Goal: Task Accomplishment & Management: Manage account settings

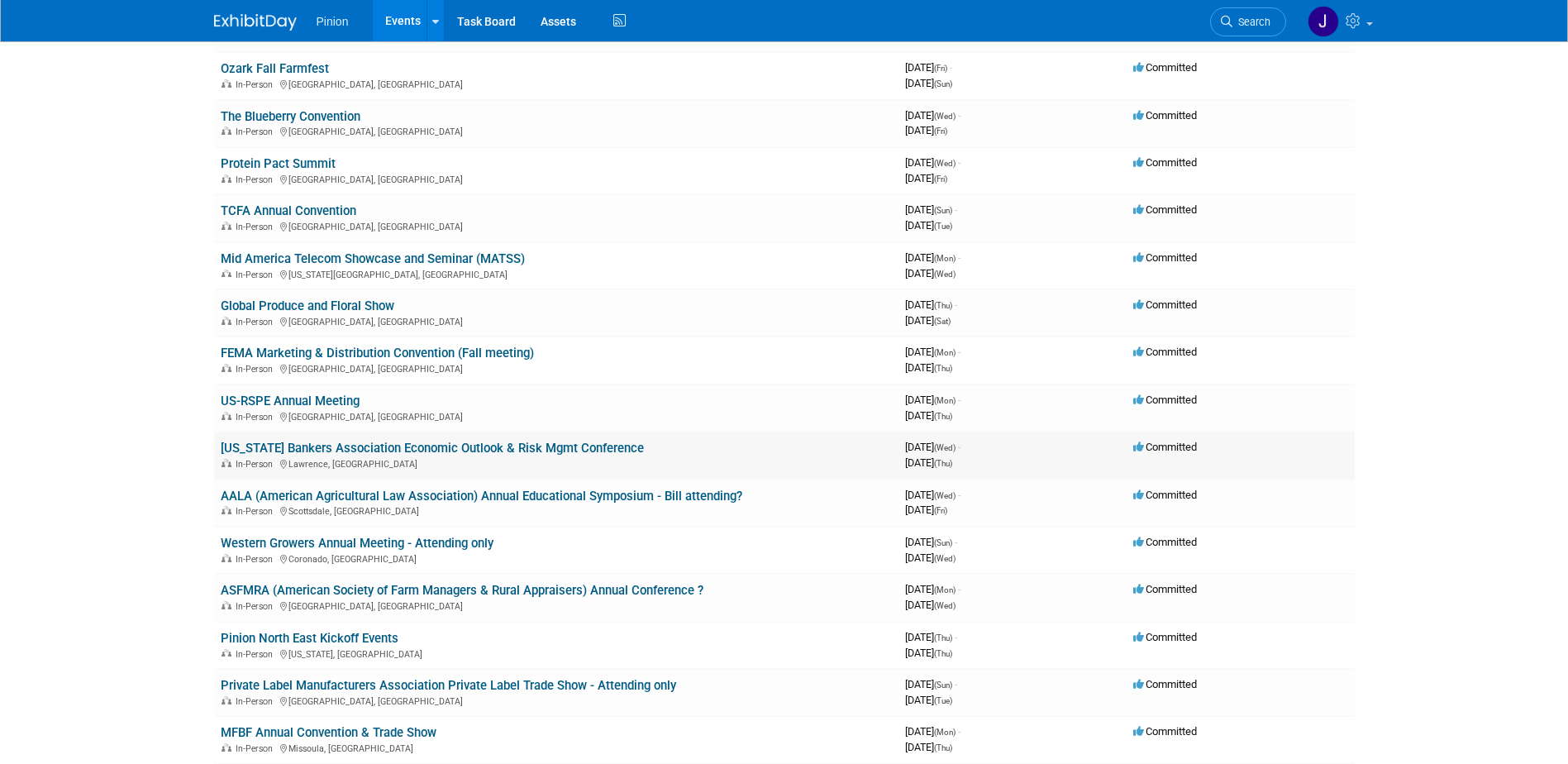
scroll to position [200, 0]
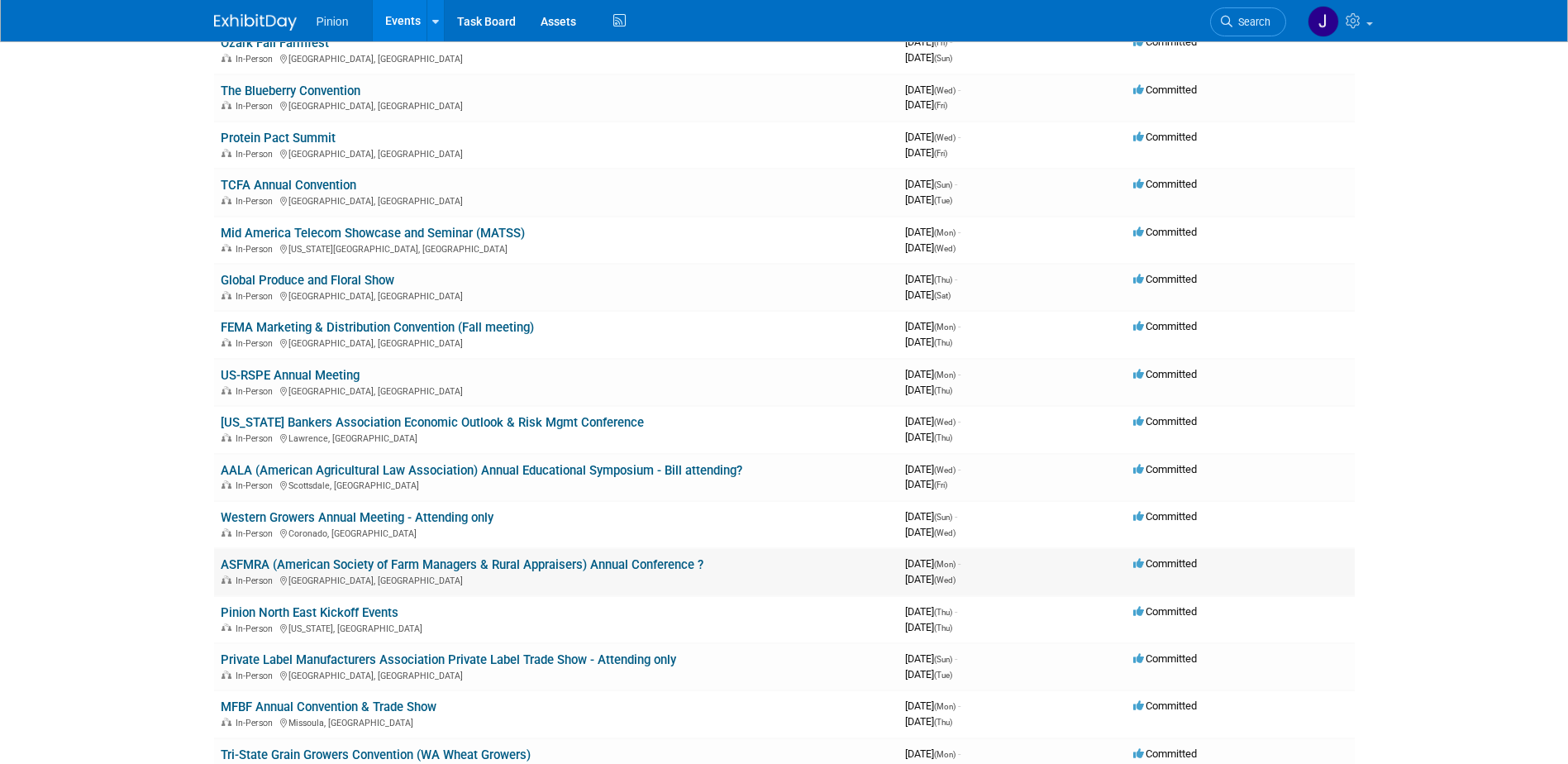
click at [264, 563] on link "ASFMRA (American Society of Farm Managers & Rural Appraisers) Annual Conference…" at bounding box center [462, 565] width 482 height 15
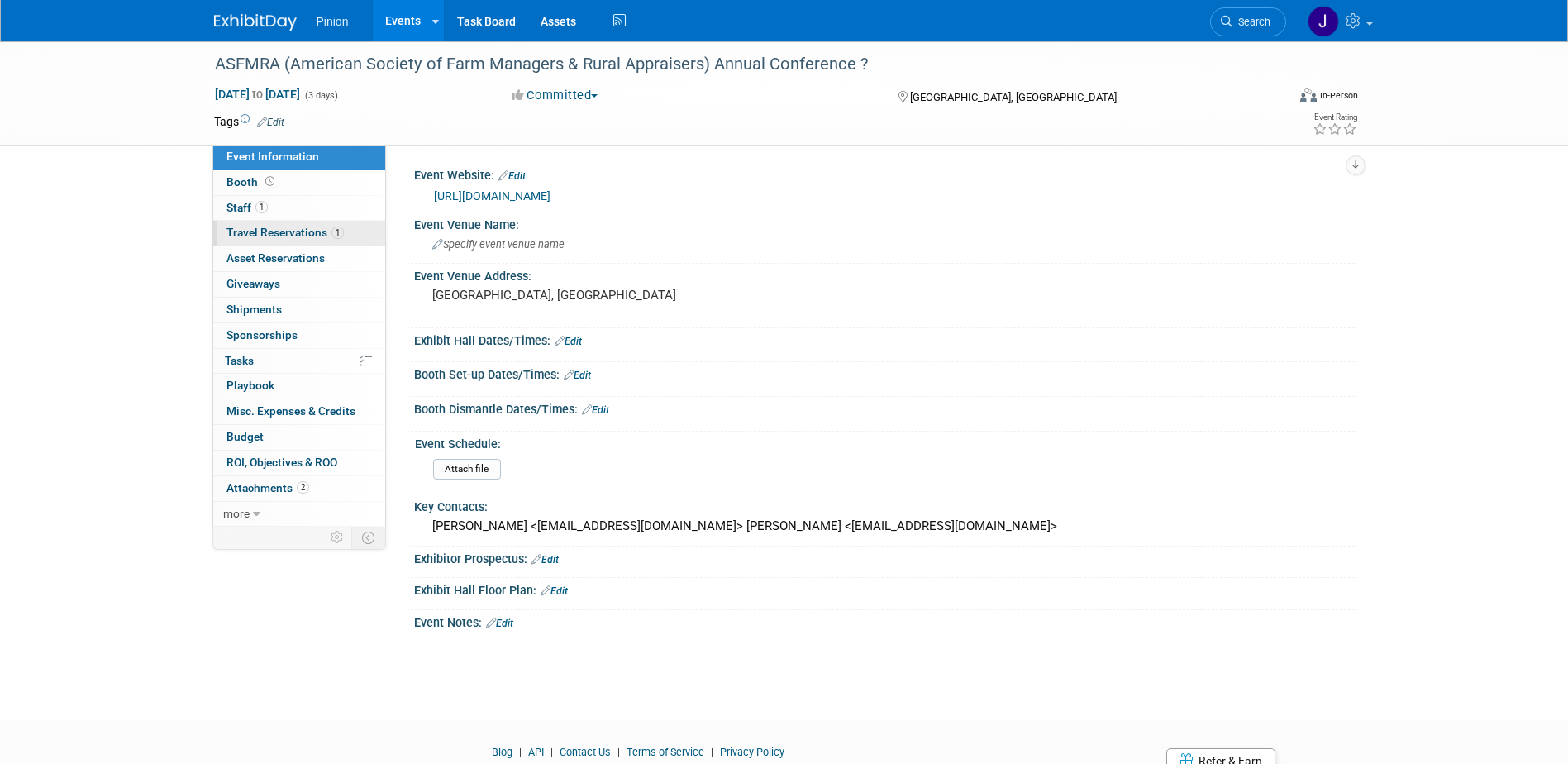
click at [261, 232] on span "Travel Reservations 1" at bounding box center [284, 232] width 117 height 13
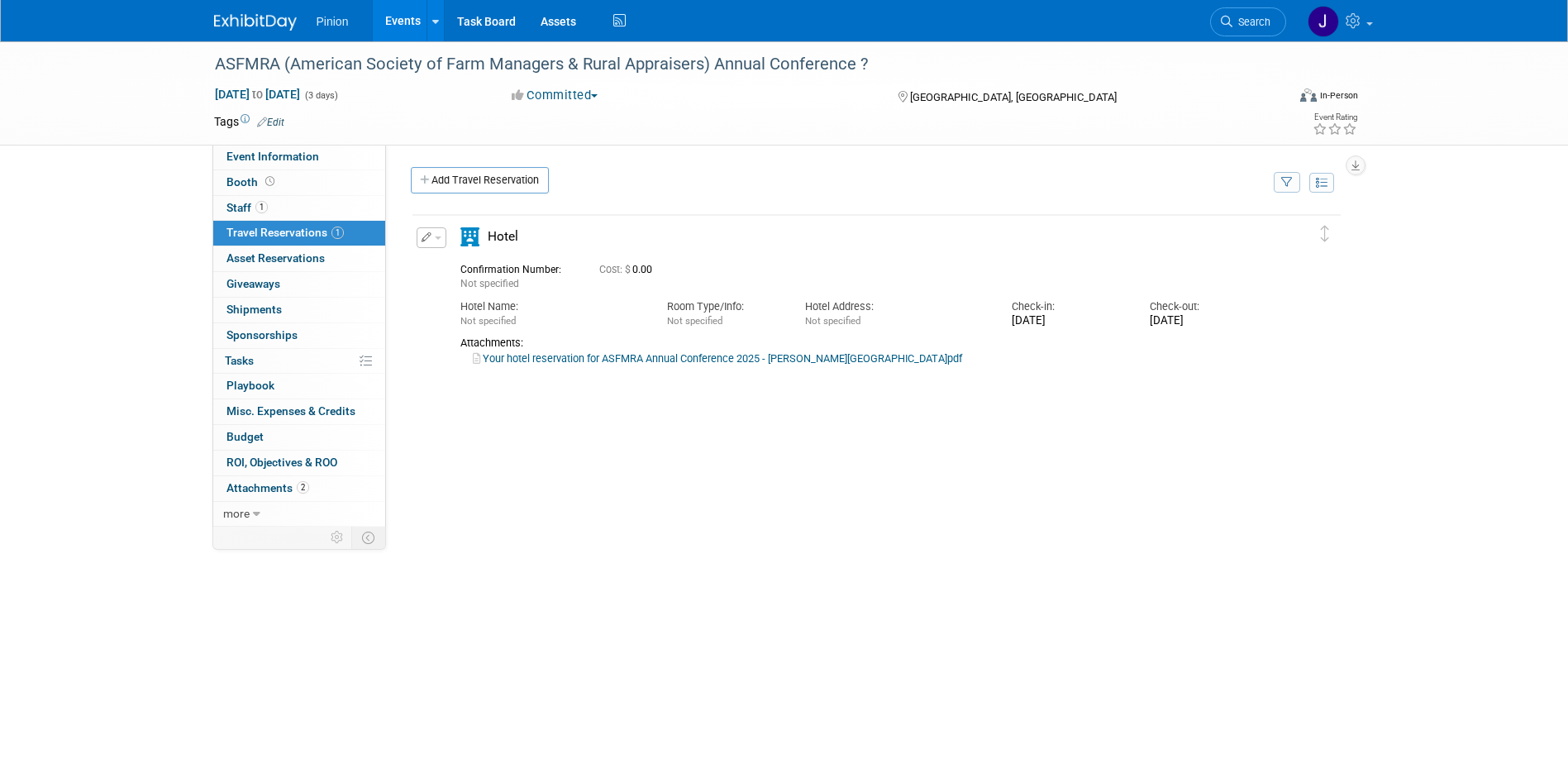
click at [571, 358] on link "Your hotel reservation for ASFMRA Annual Conference 2025 - Gentry.pdf" at bounding box center [717, 358] width 489 height 12
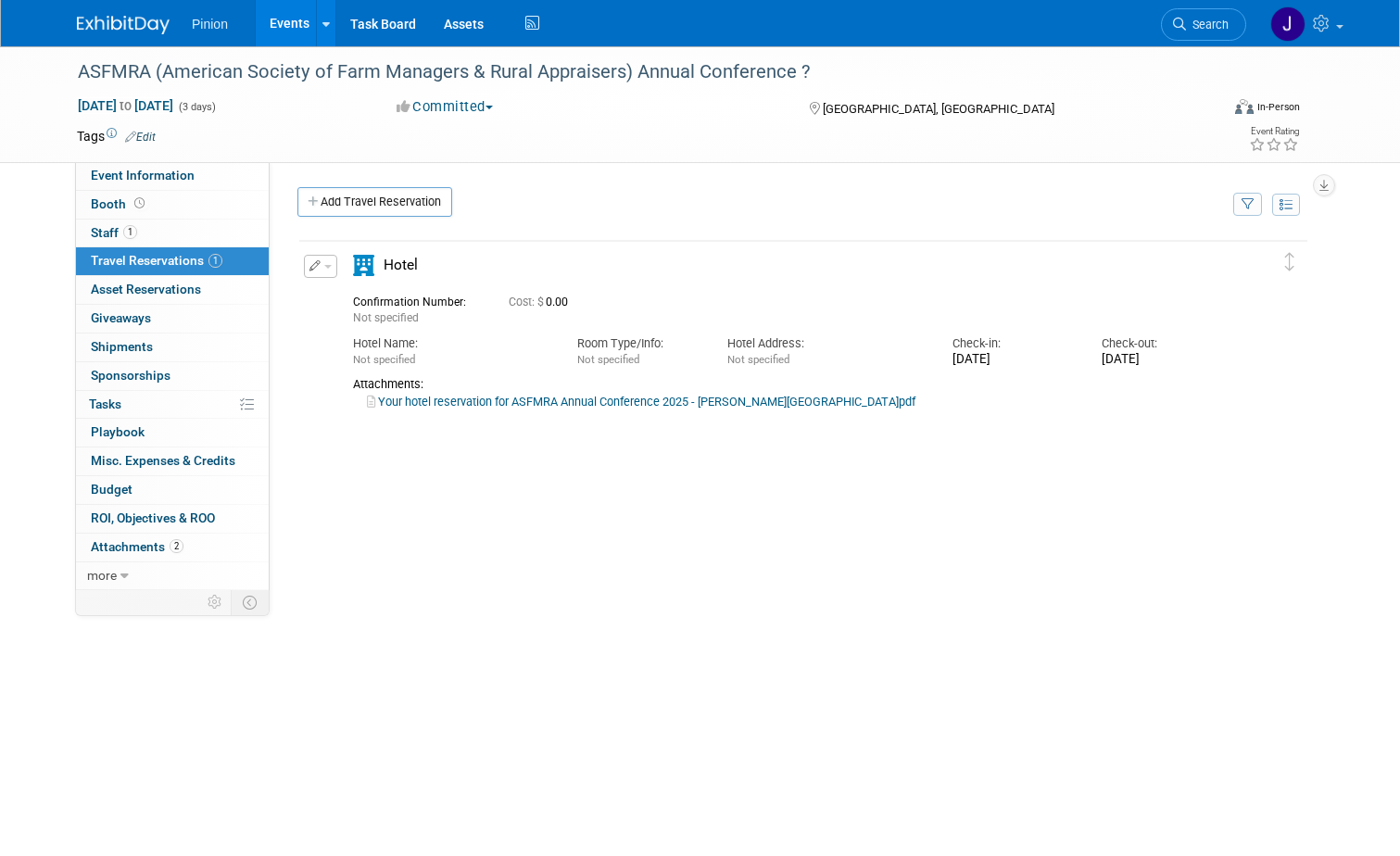
click at [91, 19] on img at bounding box center [122, 25] width 92 height 19
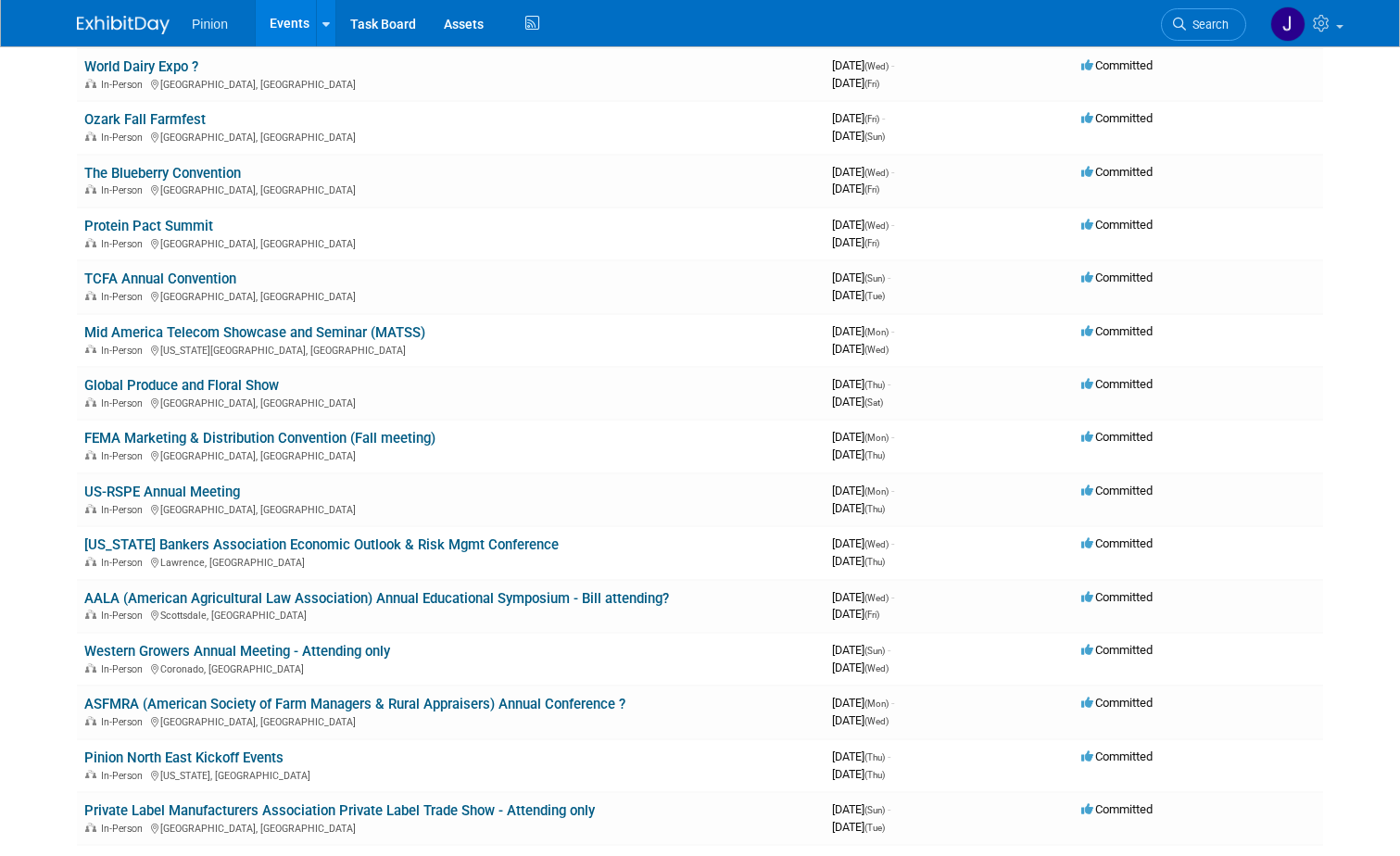
scroll to position [173, 0]
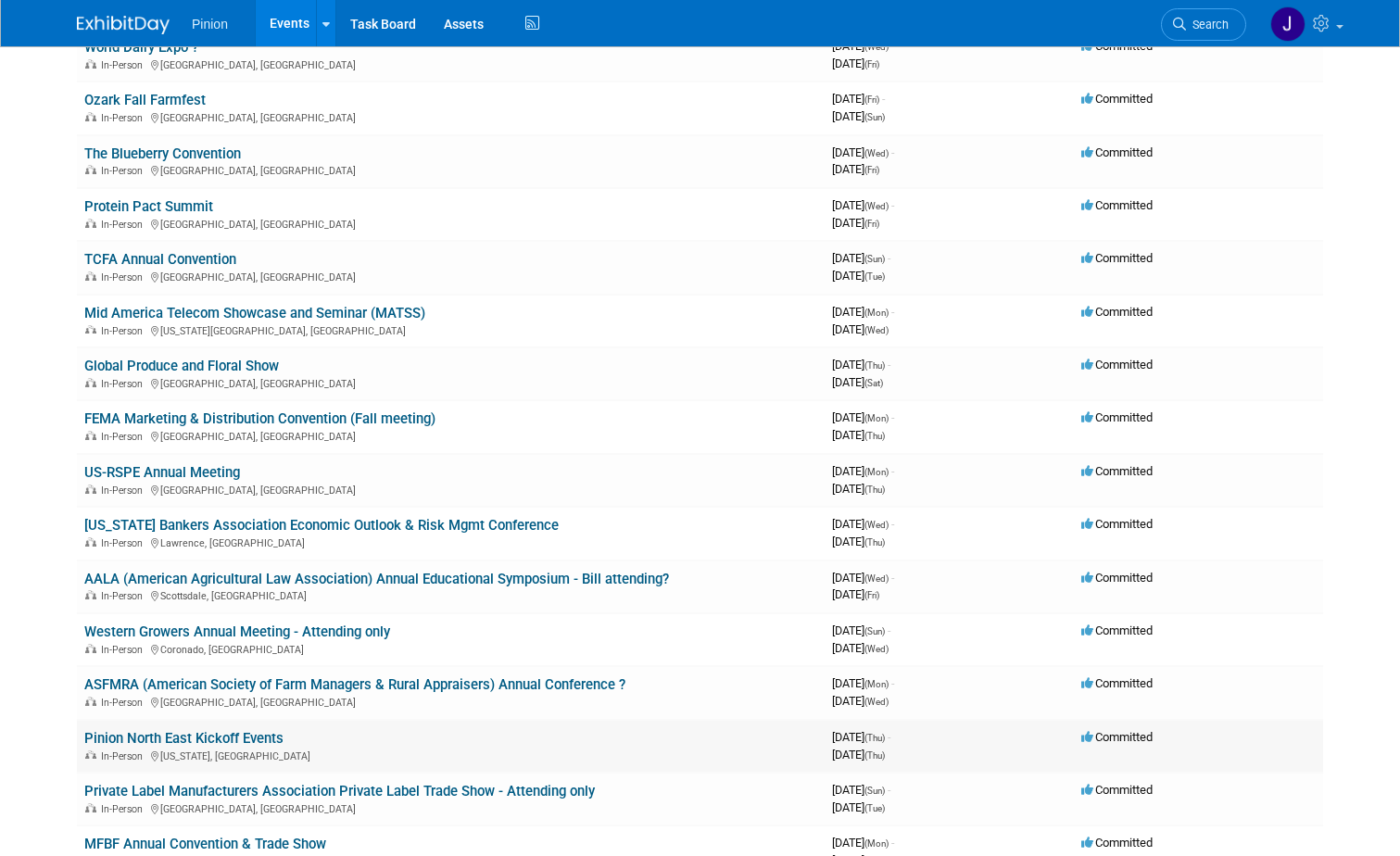
click at [219, 733] on link "Pinion North East Kickoff Events" at bounding box center [184, 739] width 200 height 17
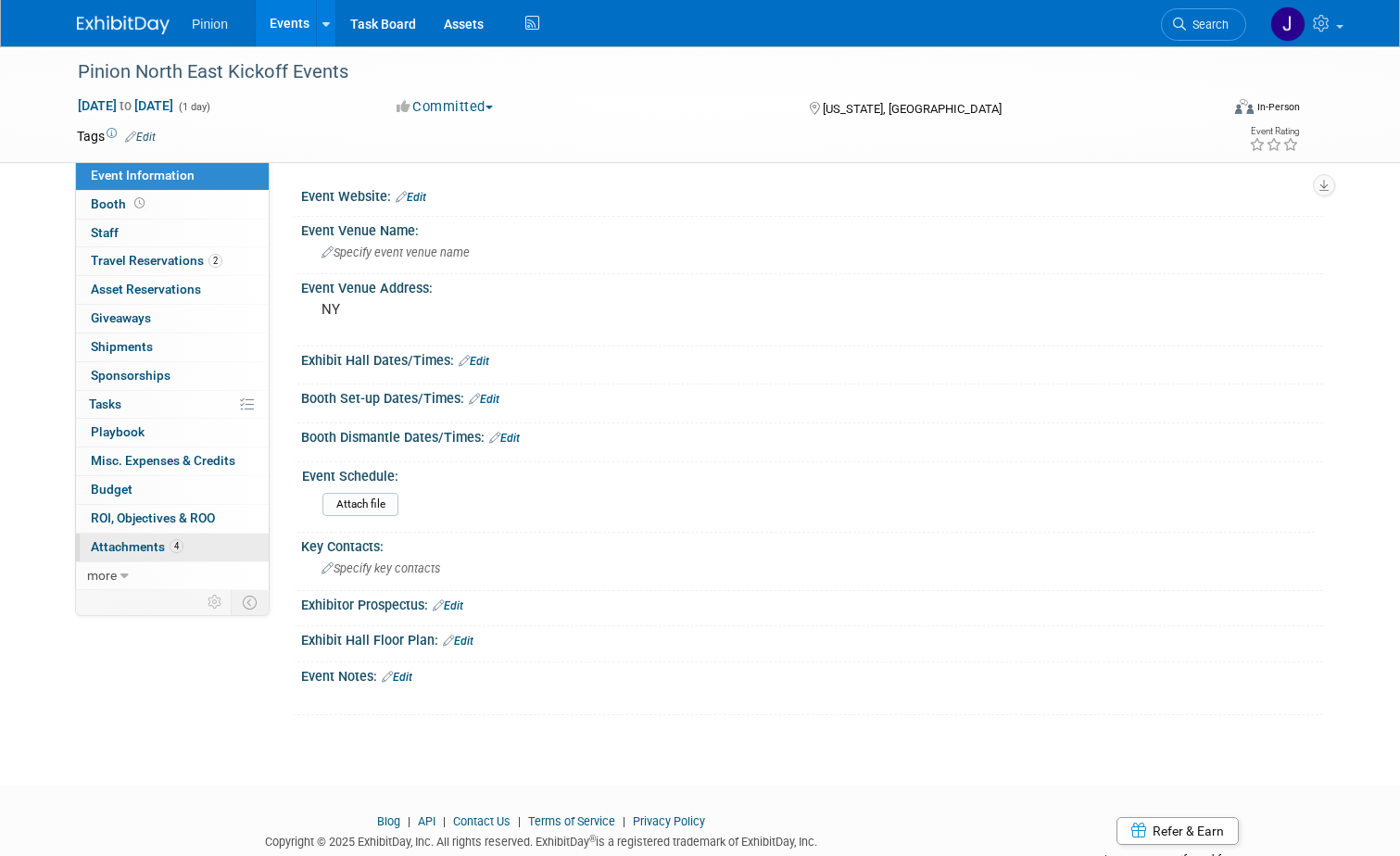
click at [144, 541] on span "Attachments 4" at bounding box center [136, 546] width 92 height 15
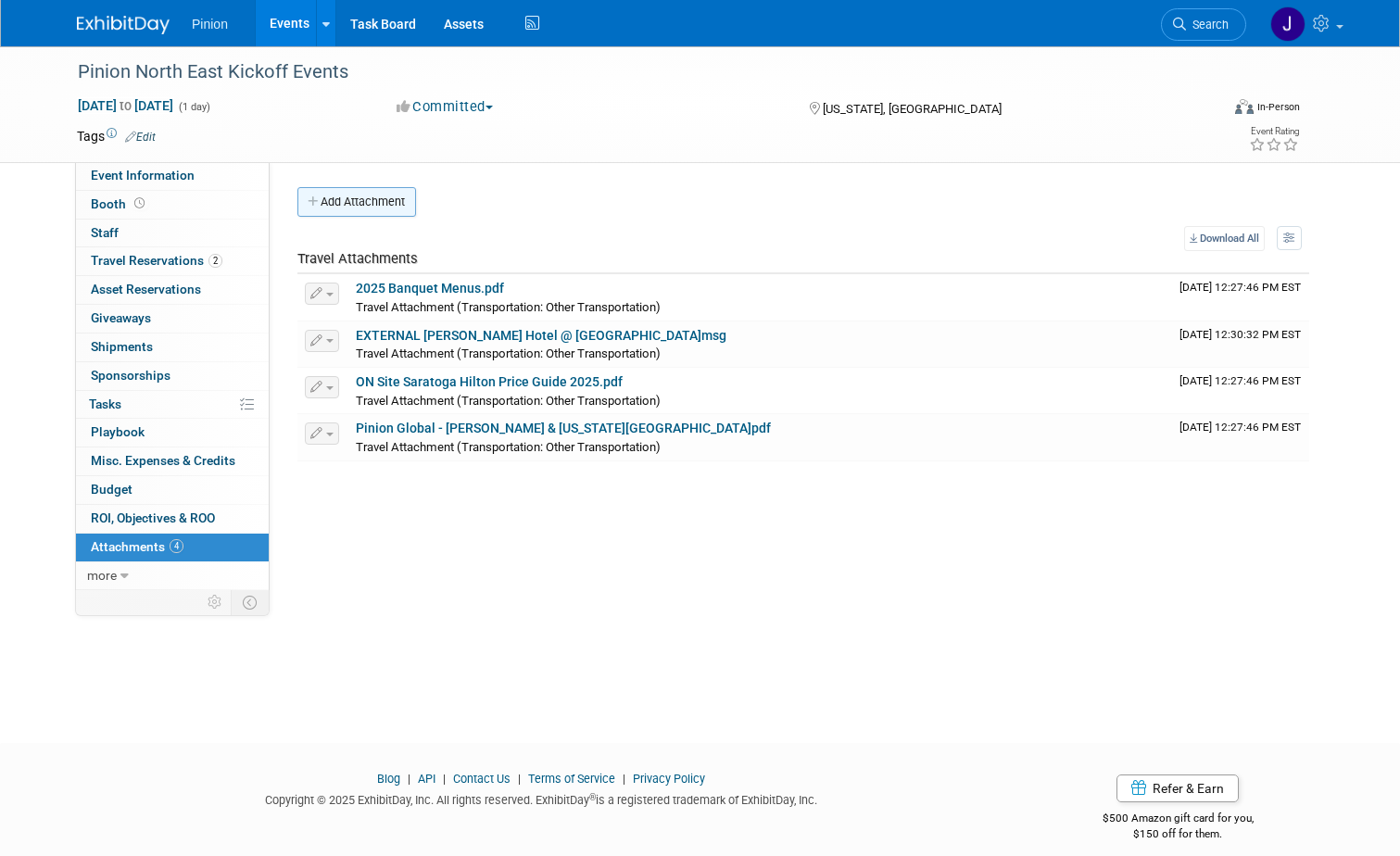
click at [358, 199] on button "Add Attachment" at bounding box center [356, 202] width 118 height 30
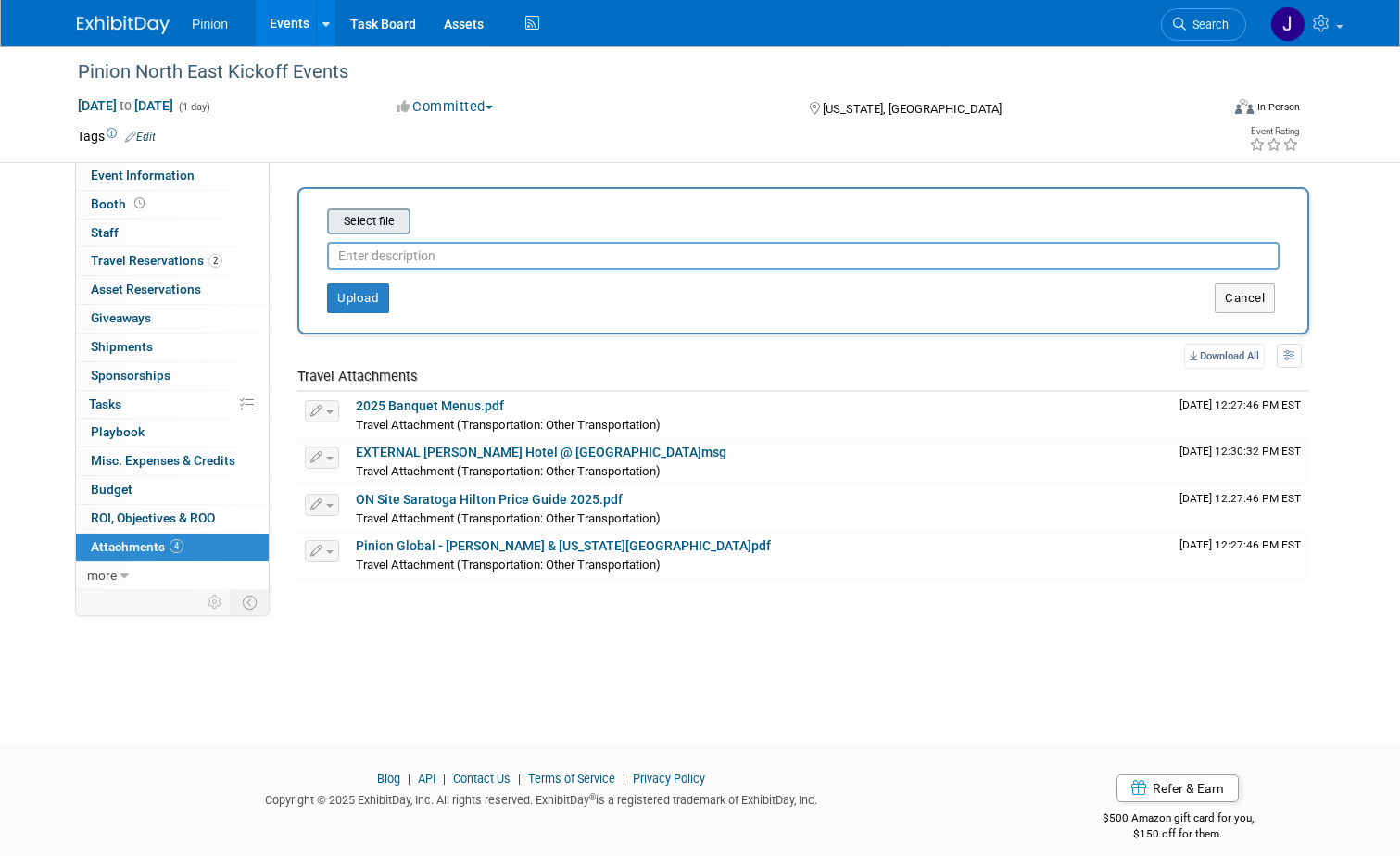
click at [357, 223] on input "file" at bounding box center [298, 222] width 220 height 22
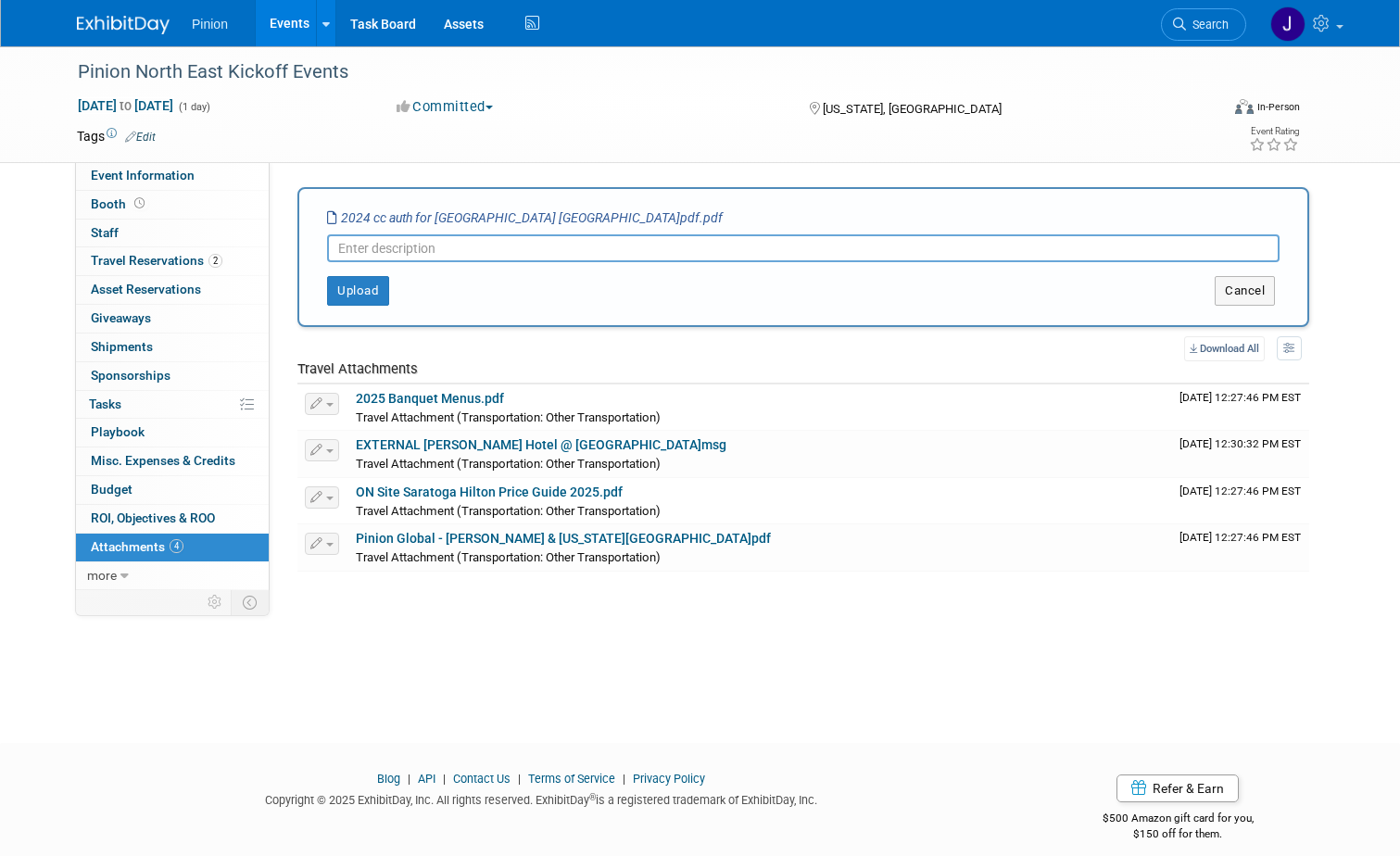
click at [367, 255] on input "text" at bounding box center [803, 248] width 952 height 28
click at [336, 292] on button "Upload" at bounding box center [358, 291] width 62 height 30
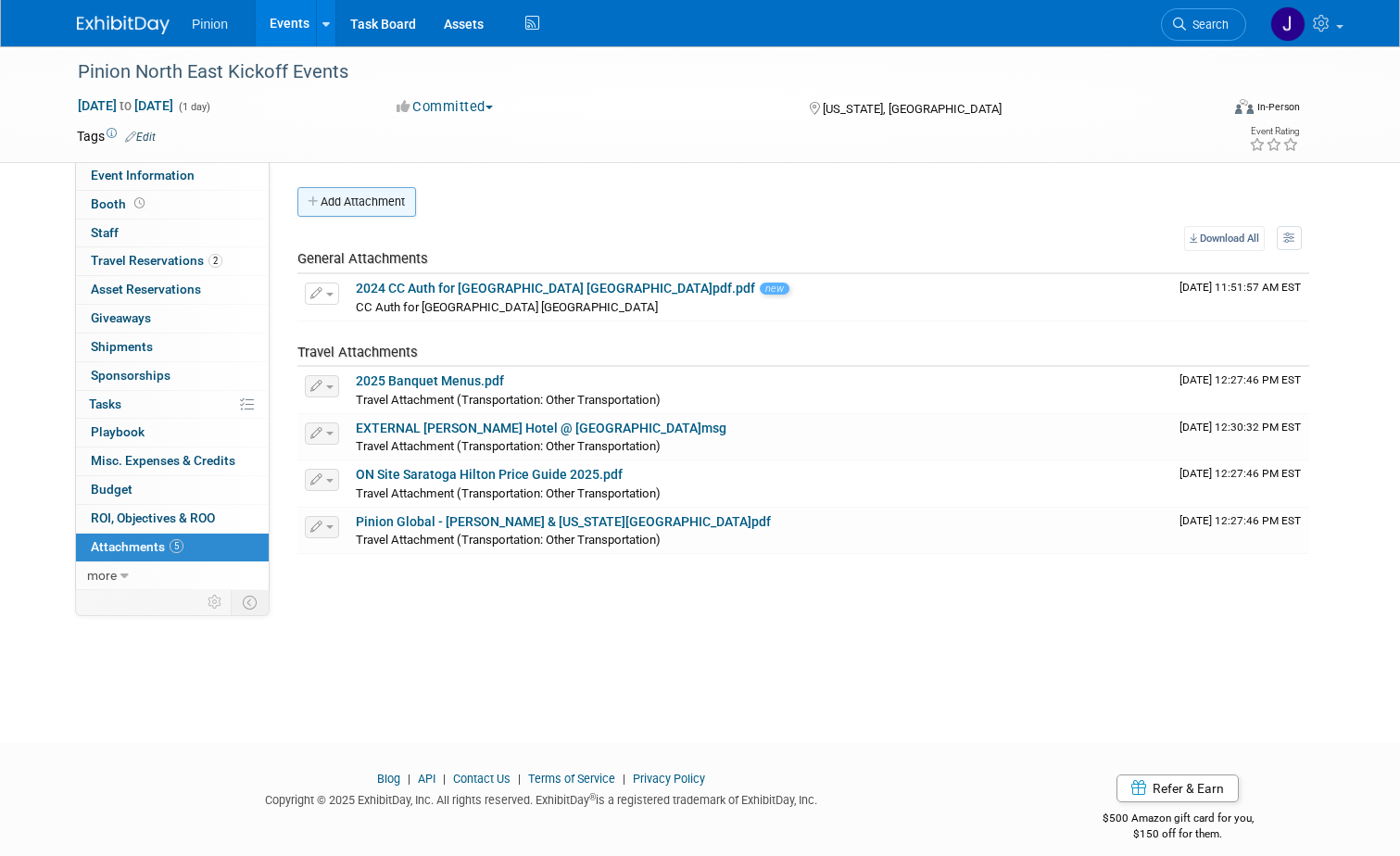
click at [388, 205] on button "Add Attachment" at bounding box center [356, 202] width 118 height 30
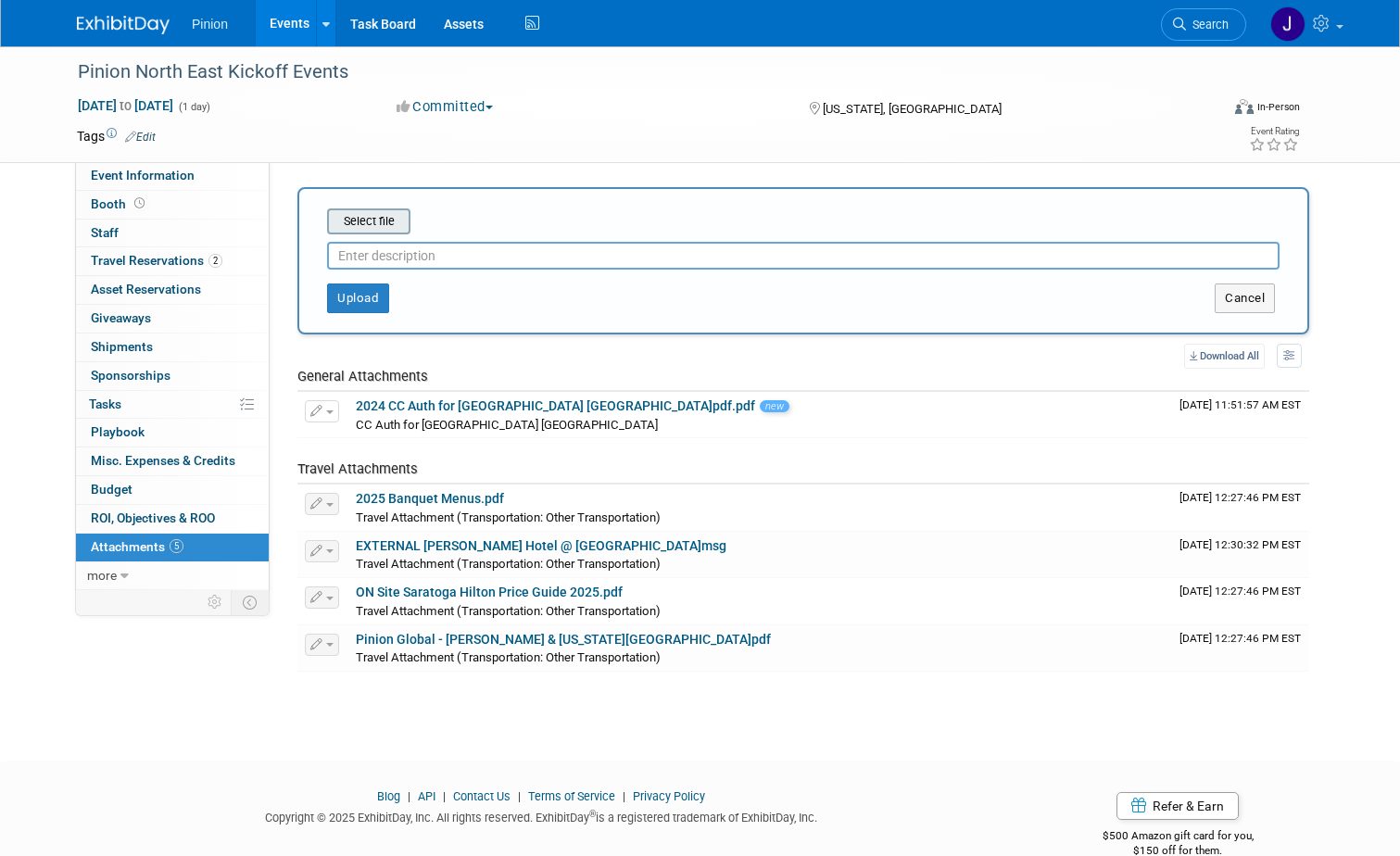
click at [354, 214] on input "file" at bounding box center [298, 222] width 220 height 22
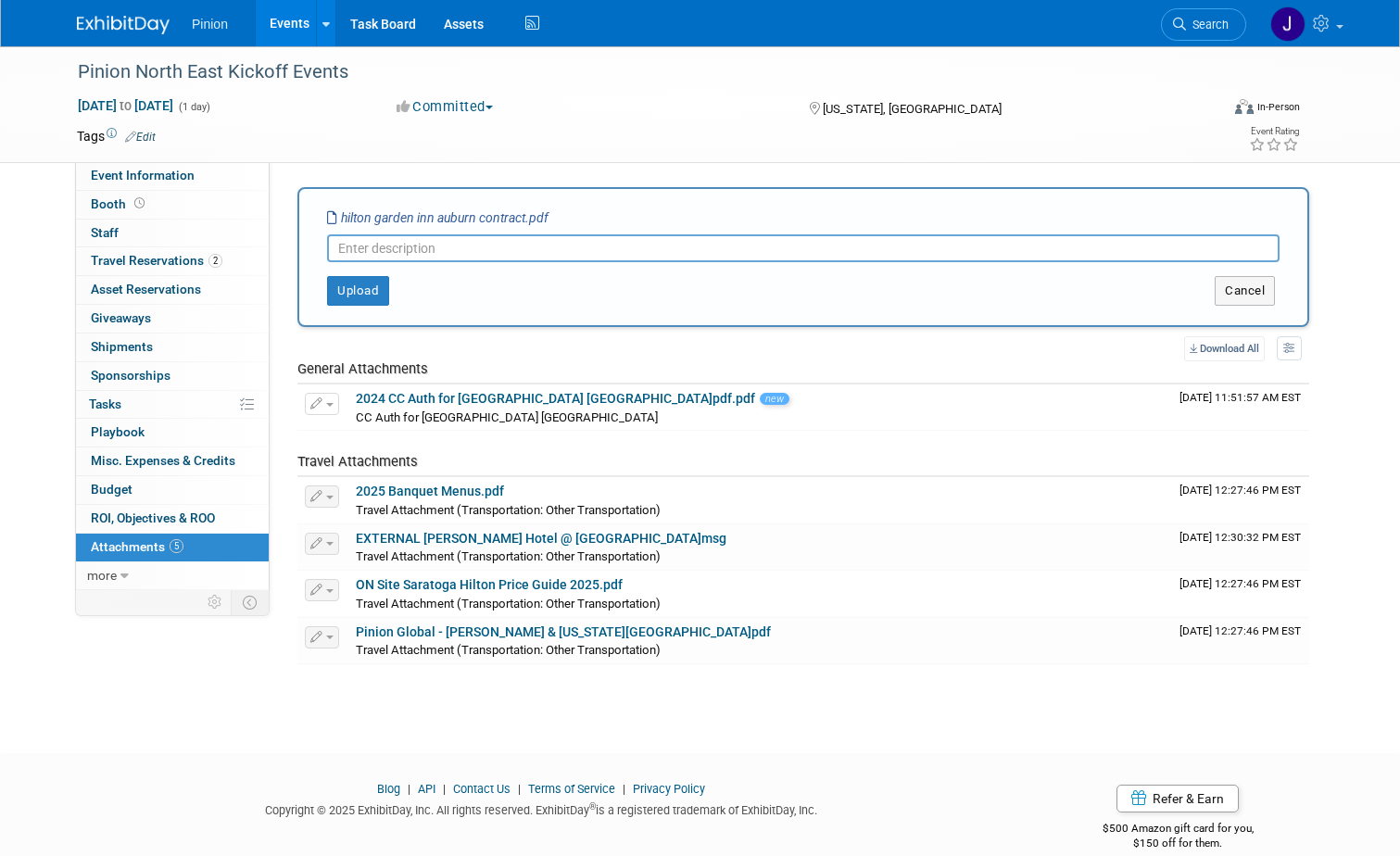
click at [362, 240] on input "text" at bounding box center [803, 248] width 952 height 28
type input "Hilton Garden Inn Auburn Contract"
click at [361, 292] on button "Upload" at bounding box center [358, 291] width 62 height 30
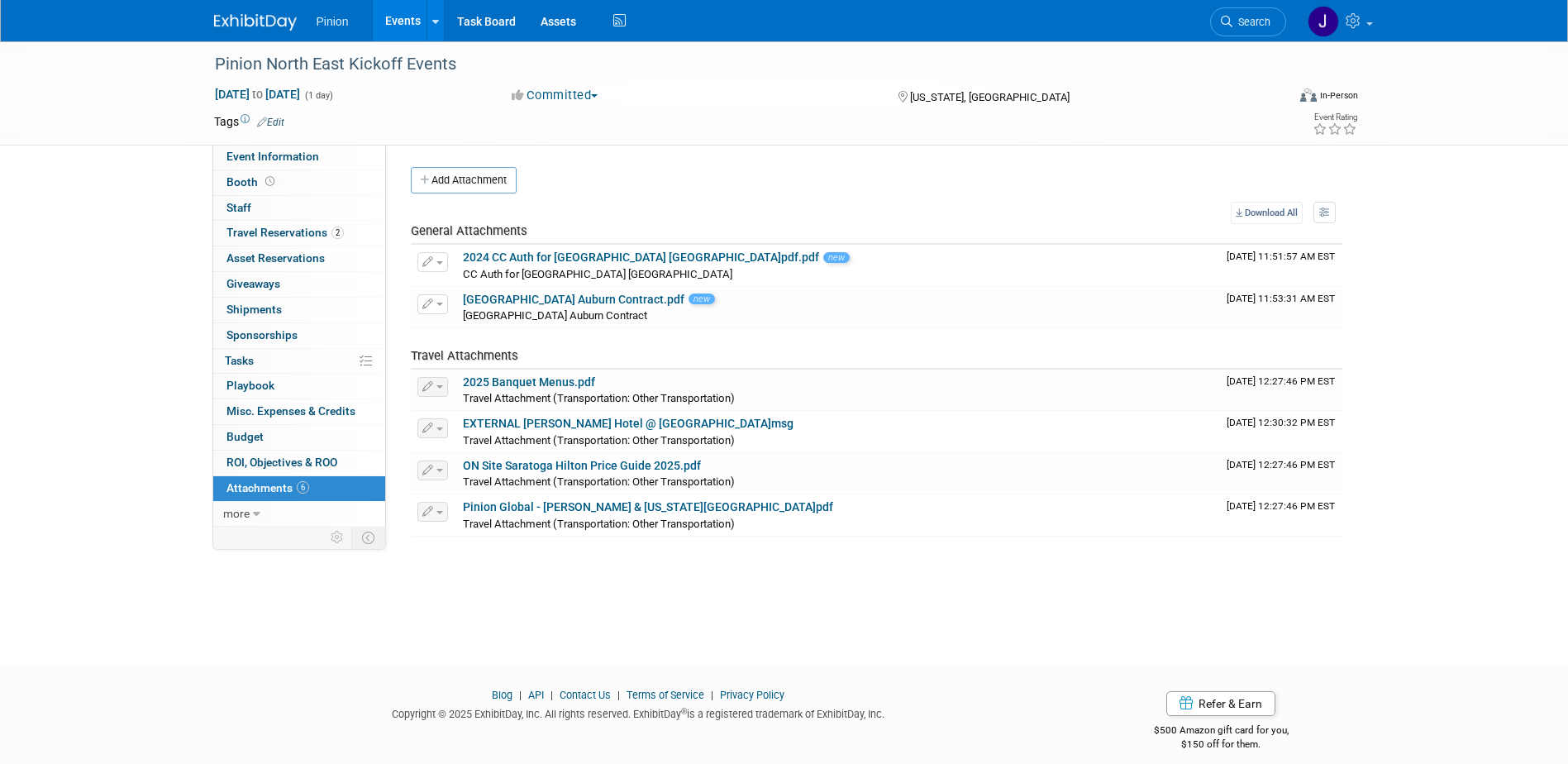
click at [236, 21] on img at bounding box center [255, 22] width 82 height 17
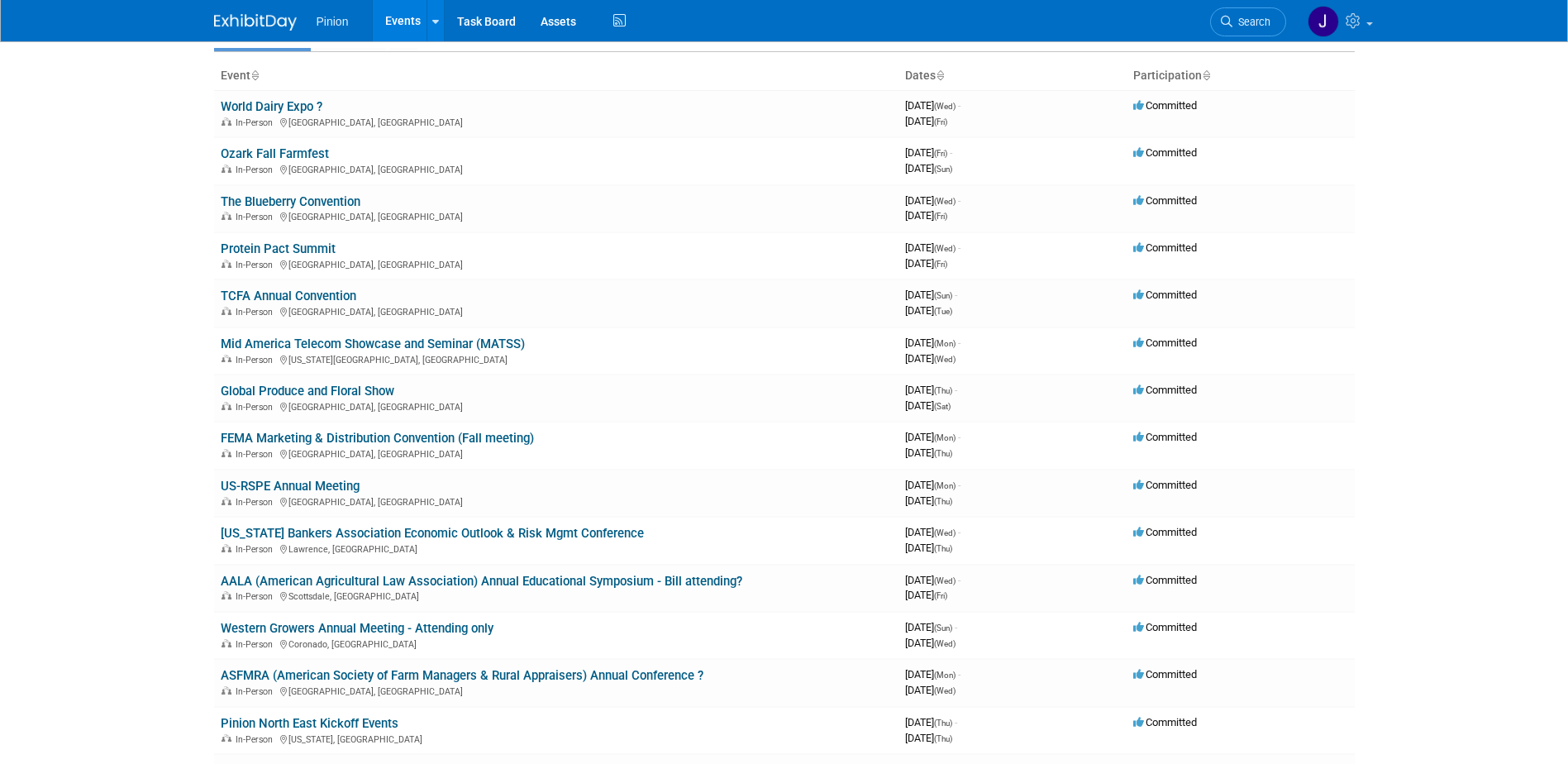
scroll to position [128, 0]
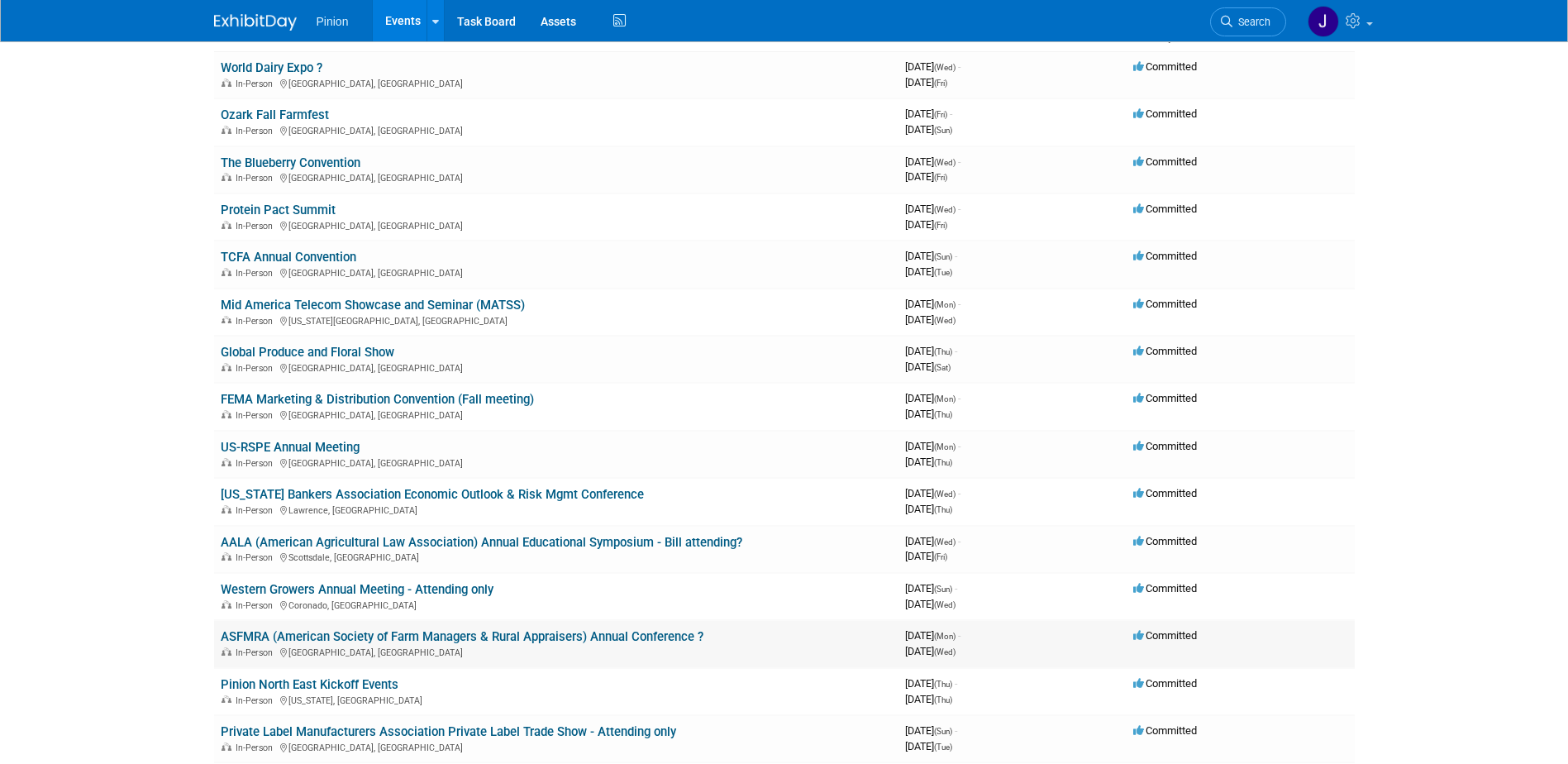
click at [505, 637] on link "ASFMRA (American Society of Farm Managers & Rural Appraisers) Annual Conference…" at bounding box center [462, 637] width 482 height 15
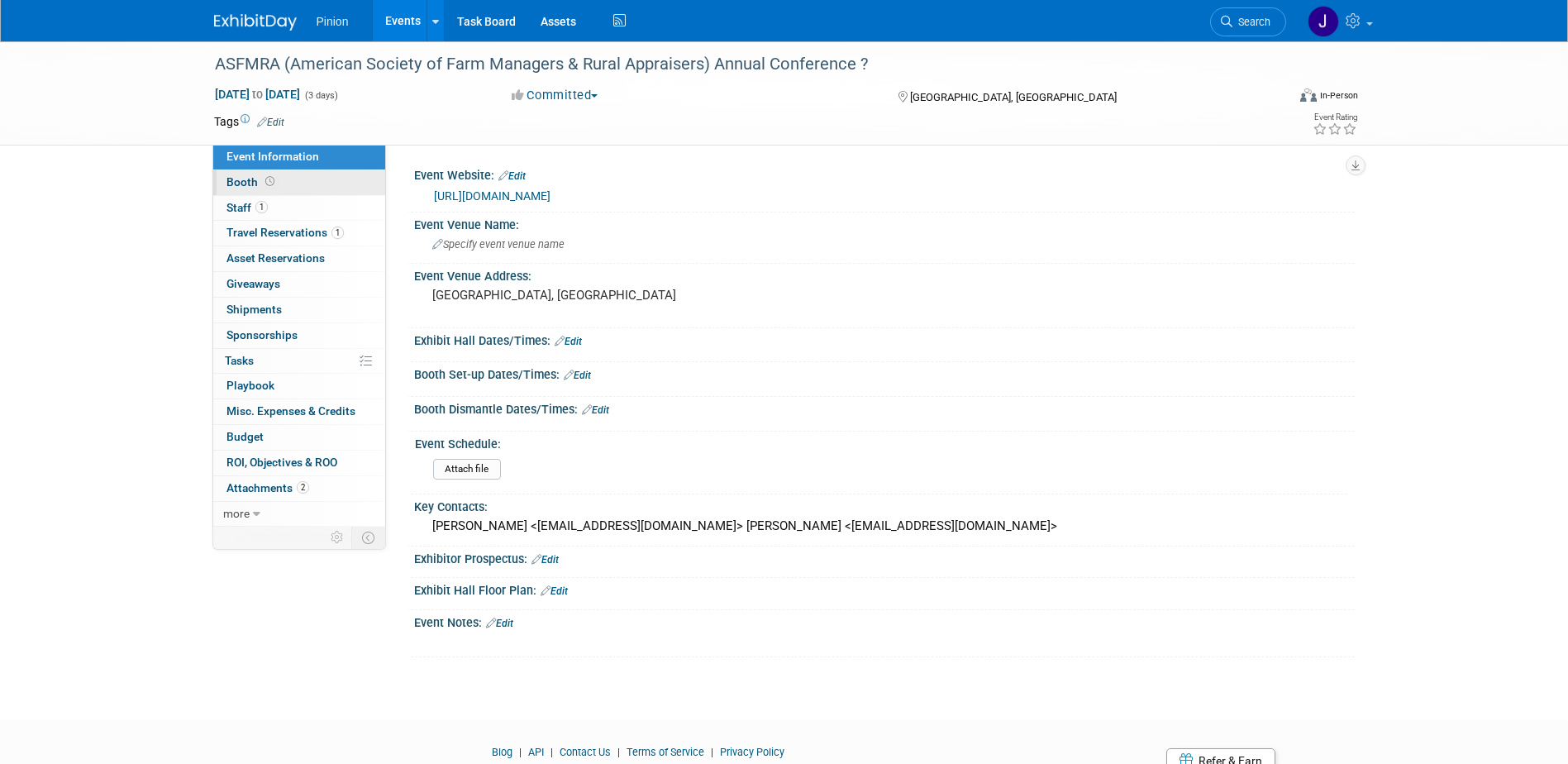
click at [237, 179] on span "Booth" at bounding box center [252, 182] width 52 height 13
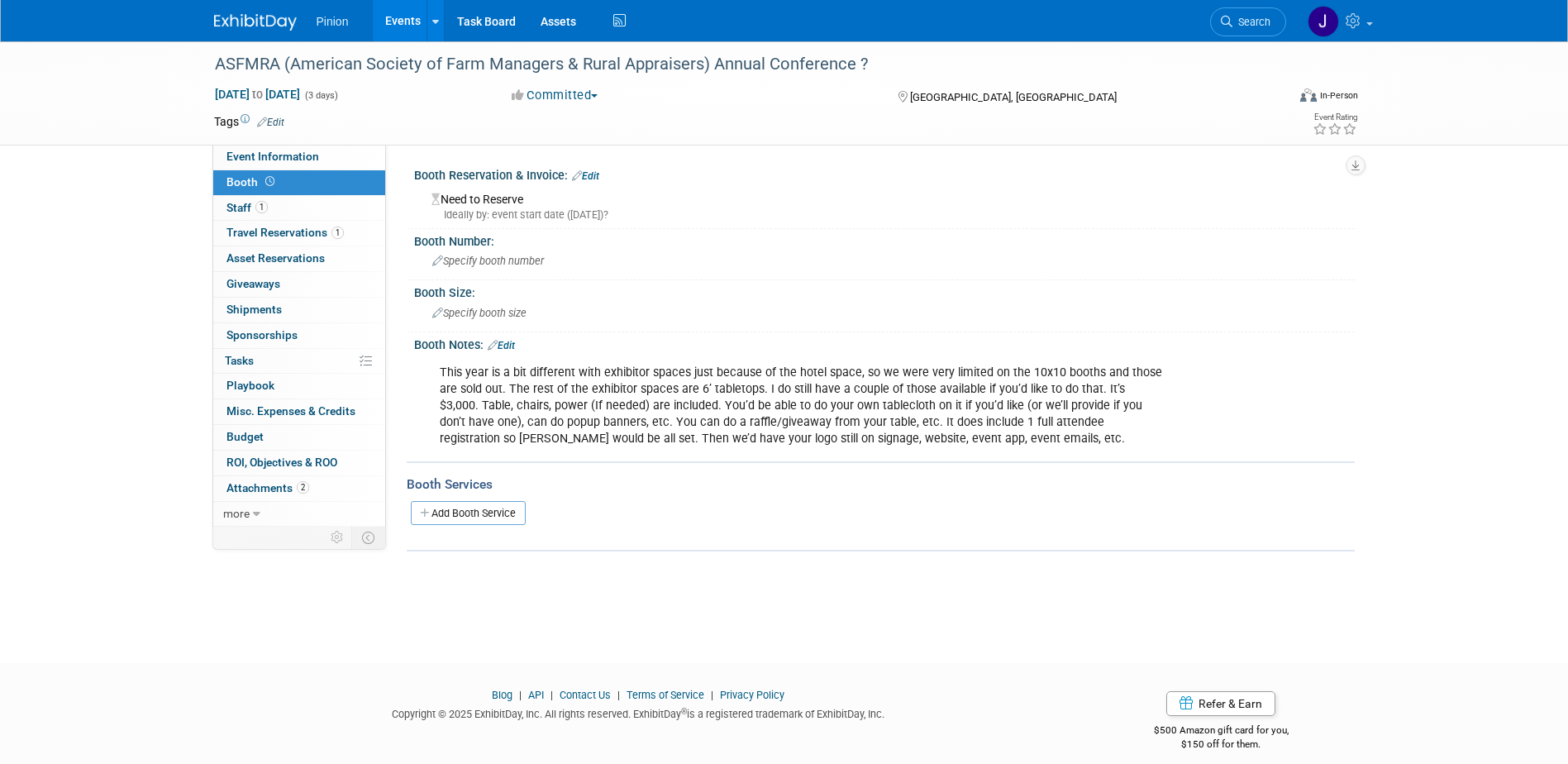
click at [596, 173] on link "Edit" at bounding box center [586, 176] width 27 height 12
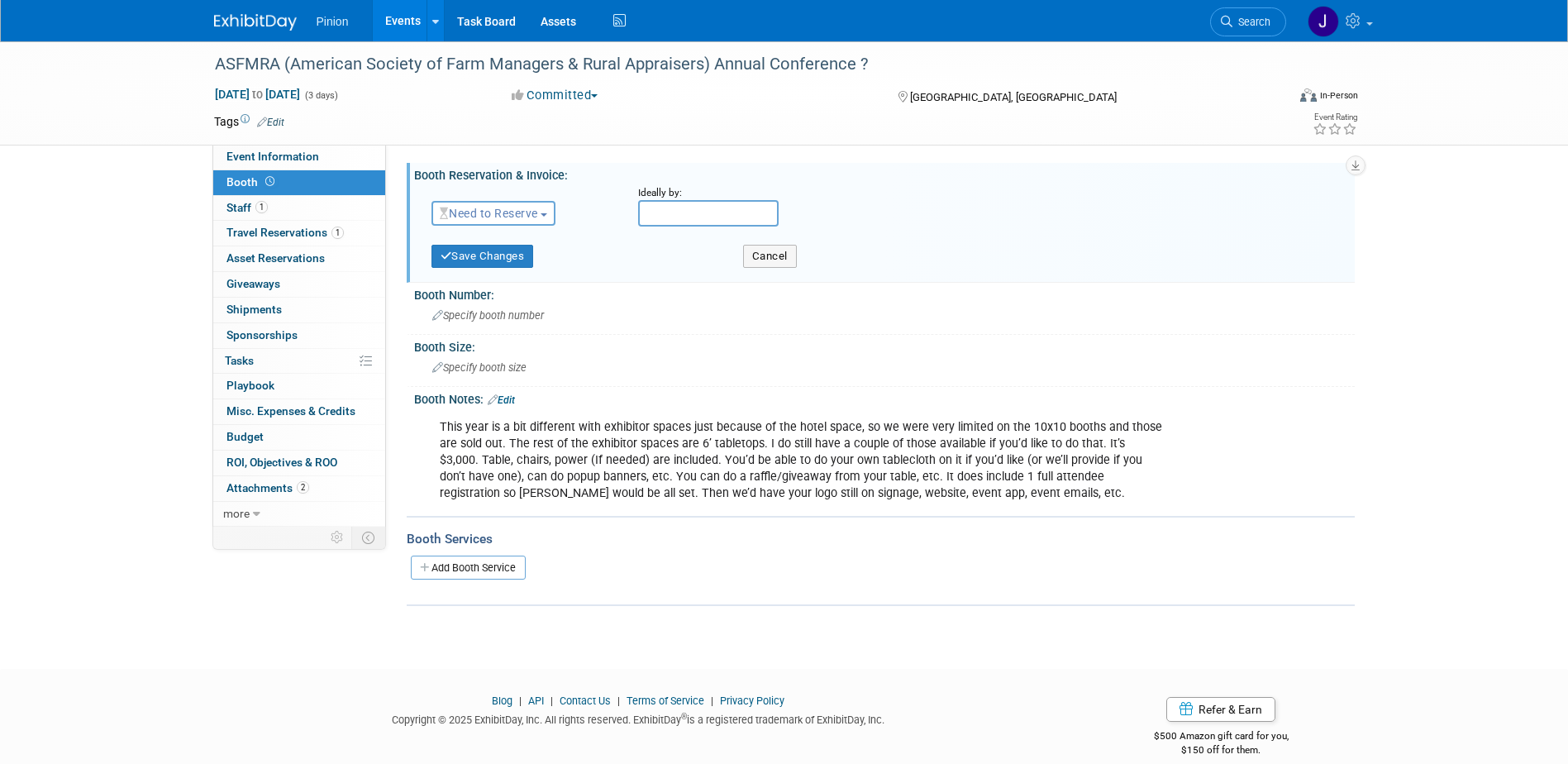
click at [523, 221] on button "Need to Reserve" at bounding box center [494, 213] width 125 height 25
click at [494, 263] on link "Reserved" at bounding box center [521, 265] width 177 height 23
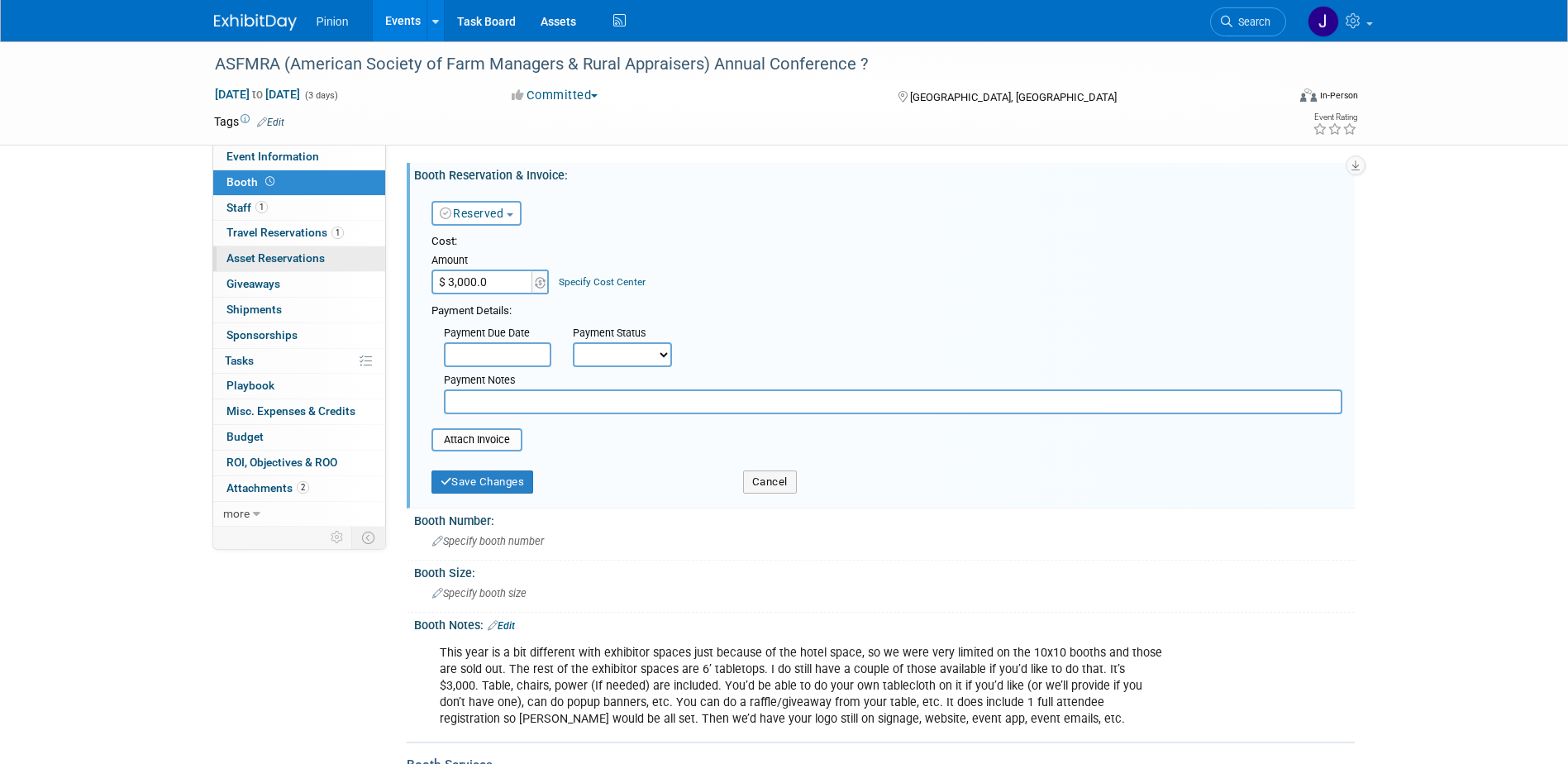
type input "$ 3,000.00"
click at [497, 404] on input "text" at bounding box center [893, 402] width 898 height 25
type input "Tabletop Exhibitor"
click at [455, 481] on button "Save Changes" at bounding box center [482, 482] width 102 height 23
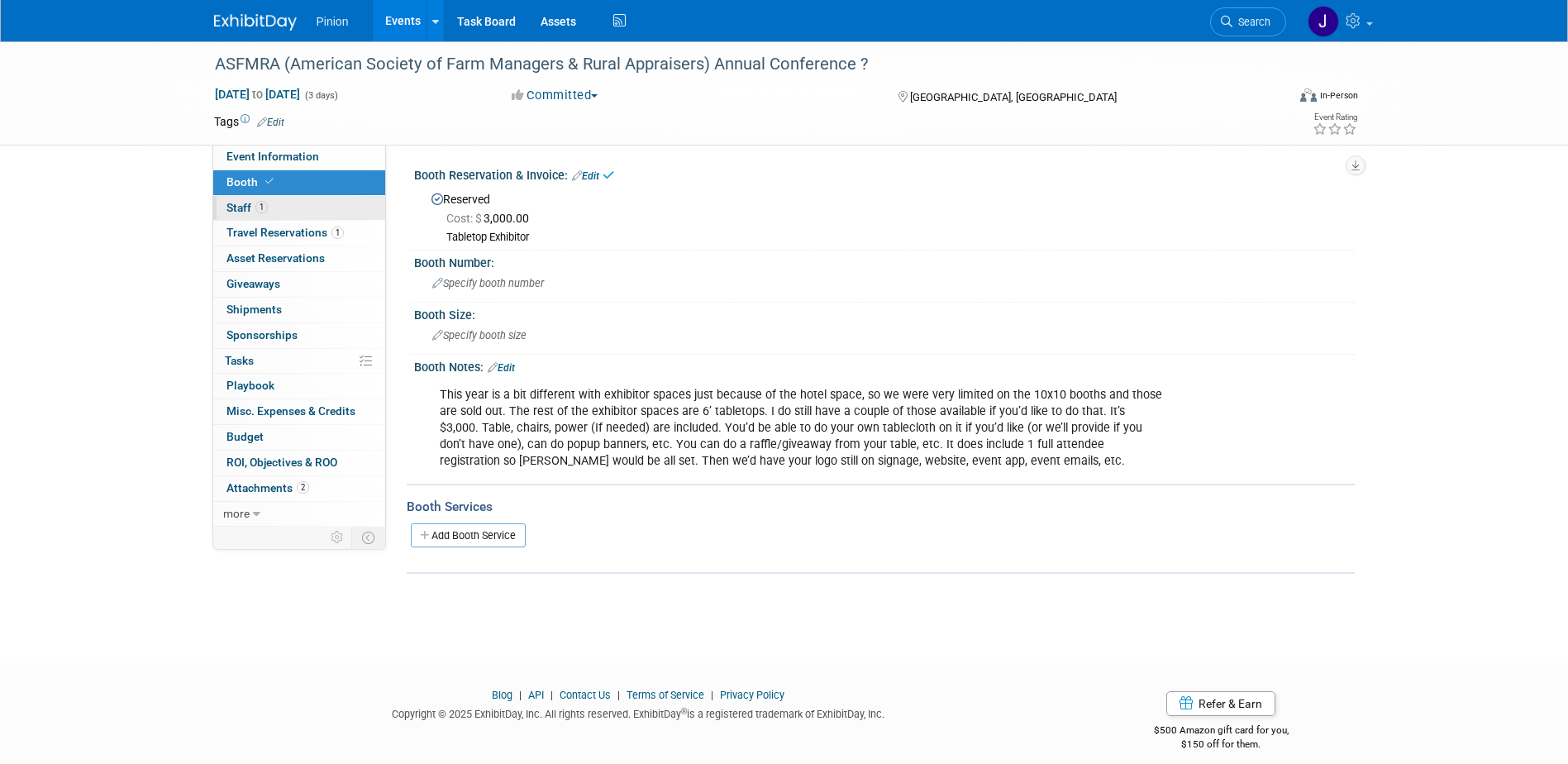
click at [244, 200] on link "1 Staff 1" at bounding box center [299, 208] width 172 height 25
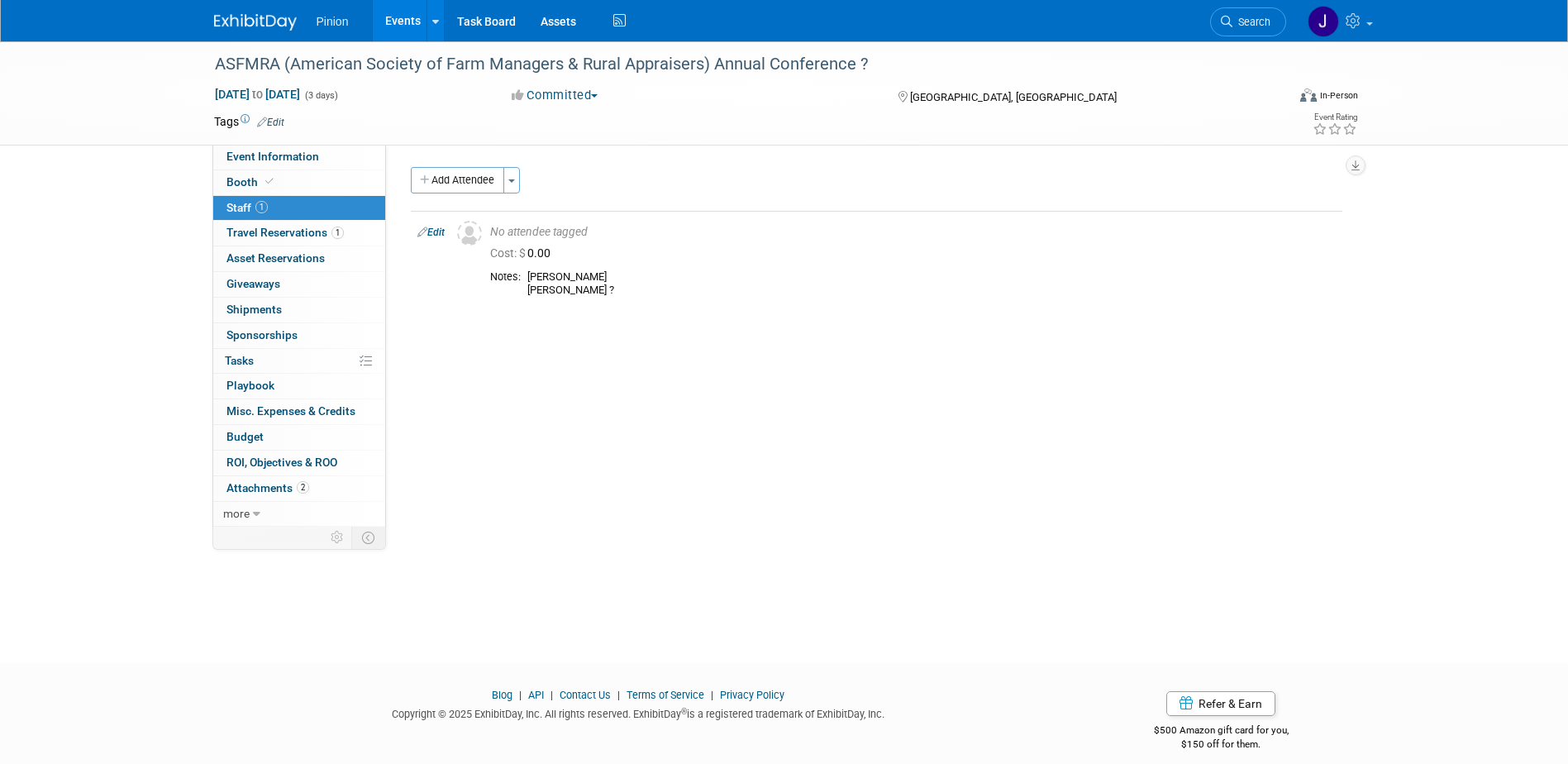
click at [436, 228] on link "Edit" at bounding box center [431, 232] width 27 height 12
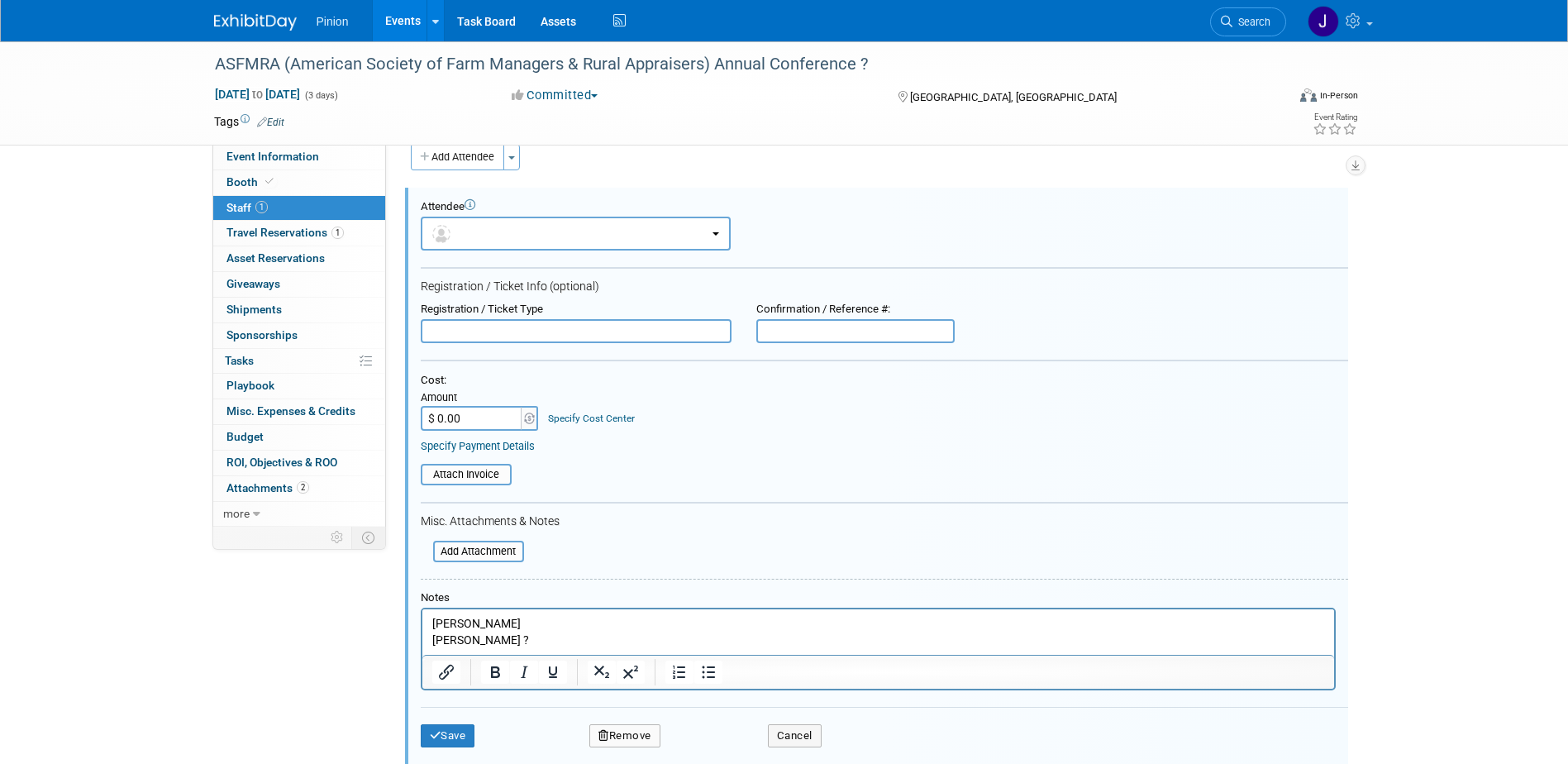
click at [528, 622] on p "Gentry Davidson Jeff Johnson ?" at bounding box center [878, 632] width 893 height 32
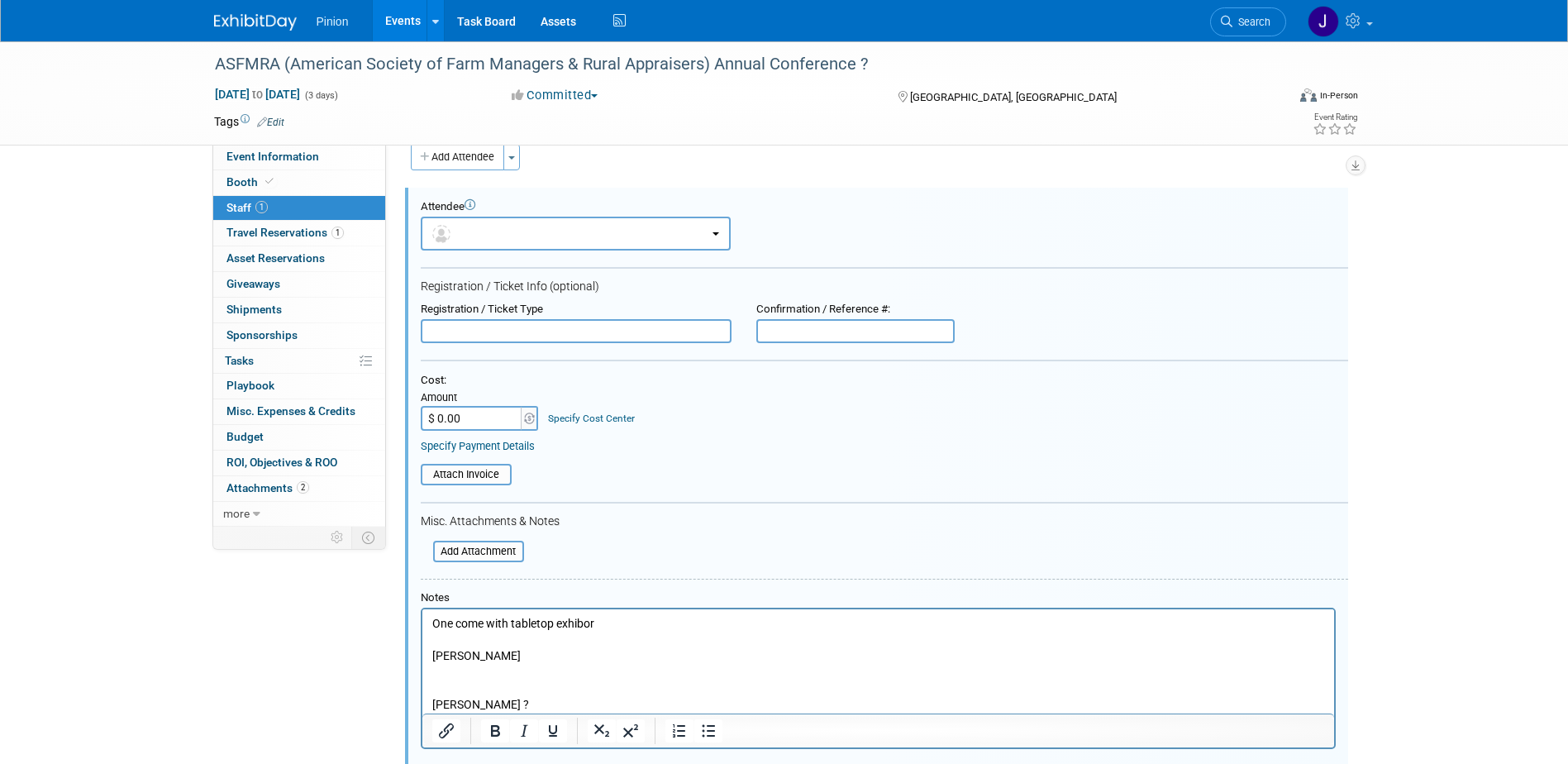
click at [472, 671] on p "Rich Text Area. Press ALT-0 for help." at bounding box center [878, 673] width 893 height 17
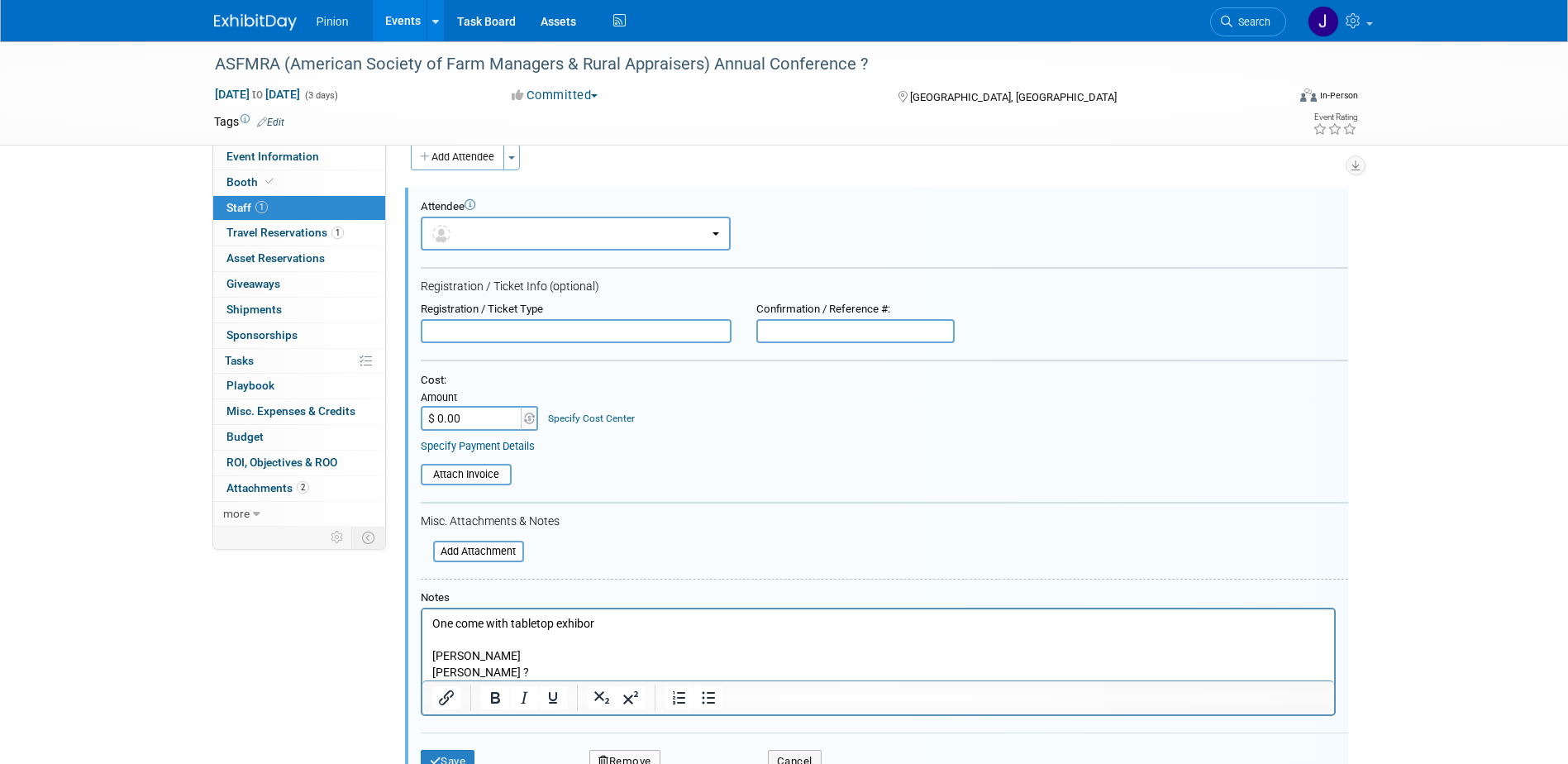
click at [481, 629] on p "One come with tabletop exhibor" at bounding box center [878, 624] width 893 height 17
click at [584, 626] on p "One comp with tabletop exhibor" at bounding box center [878, 624] width 893 height 17
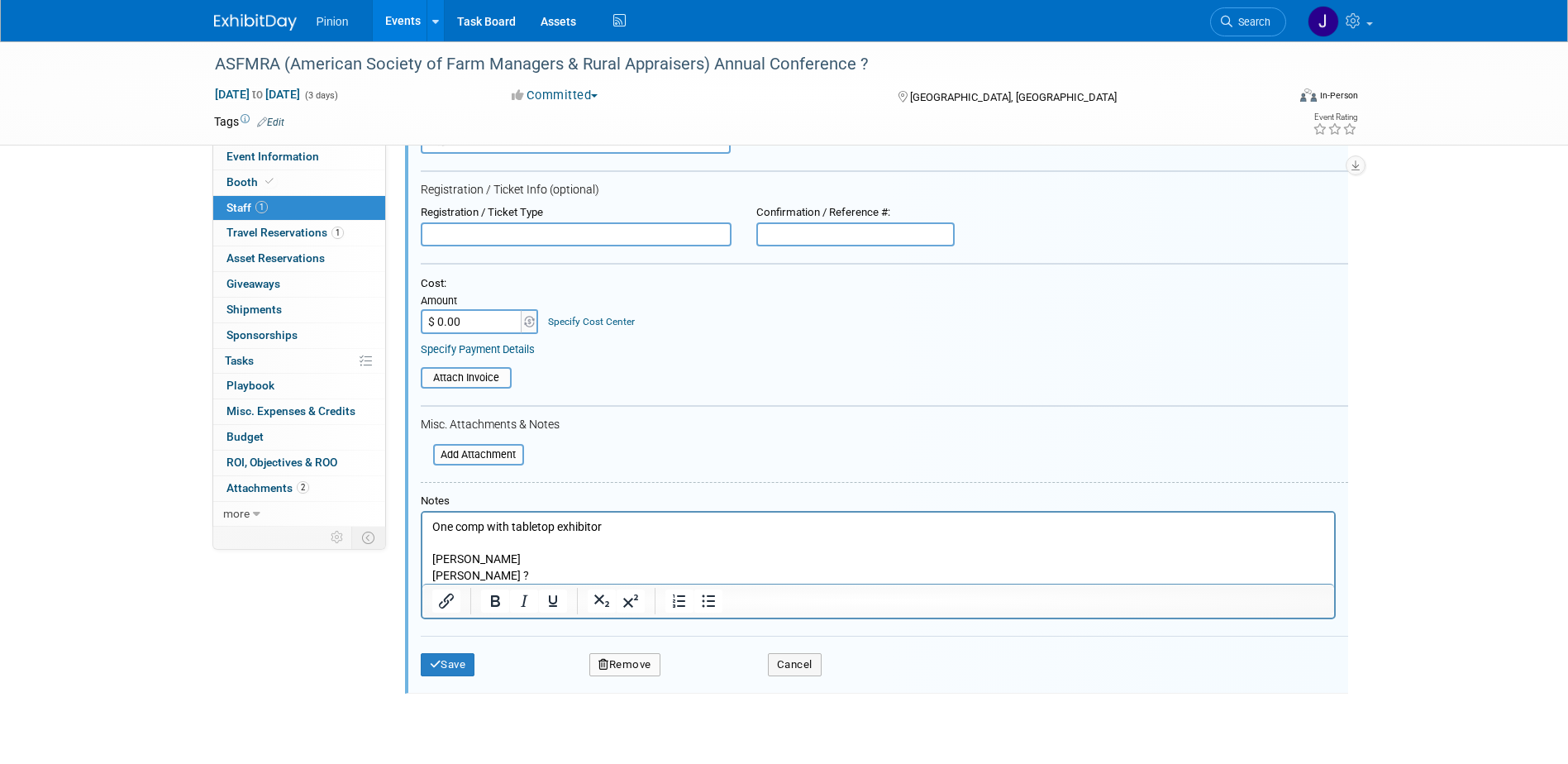
scroll to position [121, 0]
click at [466, 667] on button "Save" at bounding box center [448, 664] width 55 height 23
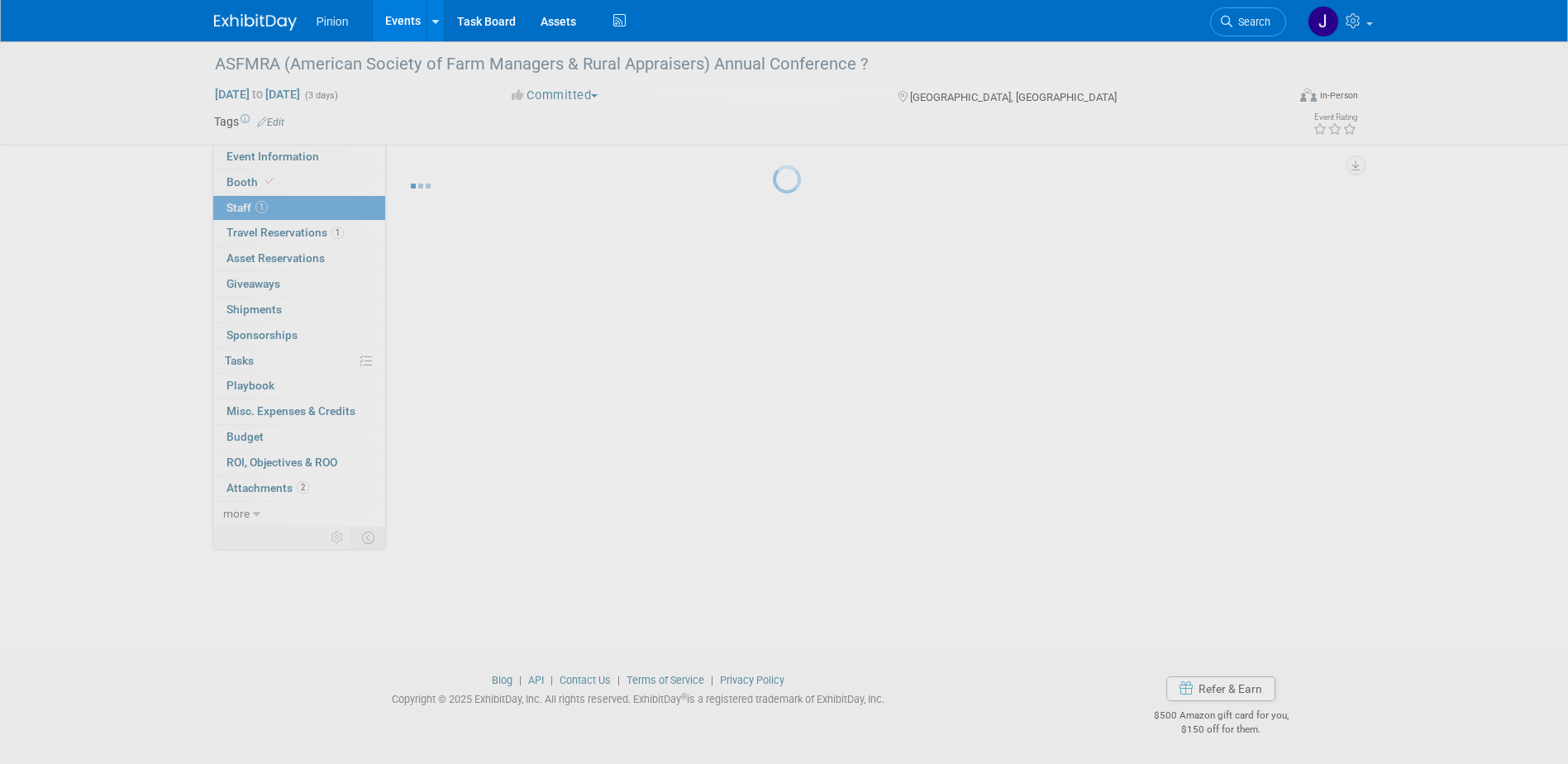
scroll to position [15, 0]
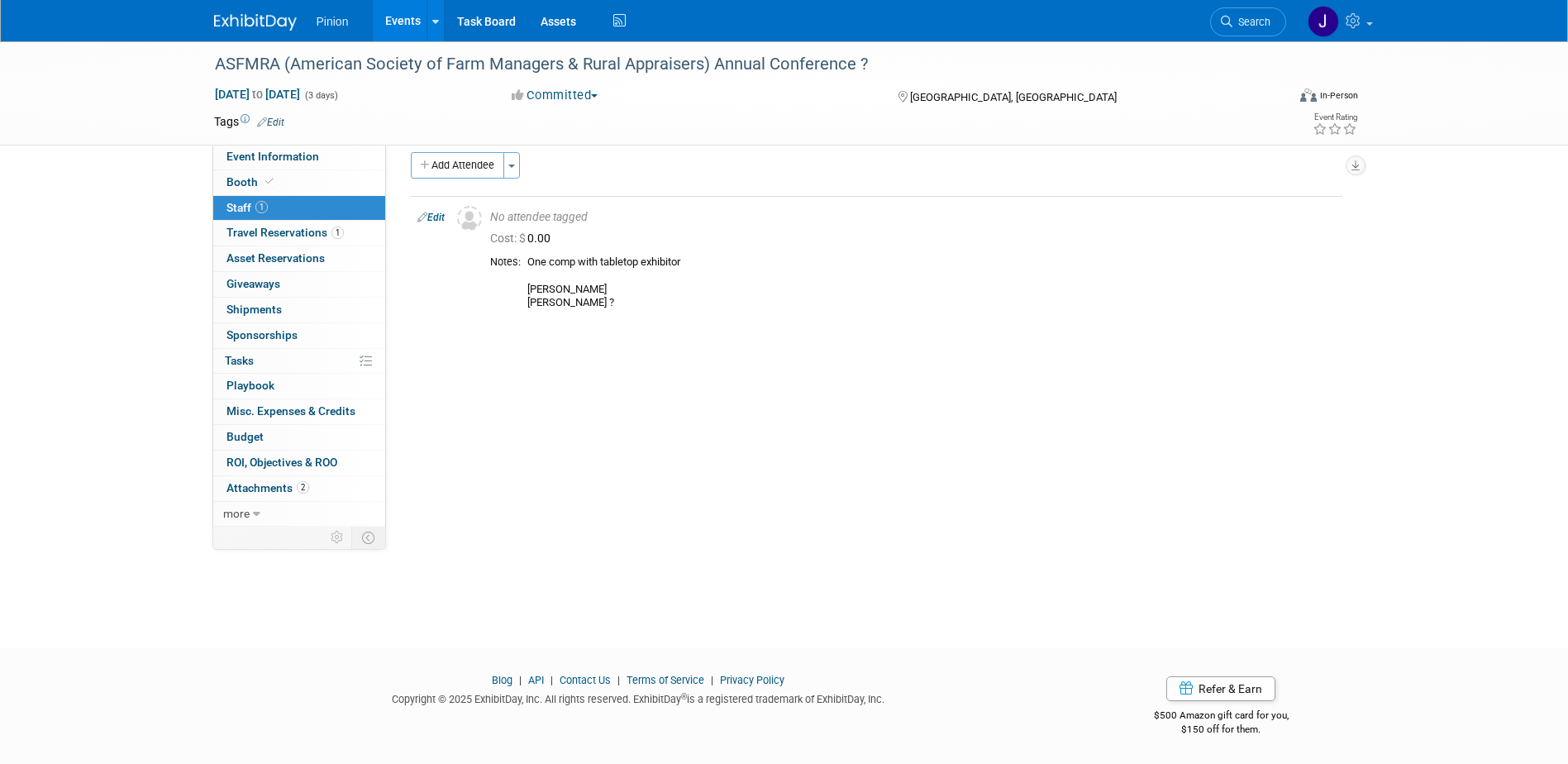
click at [258, 18] on img at bounding box center [255, 22] width 82 height 17
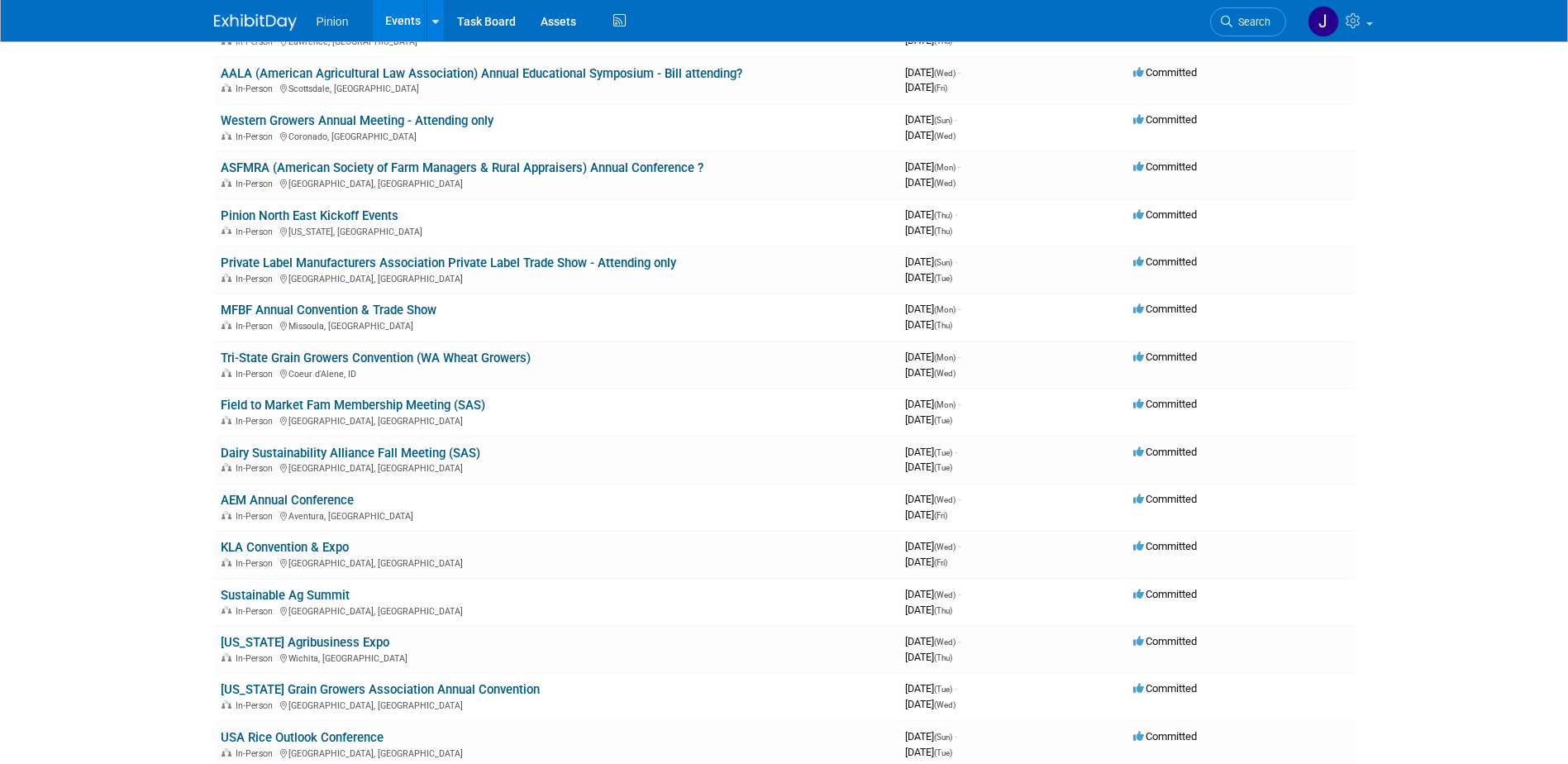
scroll to position [605, 0]
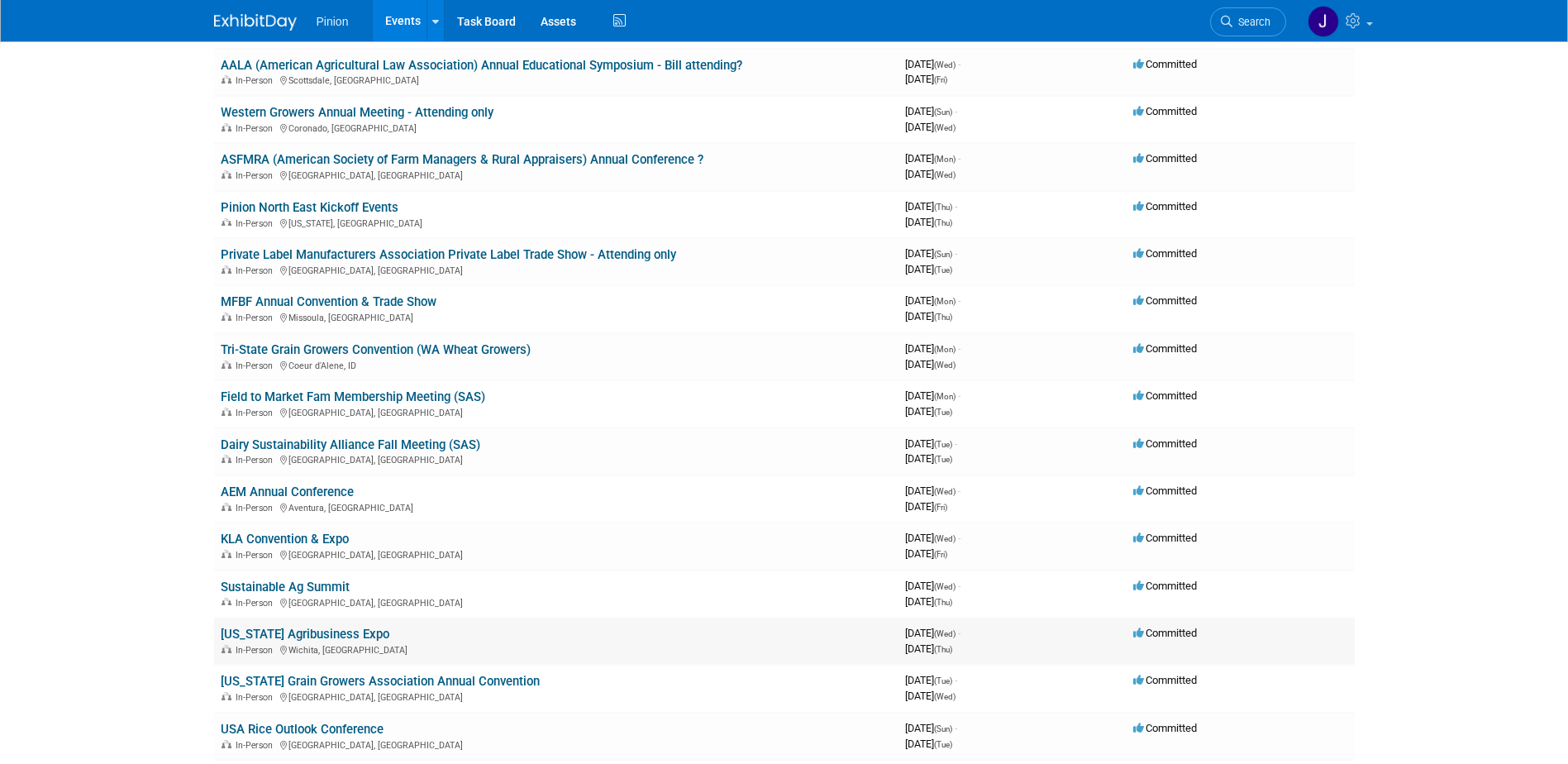
click at [357, 633] on link "[US_STATE] Agribusiness Expo" at bounding box center [304, 634] width 169 height 15
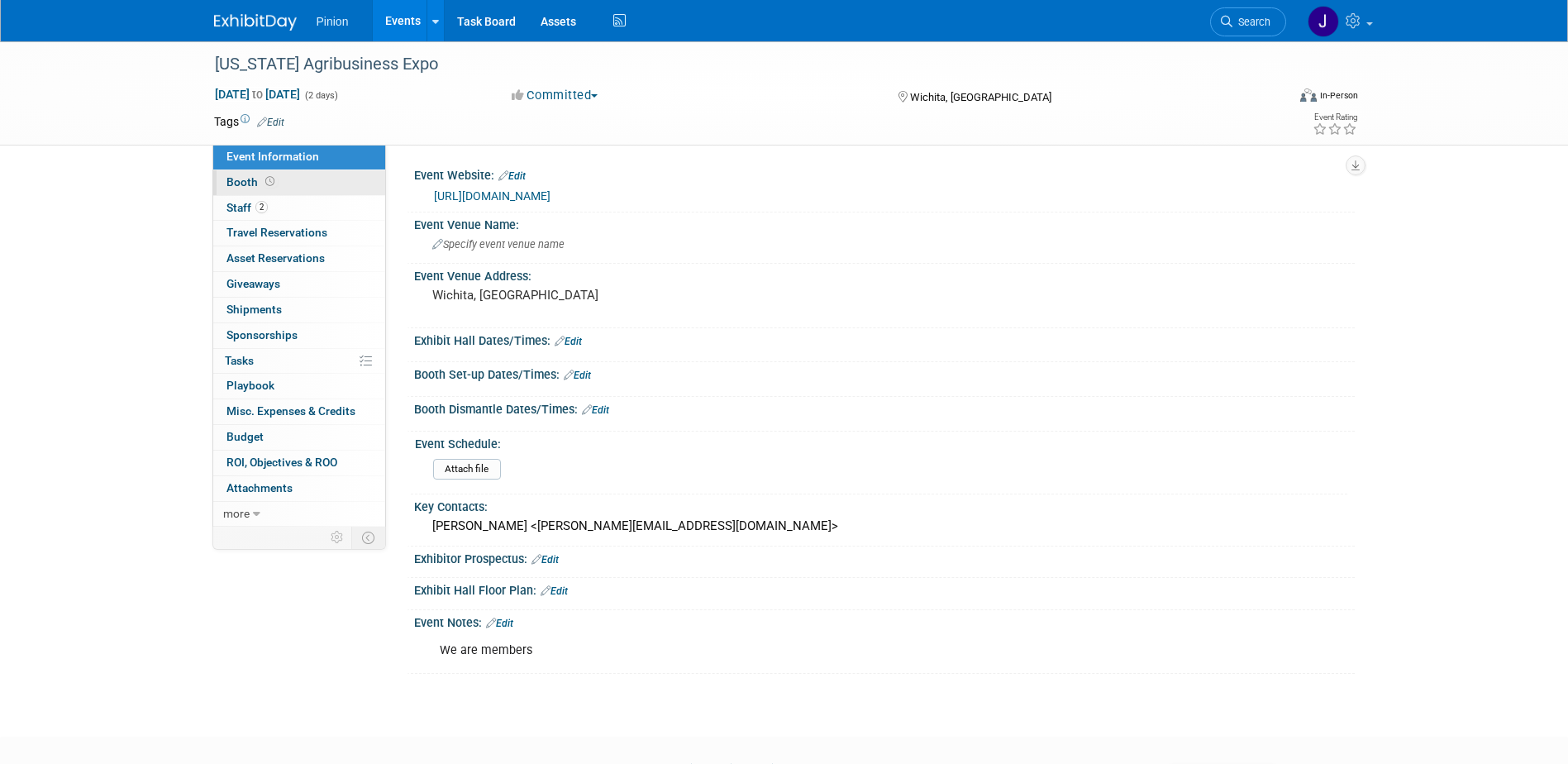
click at [248, 181] on span "Booth" at bounding box center [252, 182] width 52 height 13
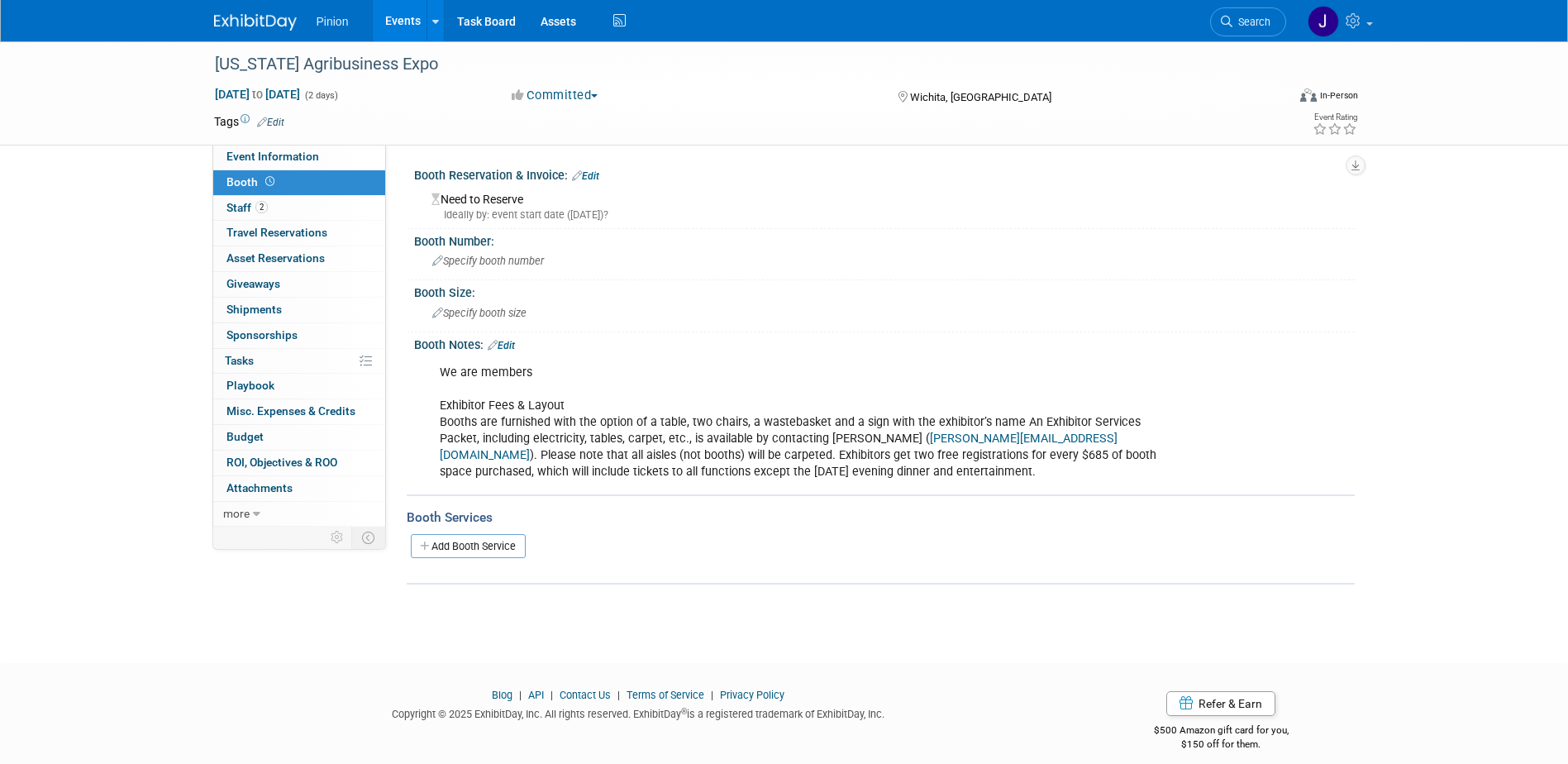
click at [515, 343] on link "Edit" at bounding box center [501, 345] width 27 height 12
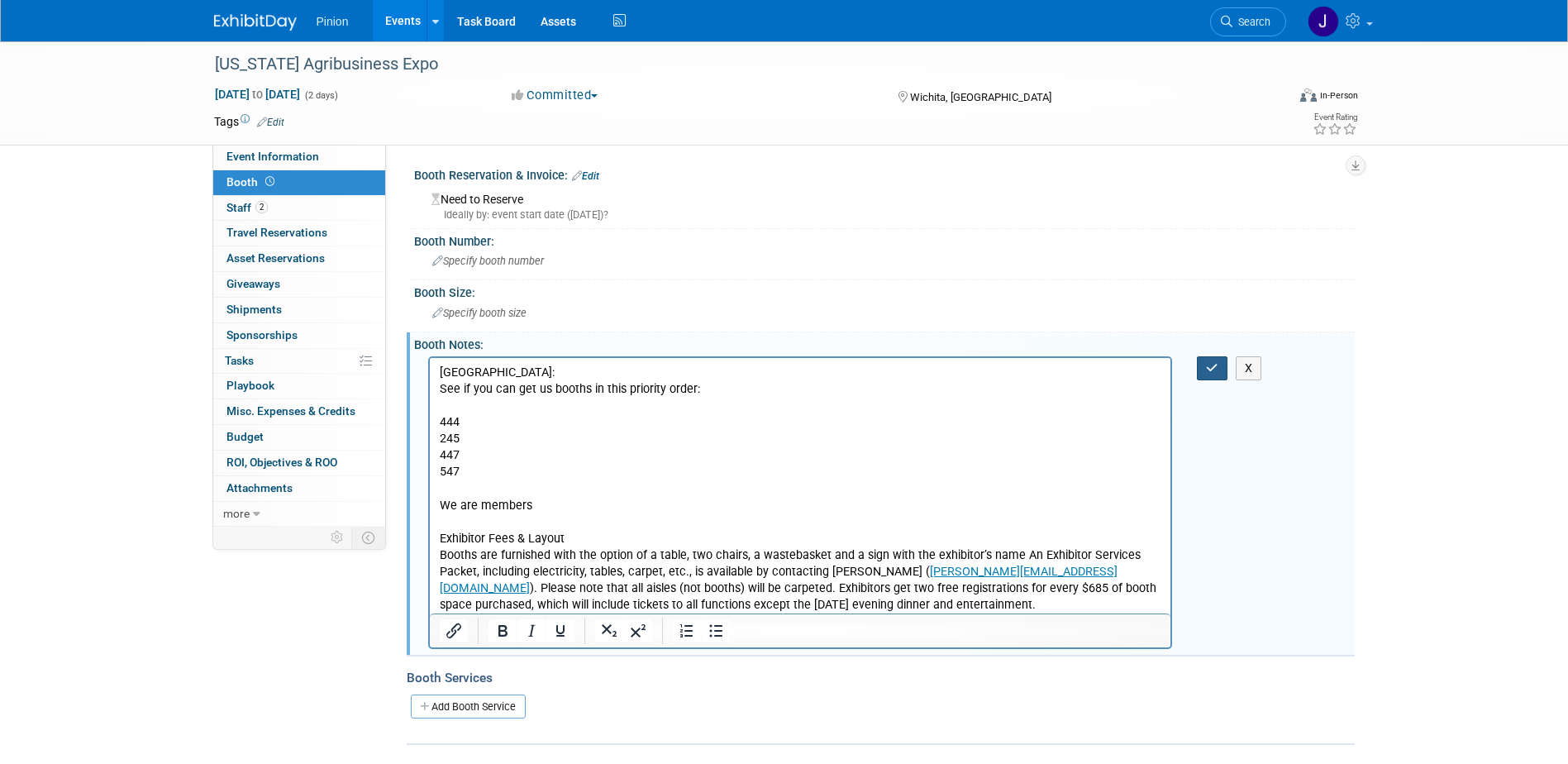
click at [1214, 364] on icon "button" at bounding box center [1212, 368] width 12 height 12
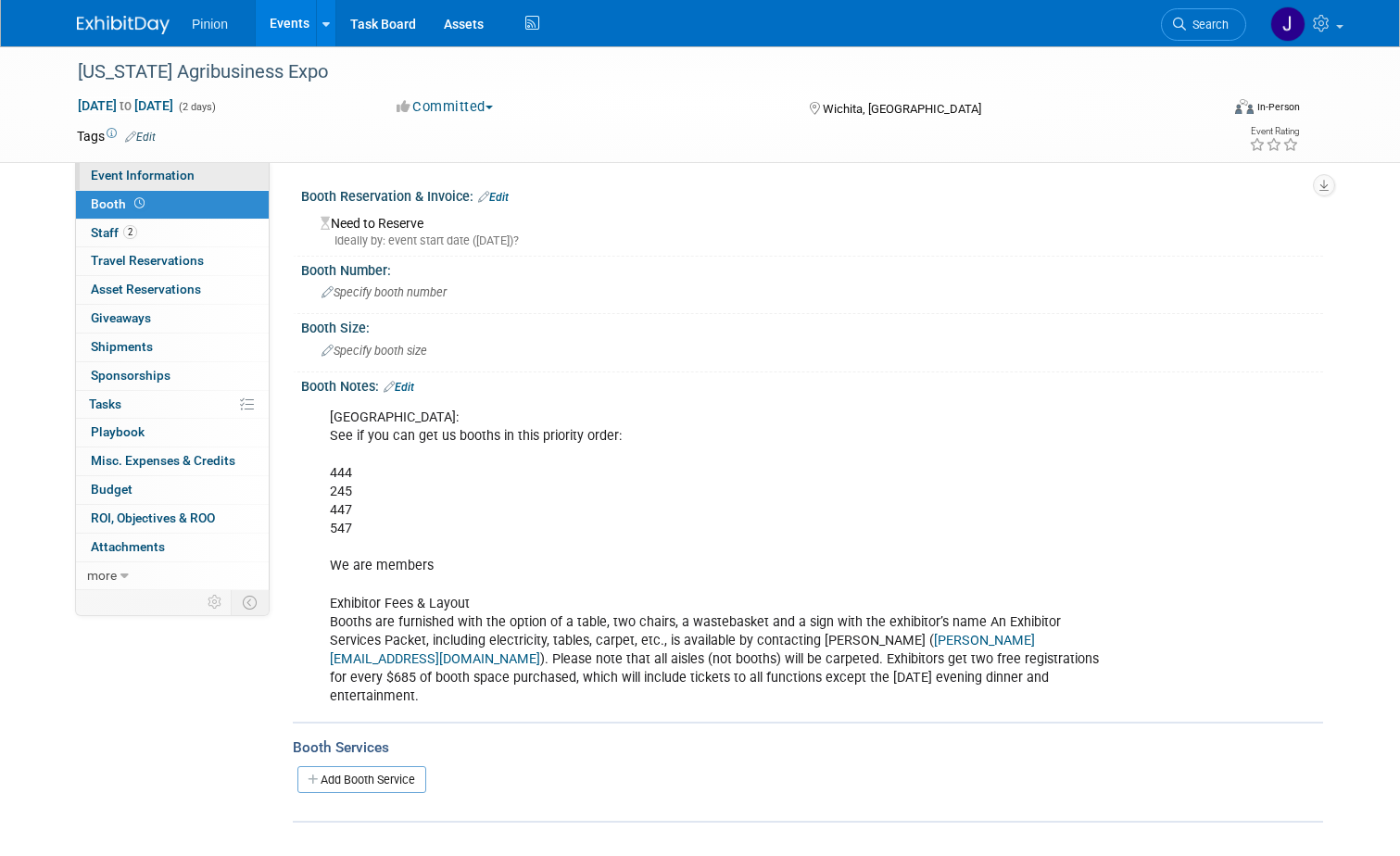
click at [154, 173] on span "Event Information" at bounding box center [142, 175] width 104 height 15
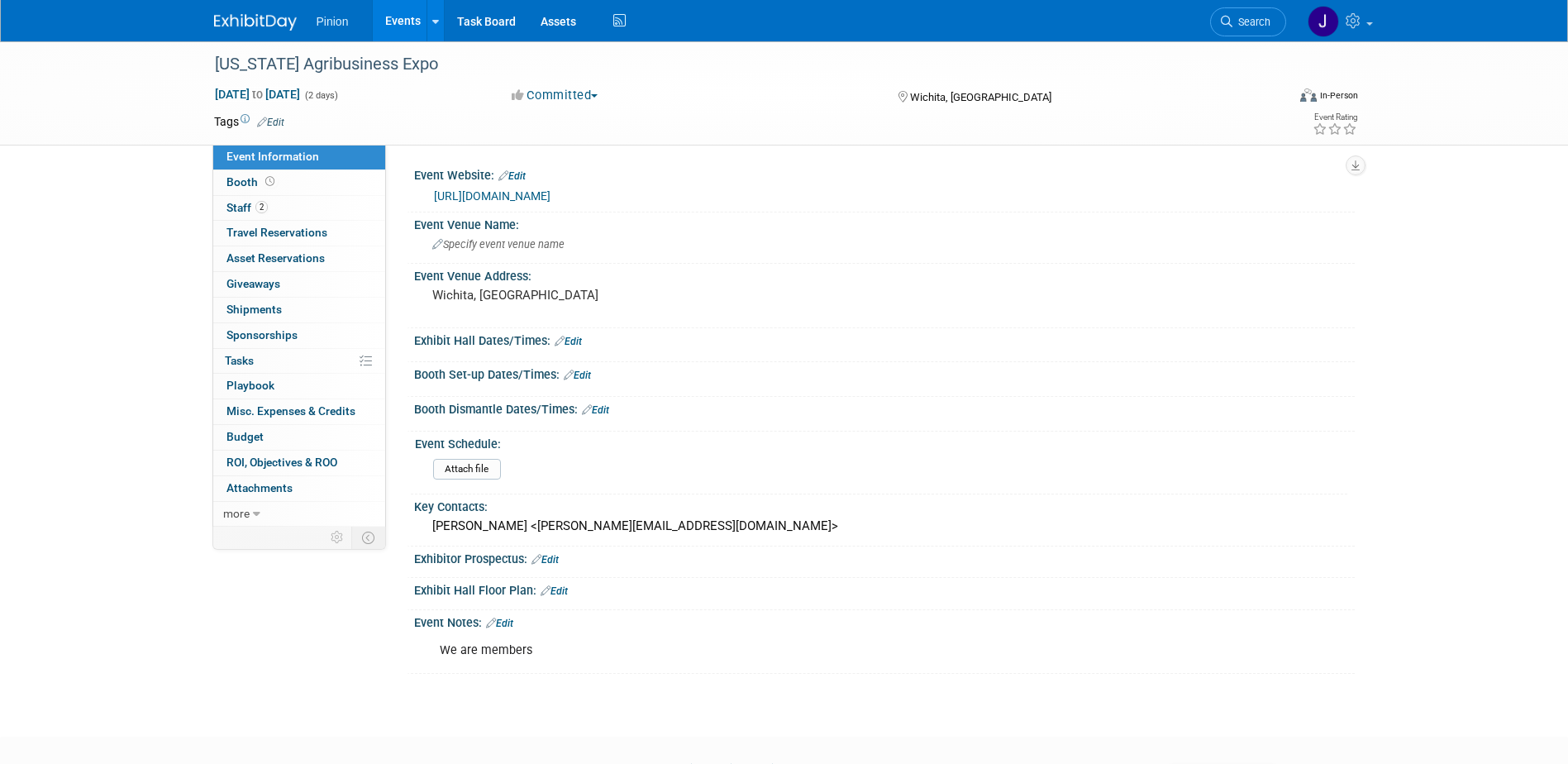
click at [265, 16] on img at bounding box center [255, 22] width 82 height 17
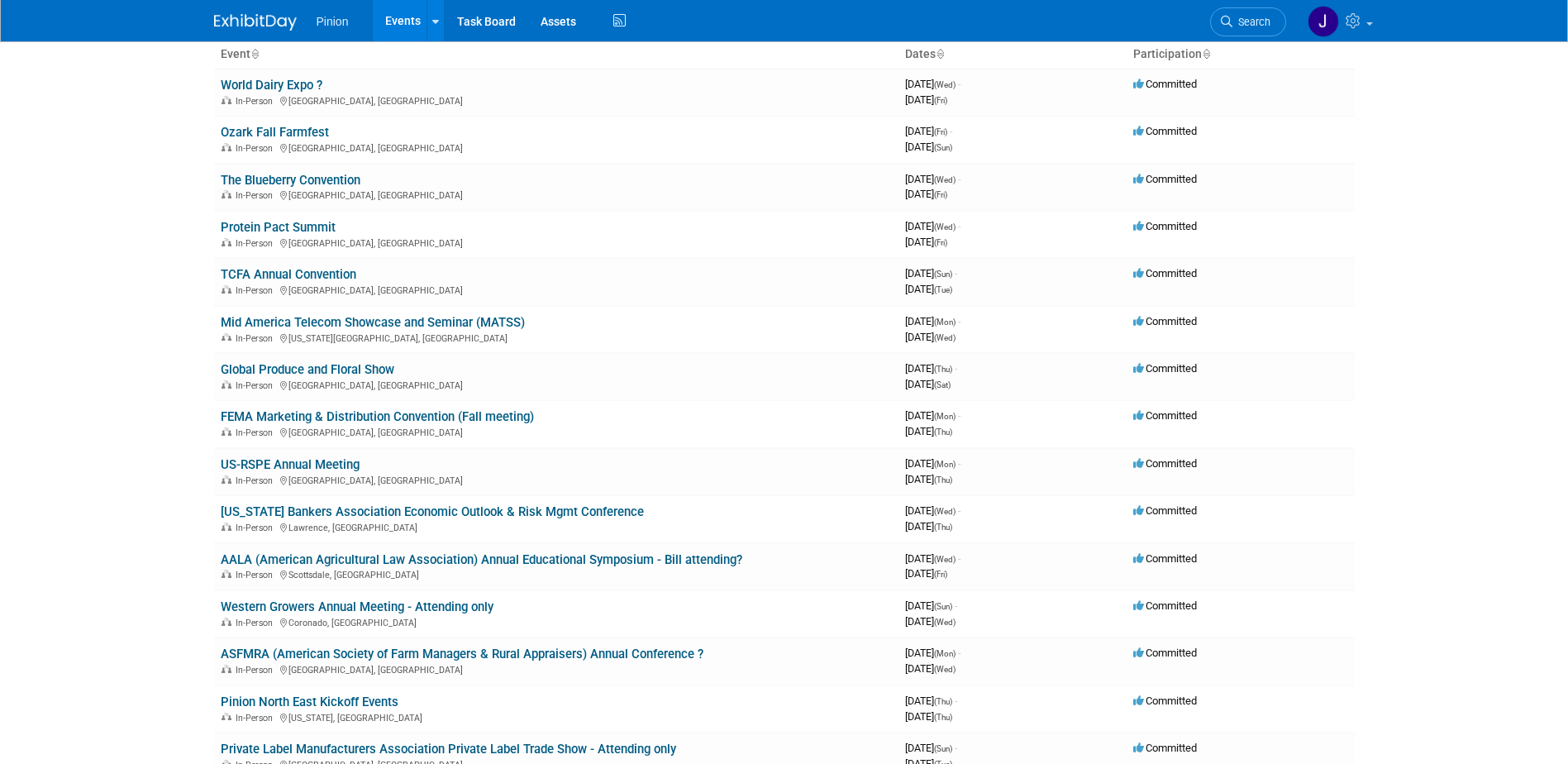
scroll to position [123, 0]
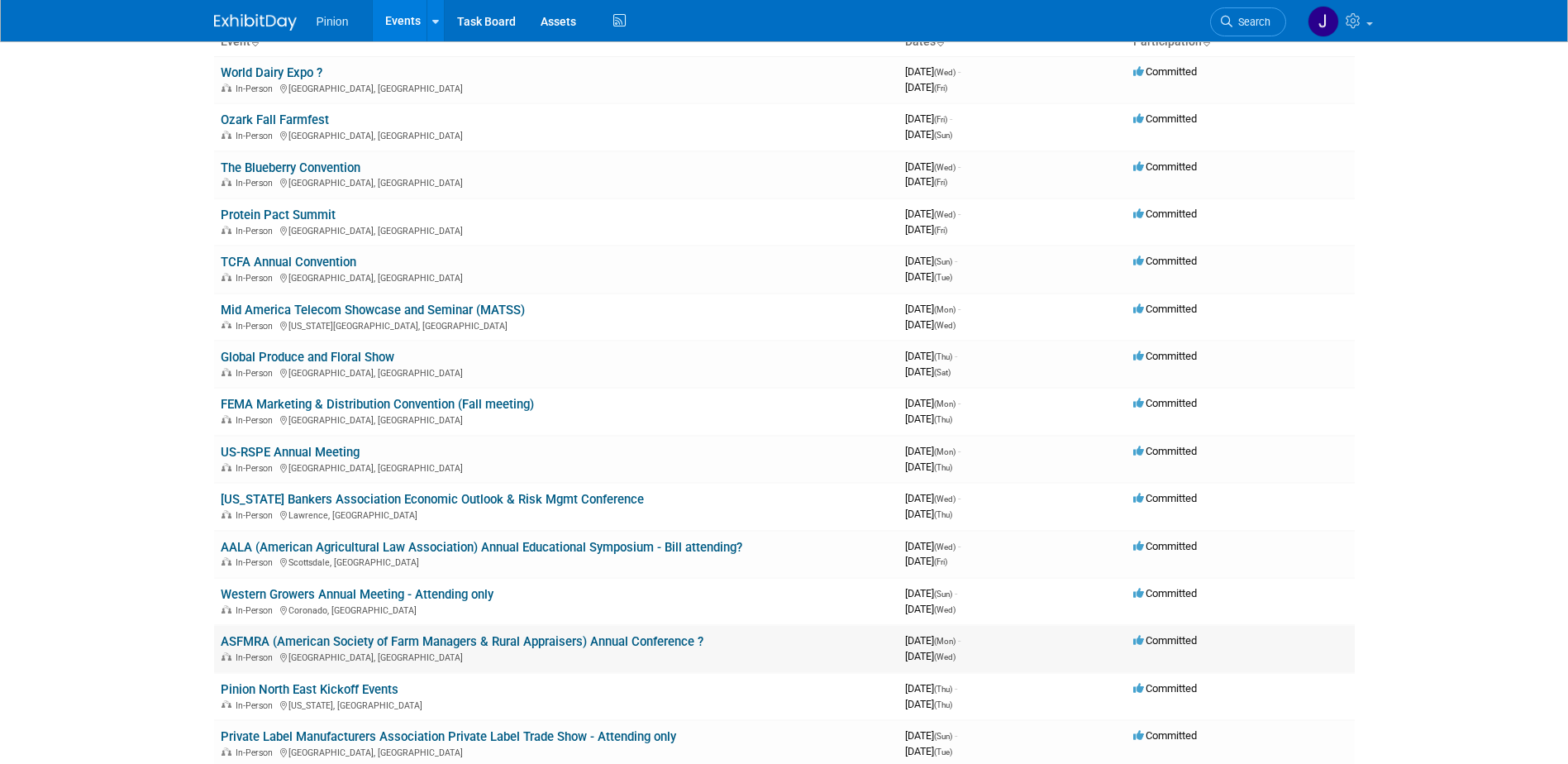
click at [336, 644] on link "ASFMRA (American Society of Farm Managers & Rural Appraisers) Annual Conference…" at bounding box center [462, 642] width 482 height 15
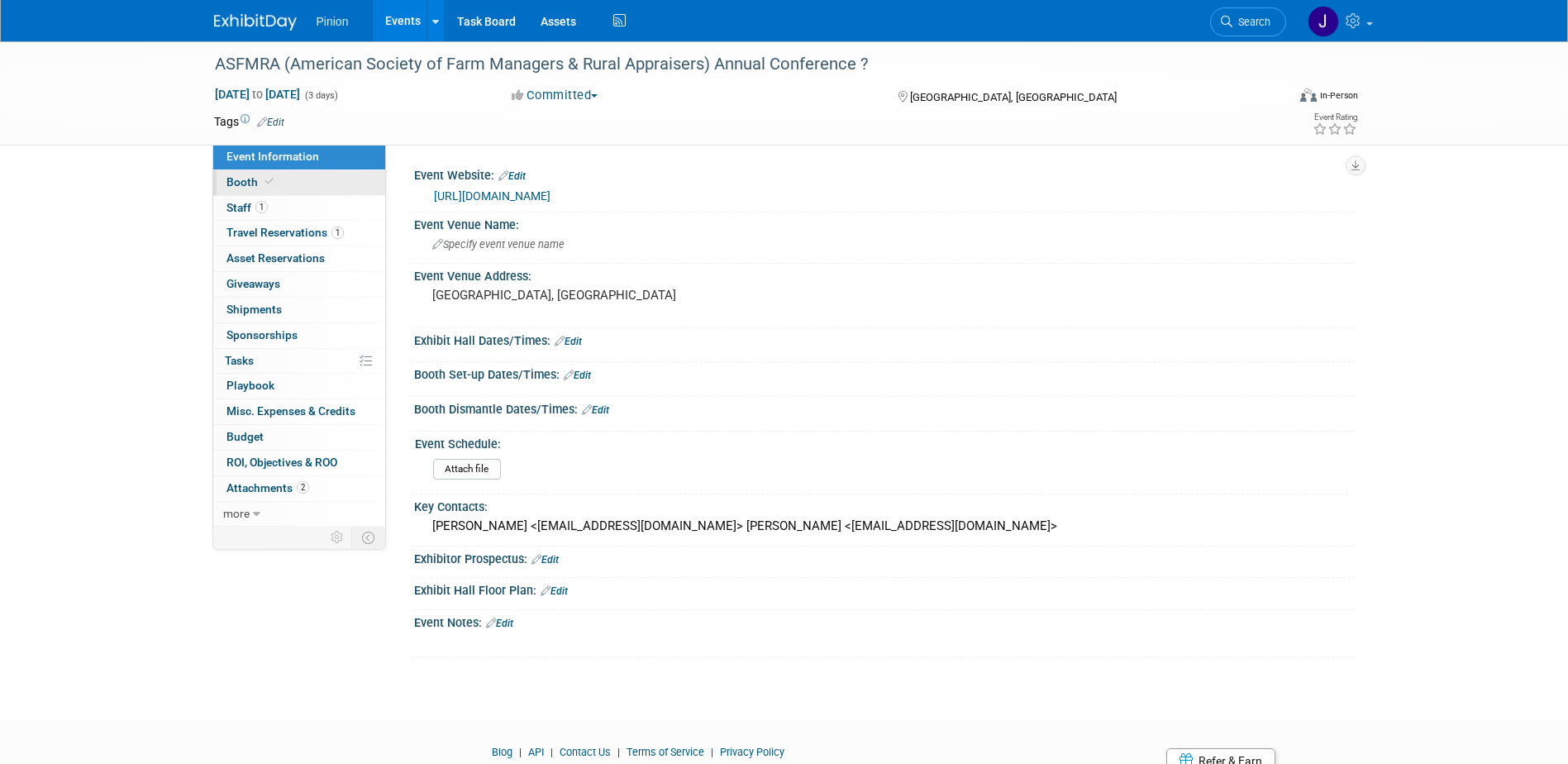
click at [254, 179] on span "Booth" at bounding box center [251, 182] width 51 height 13
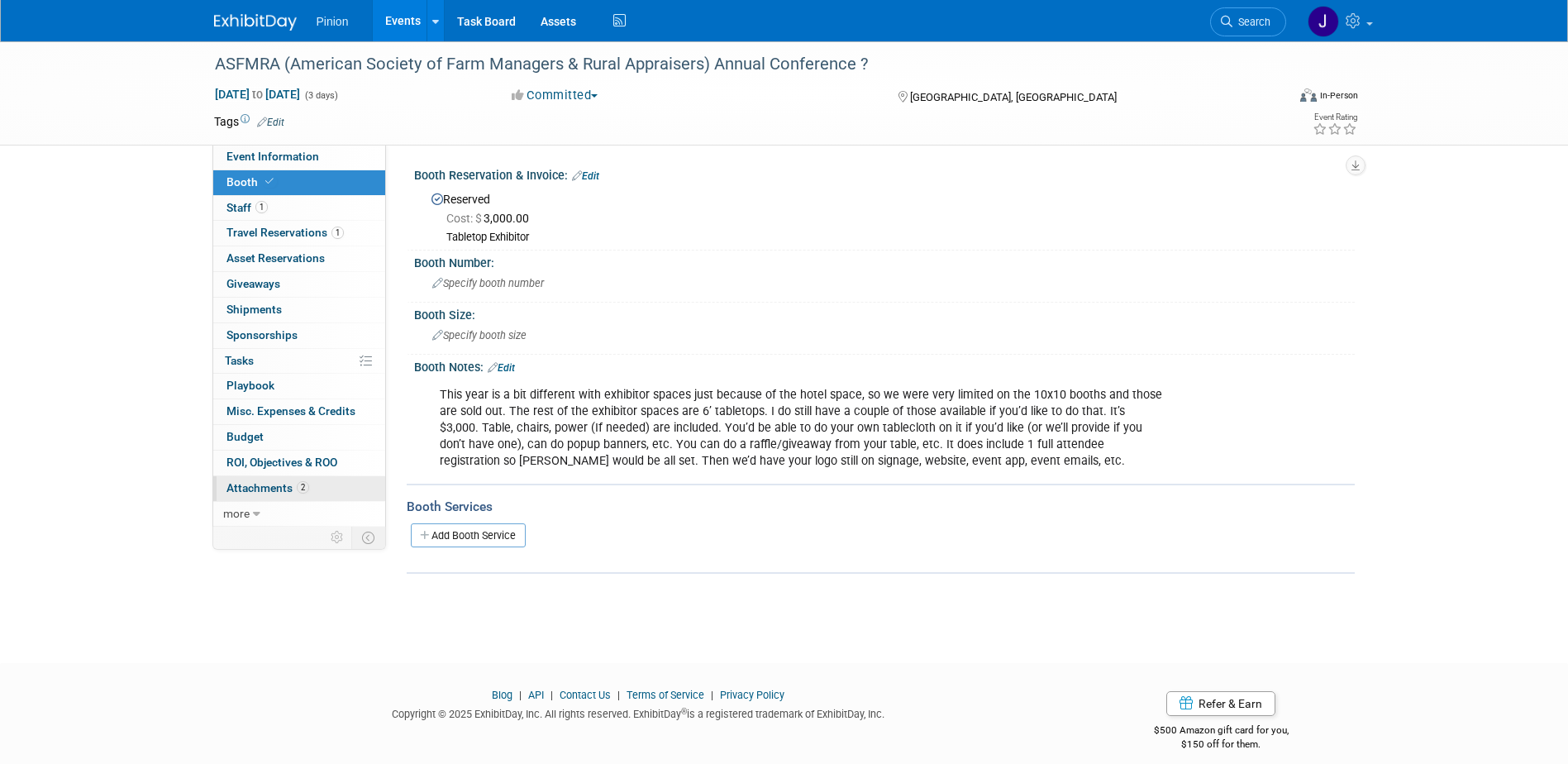
click at [280, 485] on span "Attachments 2" at bounding box center [267, 488] width 82 height 13
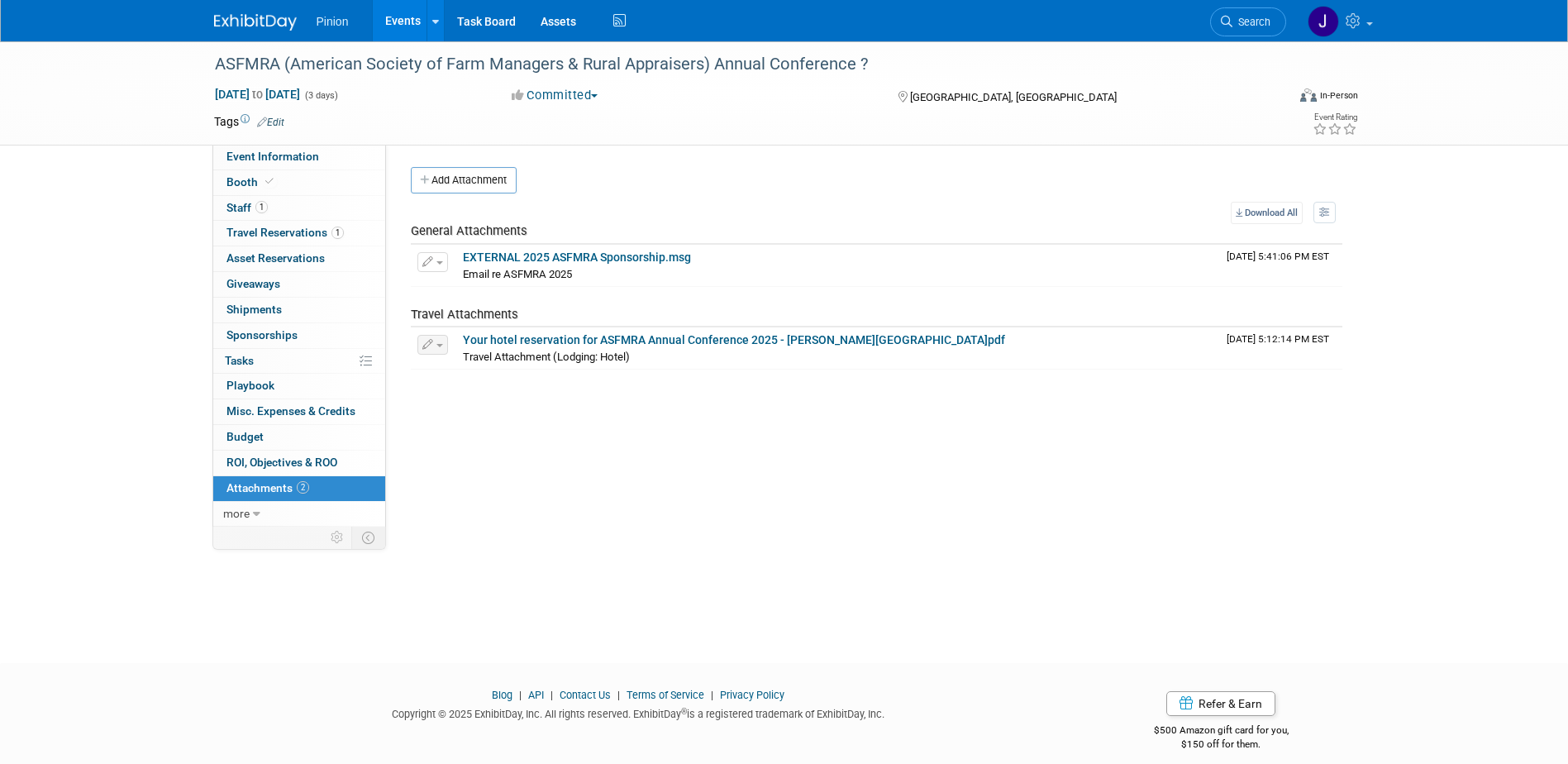
click at [446, 179] on button "Add Attachment" at bounding box center [463, 181] width 106 height 27
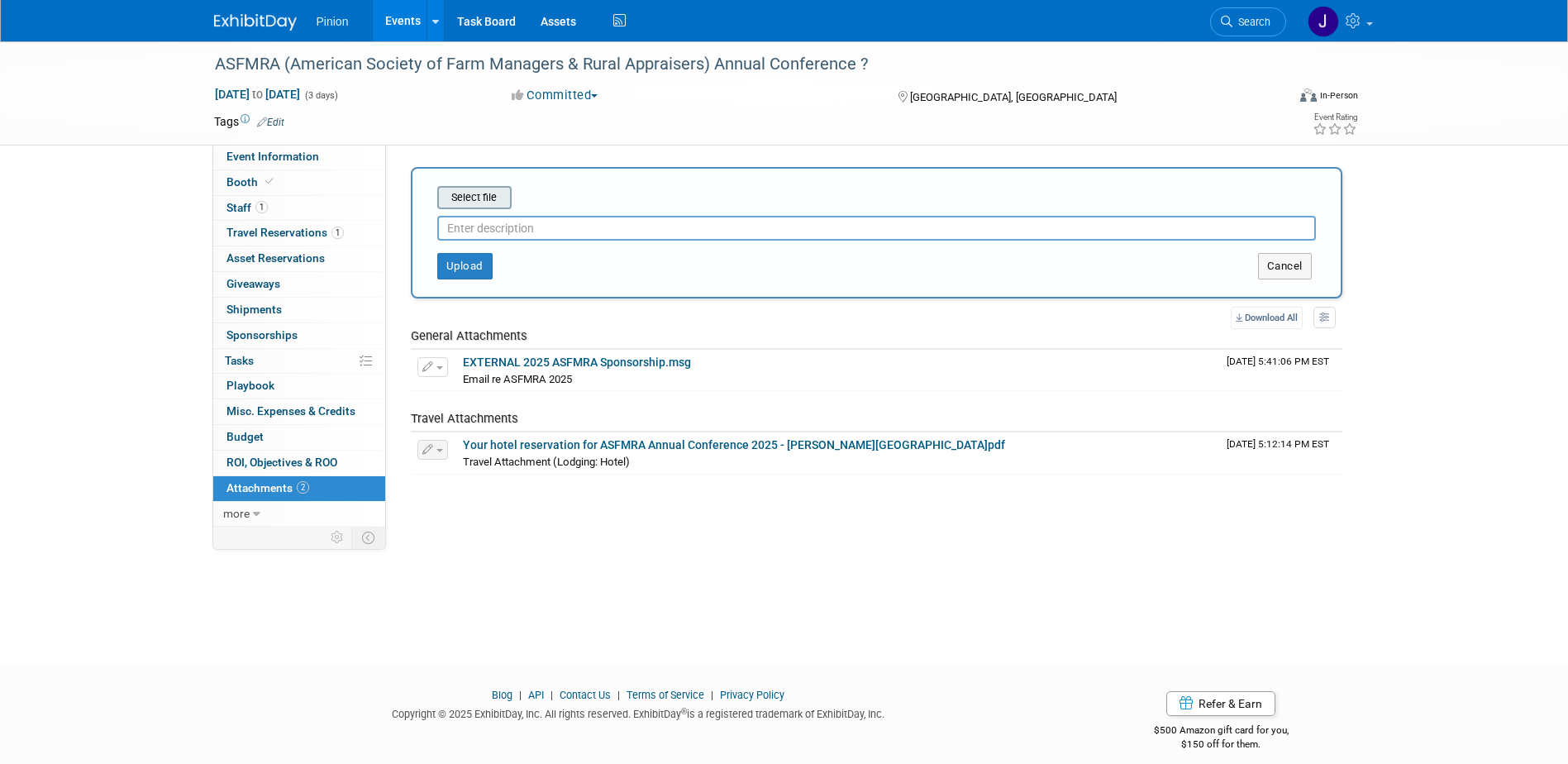
click at [485, 196] on input "file" at bounding box center [412, 198] width 196 height 20
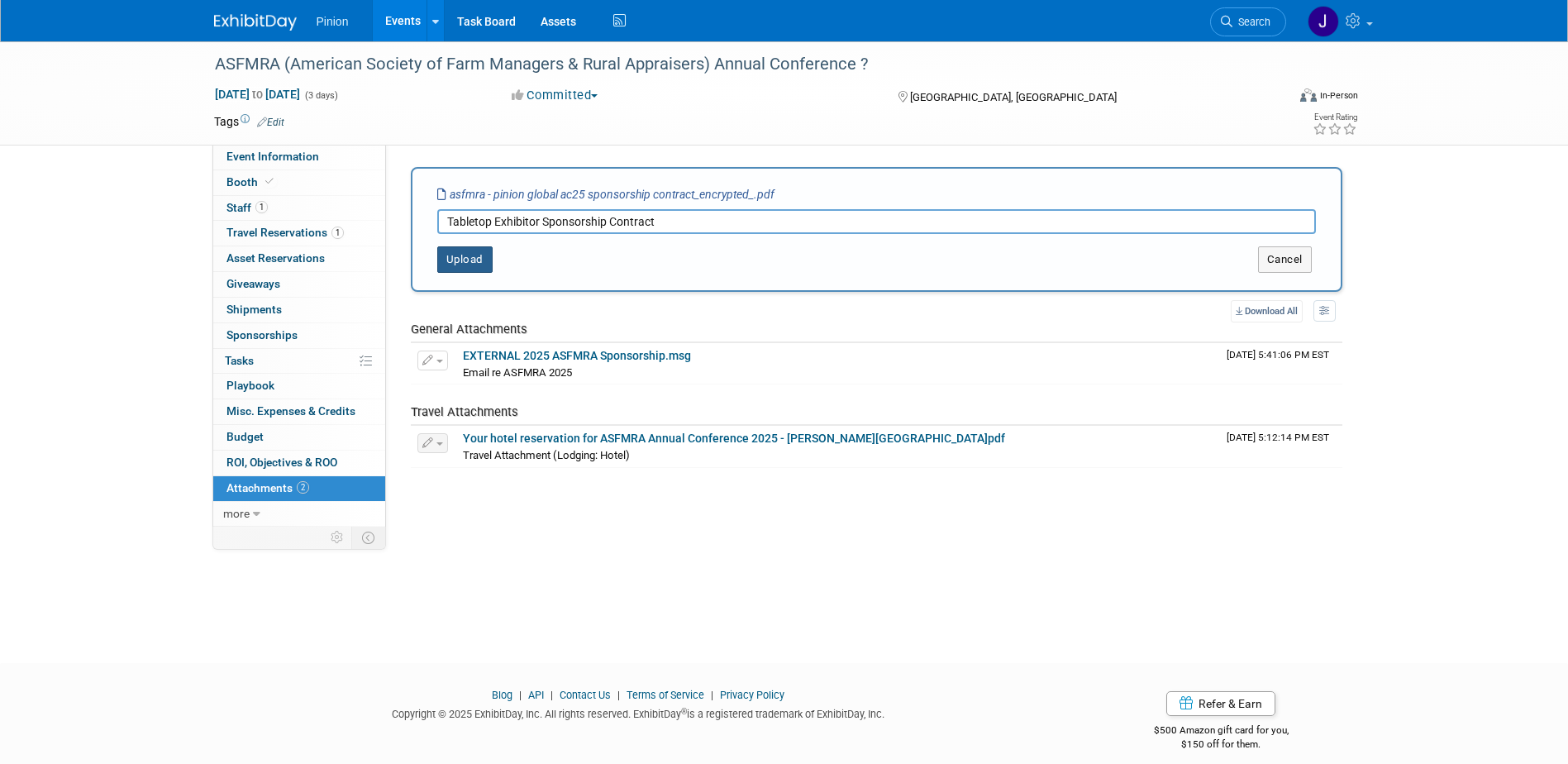
type input "Tabletop Exhibitor Sponsorship Contract"
click at [454, 260] on button "Upload" at bounding box center [465, 260] width 56 height 27
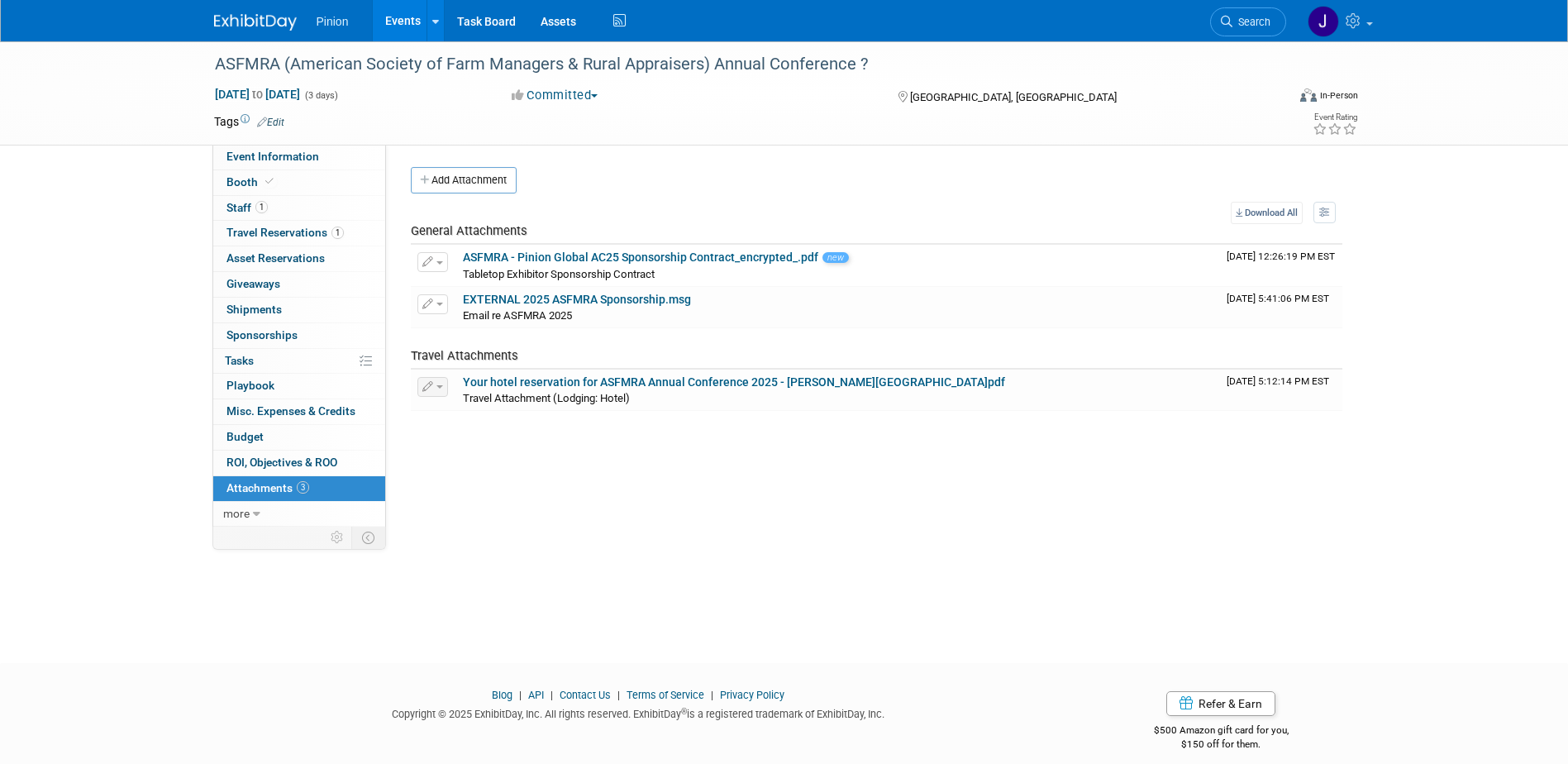
click at [273, 20] on img at bounding box center [255, 22] width 82 height 17
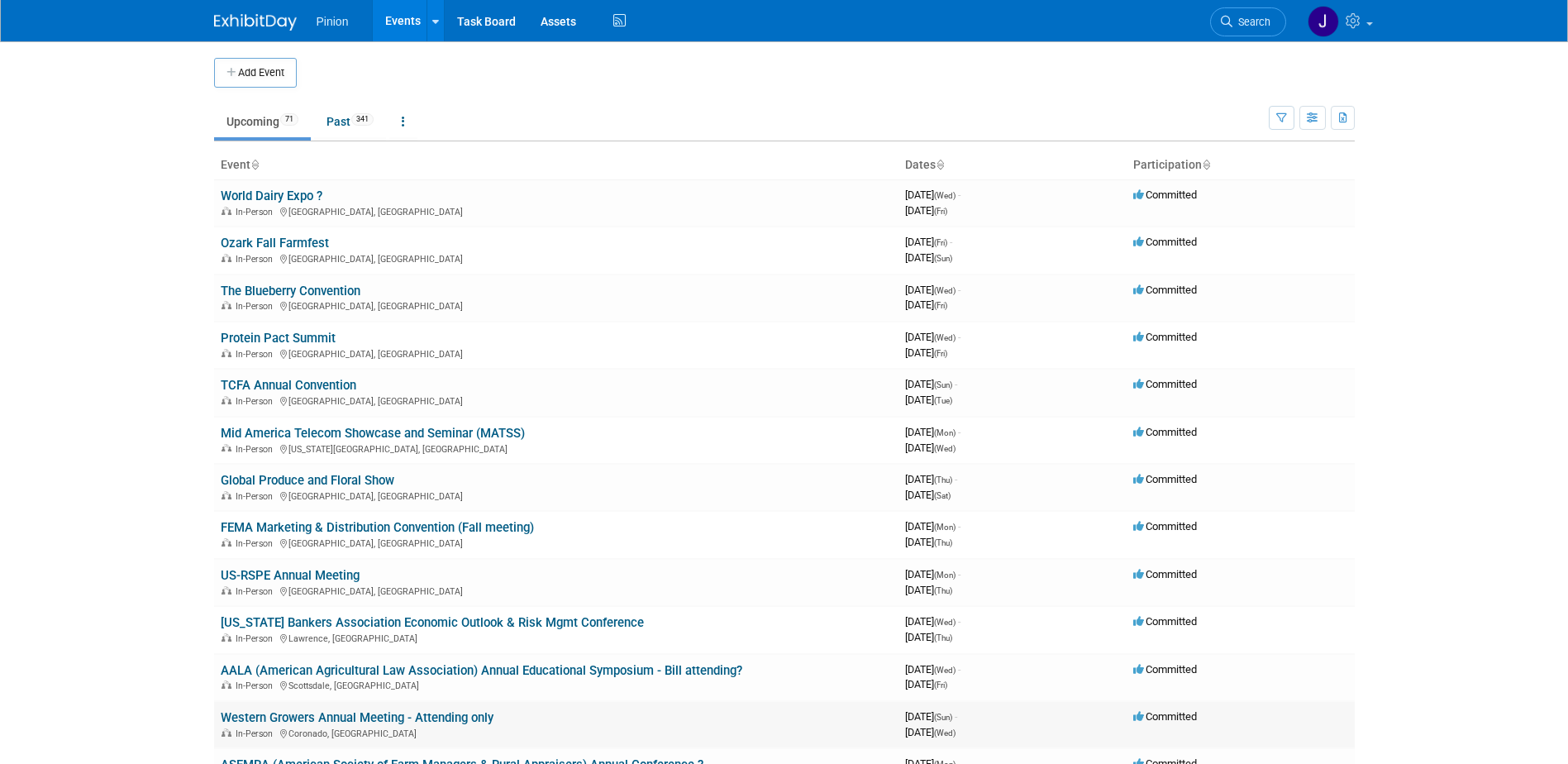
click at [365, 716] on link "Western Growers Annual Meeting - Attending only" at bounding box center [357, 718] width 273 height 15
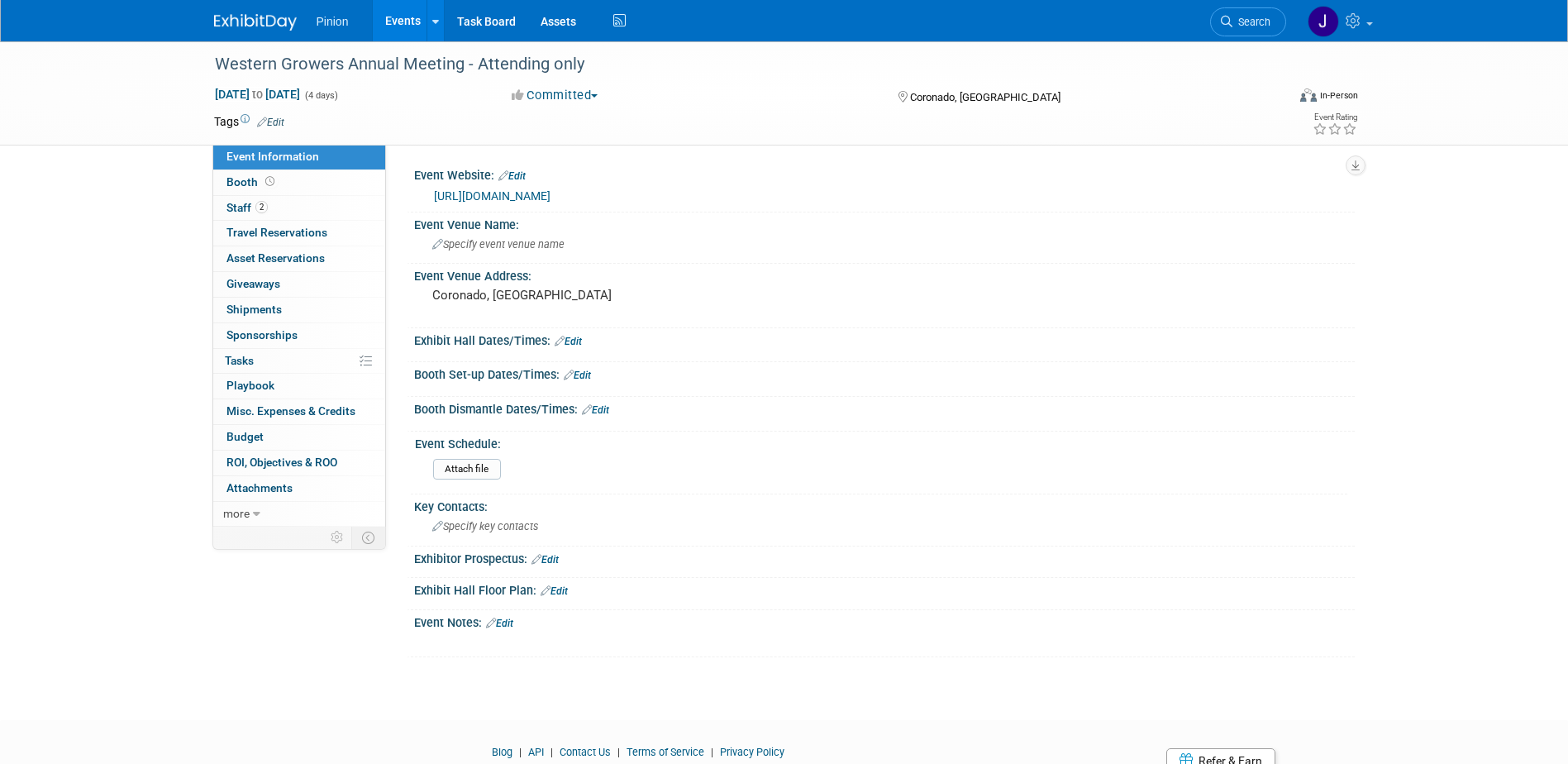
click at [507, 623] on link "Edit" at bounding box center [499, 623] width 27 height 12
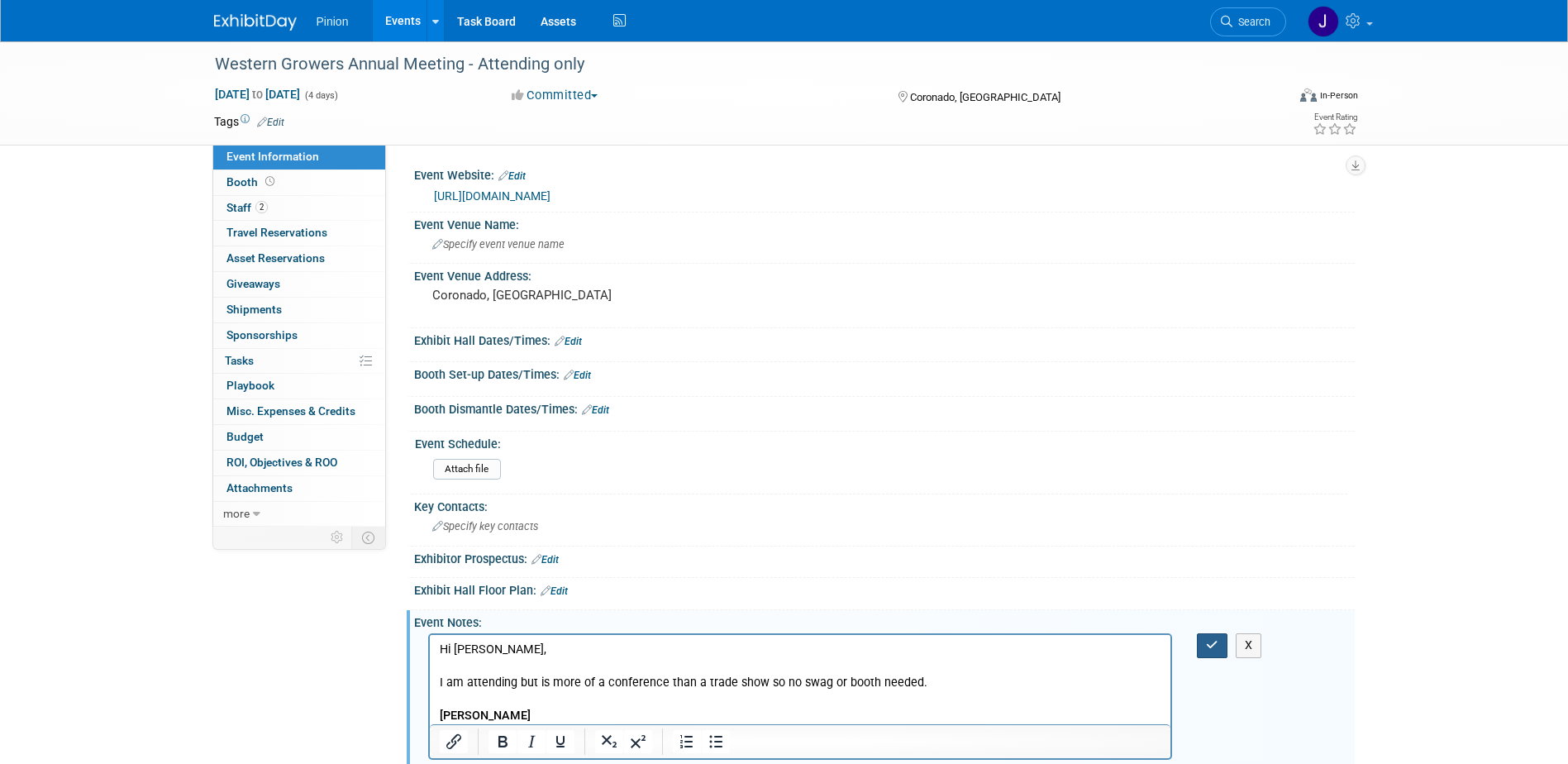
click at [1204, 638] on button "button" at bounding box center [1212, 645] width 31 height 24
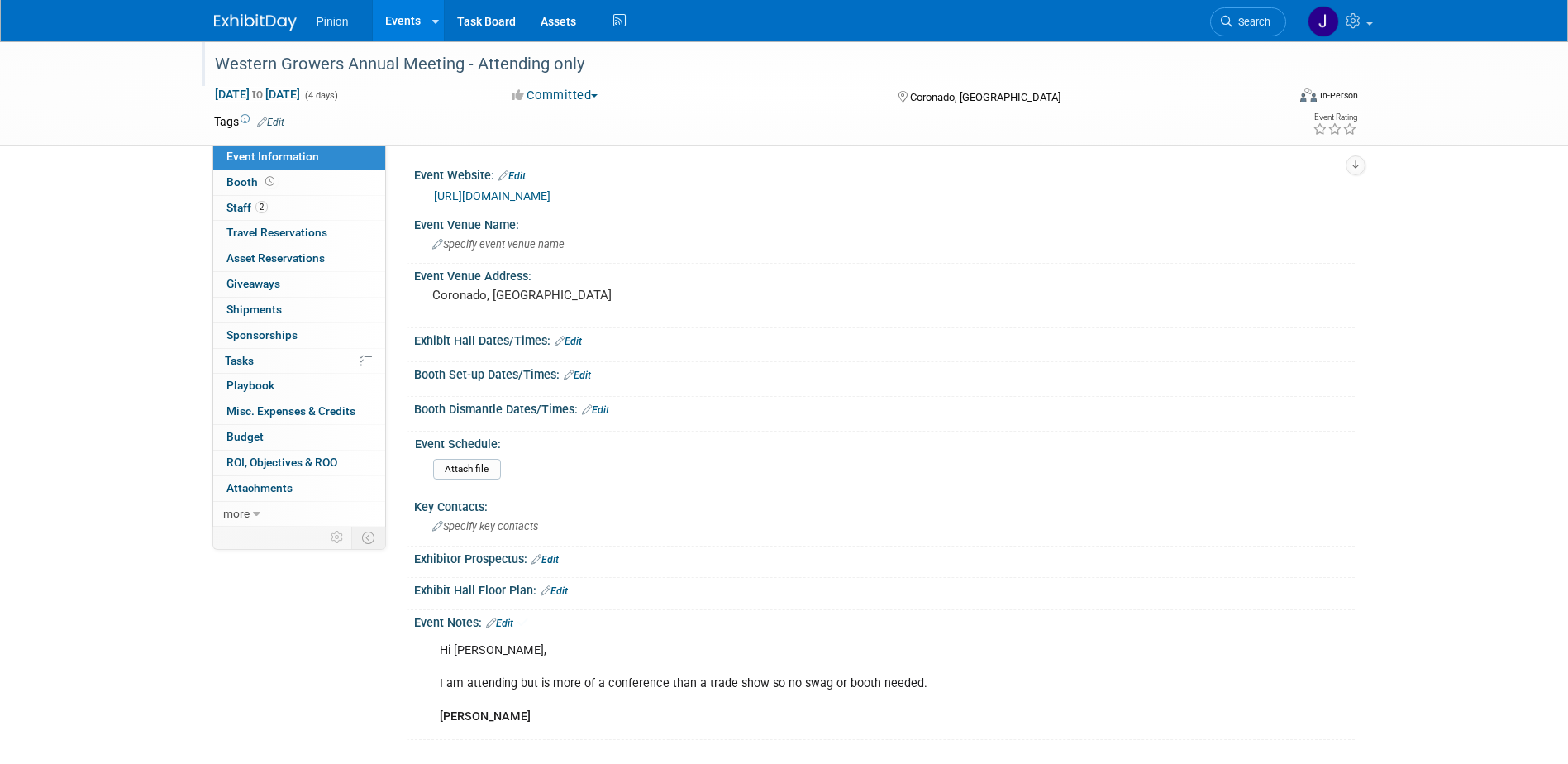
click at [476, 63] on div "Western Growers Annual Meeting - Attending only" at bounding box center [735, 65] width 1052 height 30
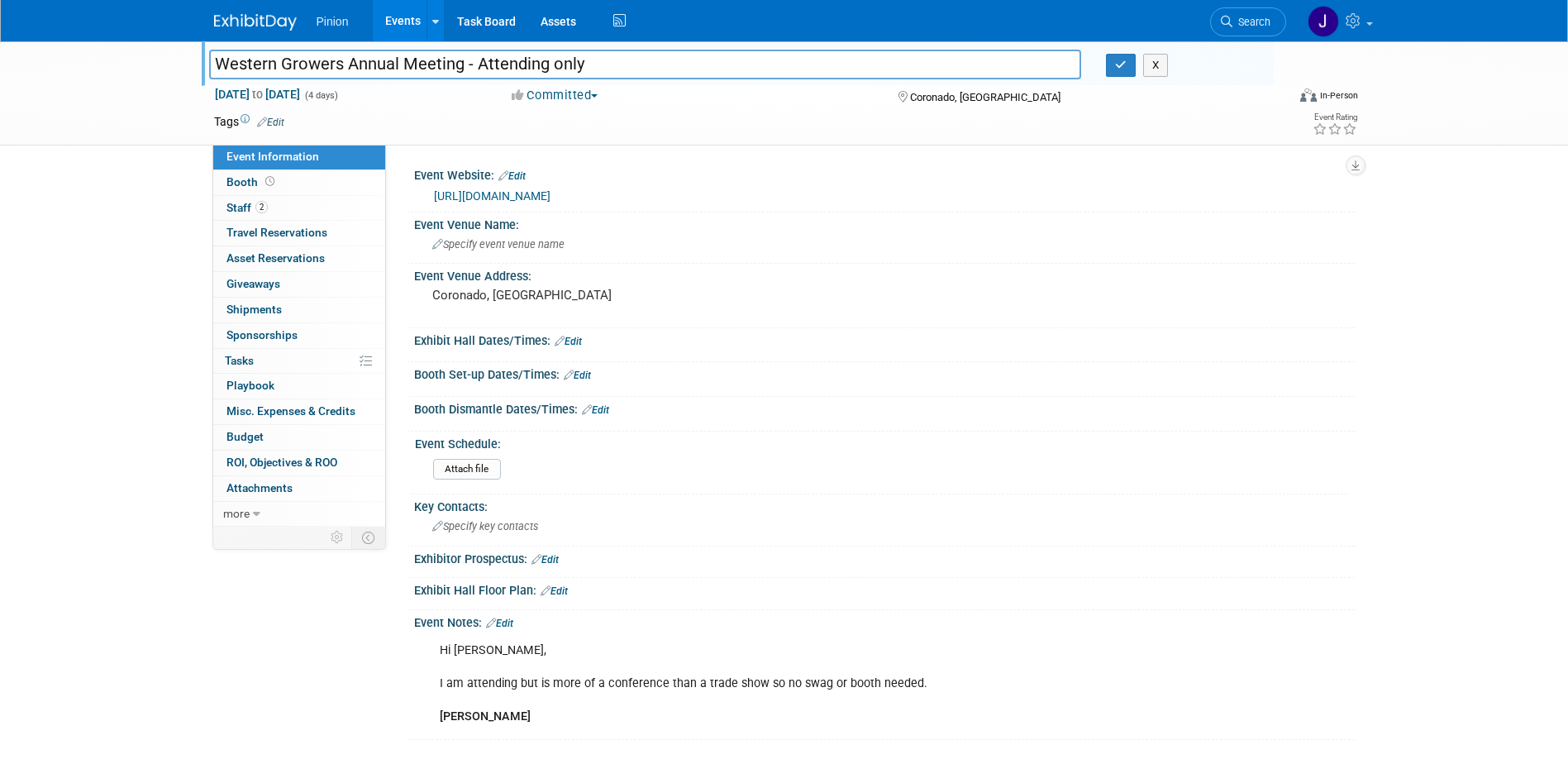
click at [472, 57] on input "Western Growers Annual Meeting - Attending only" at bounding box center [645, 64] width 873 height 29
type input "Western Growers Annual Meeting - [PERSON_NAME] attending only"
click at [1124, 60] on icon "button" at bounding box center [1120, 65] width 12 height 11
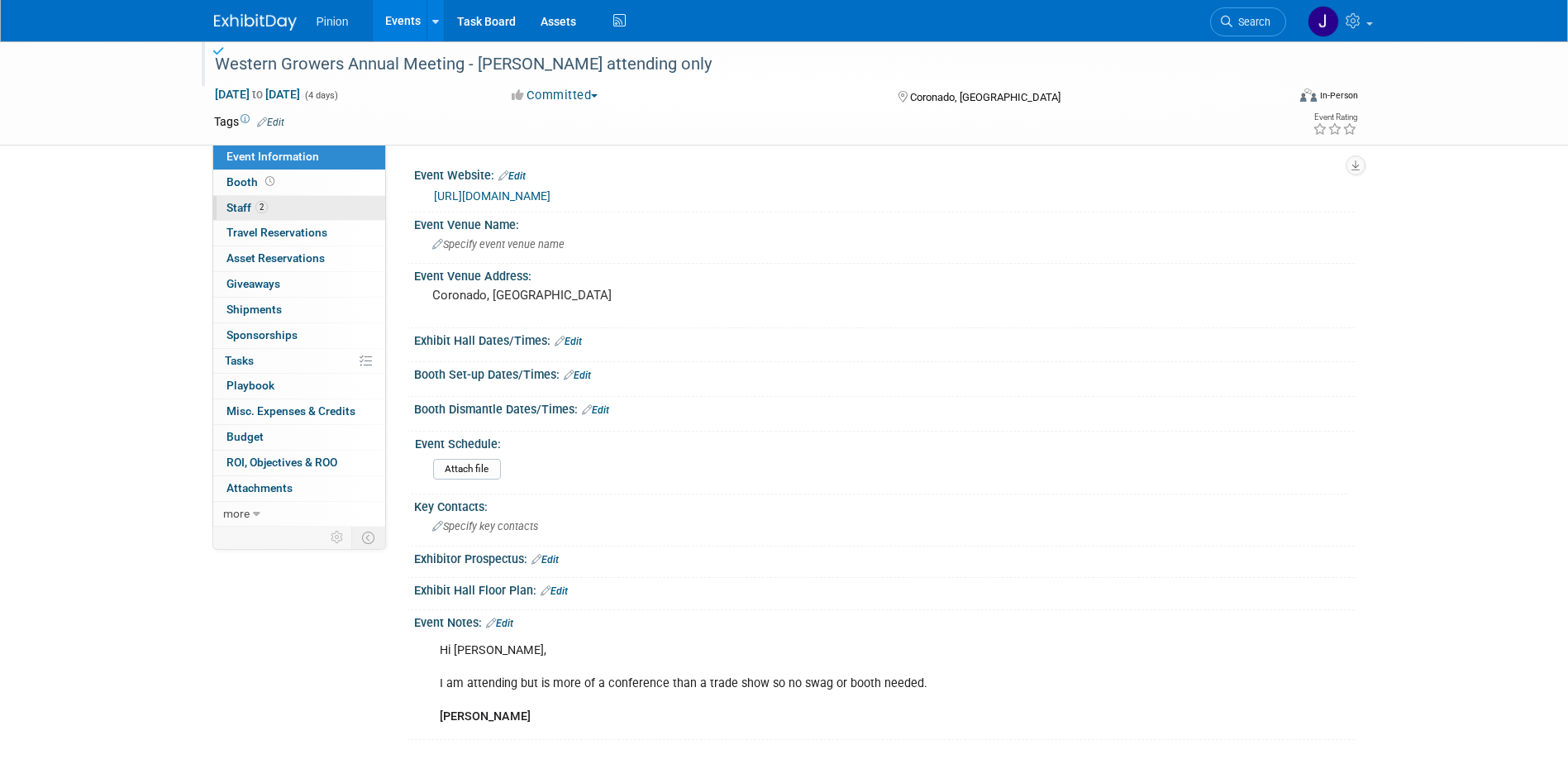
click at [248, 204] on span "Staff 2" at bounding box center [247, 207] width 42 height 13
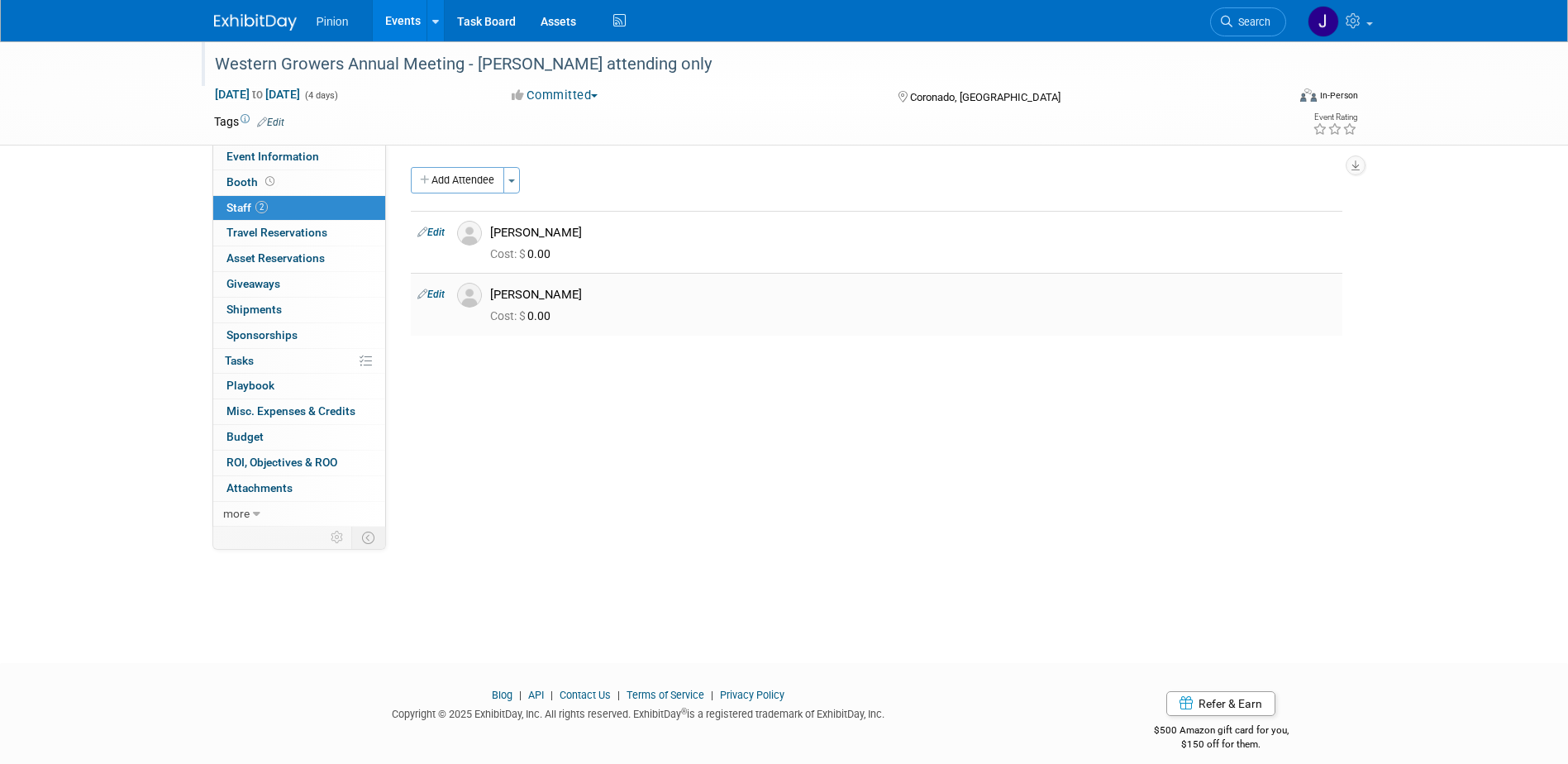
click at [441, 295] on link "Edit" at bounding box center [431, 295] width 27 height 12
select select "bf201811-f4bb-4699-a353-5630baf536e0"
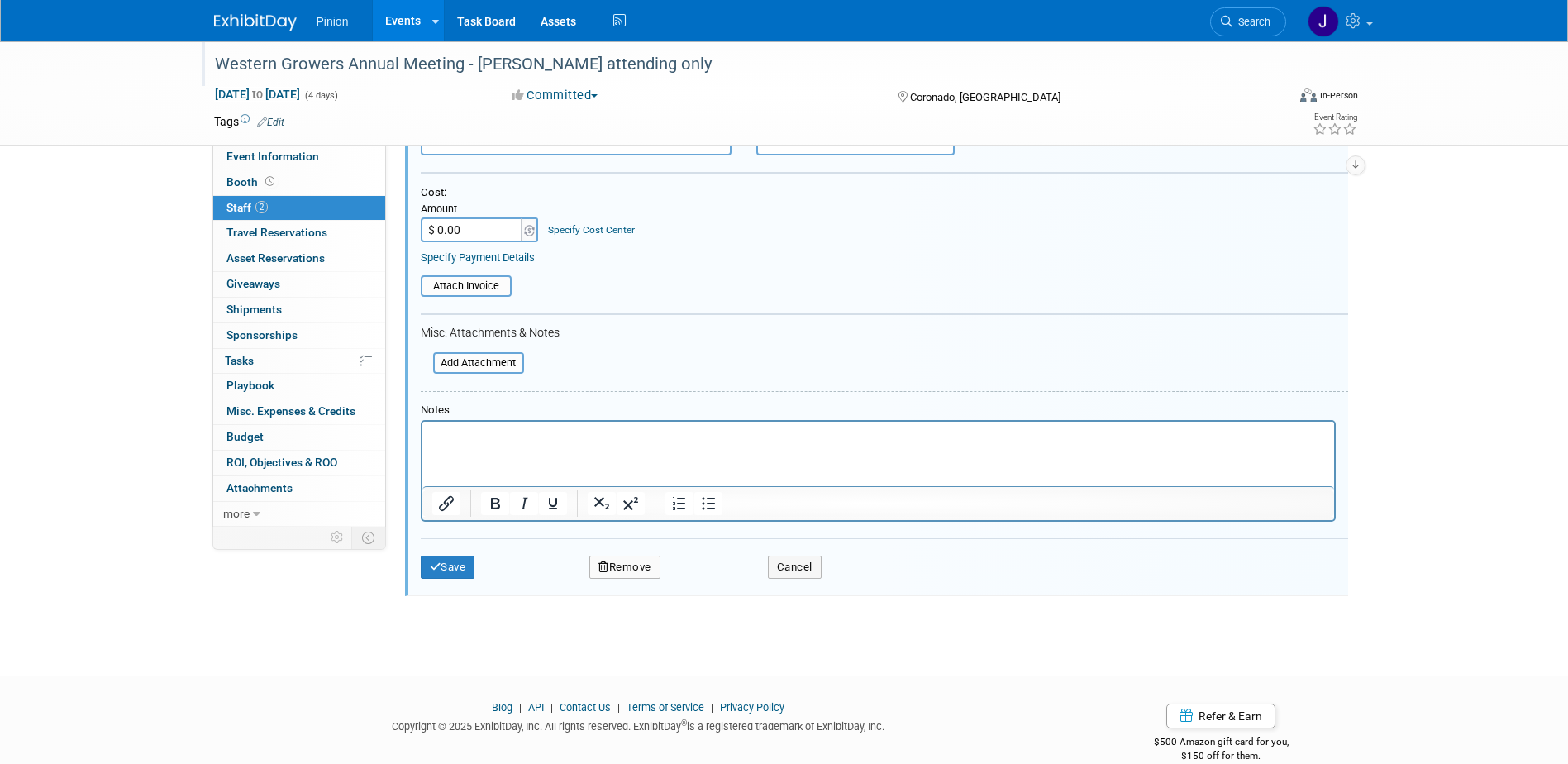
scroll to position [330, 0]
click at [621, 558] on button "Remove" at bounding box center [624, 562] width 71 height 23
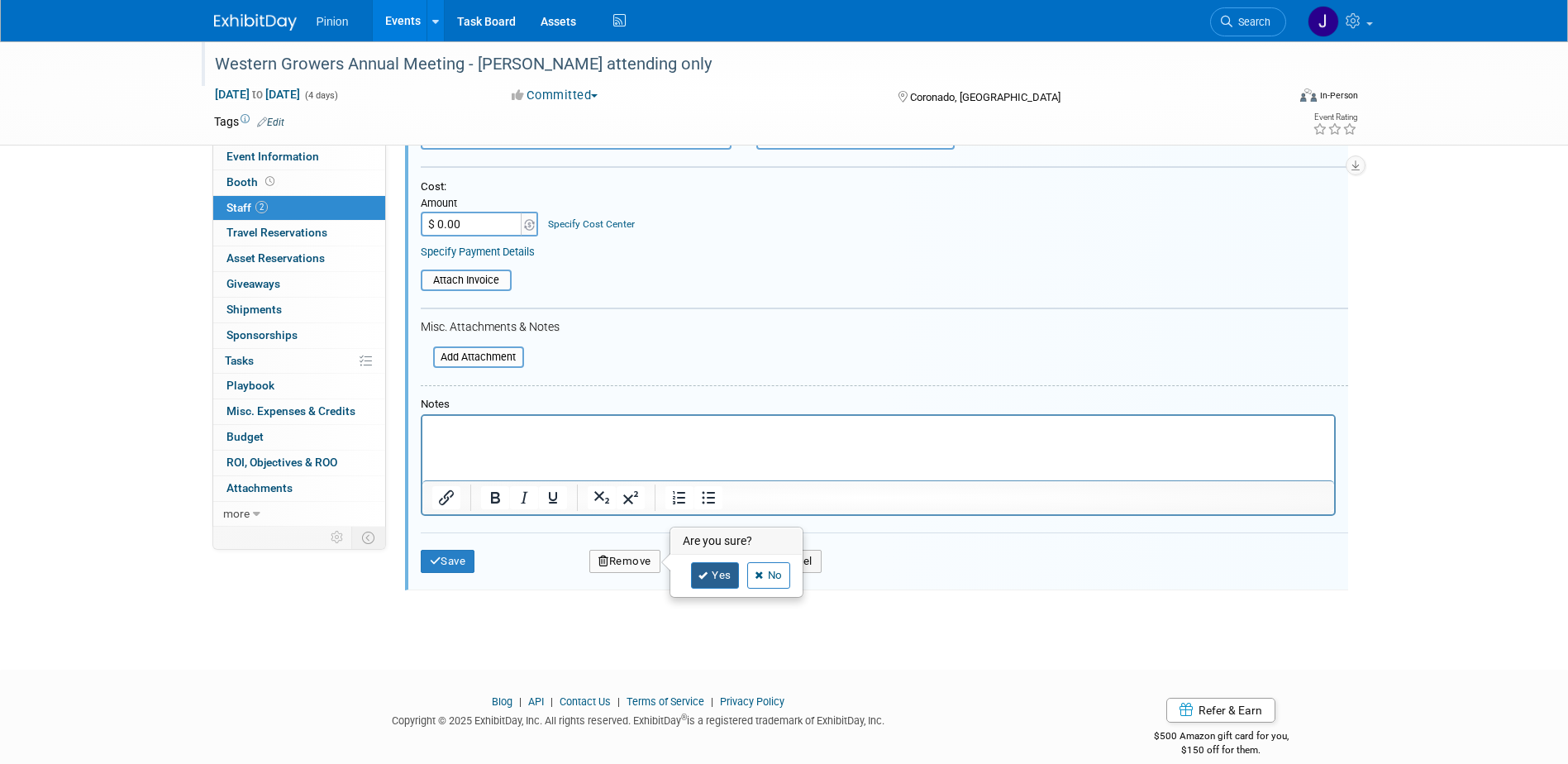
click at [715, 586] on link "Yes" at bounding box center [715, 576] width 48 height 27
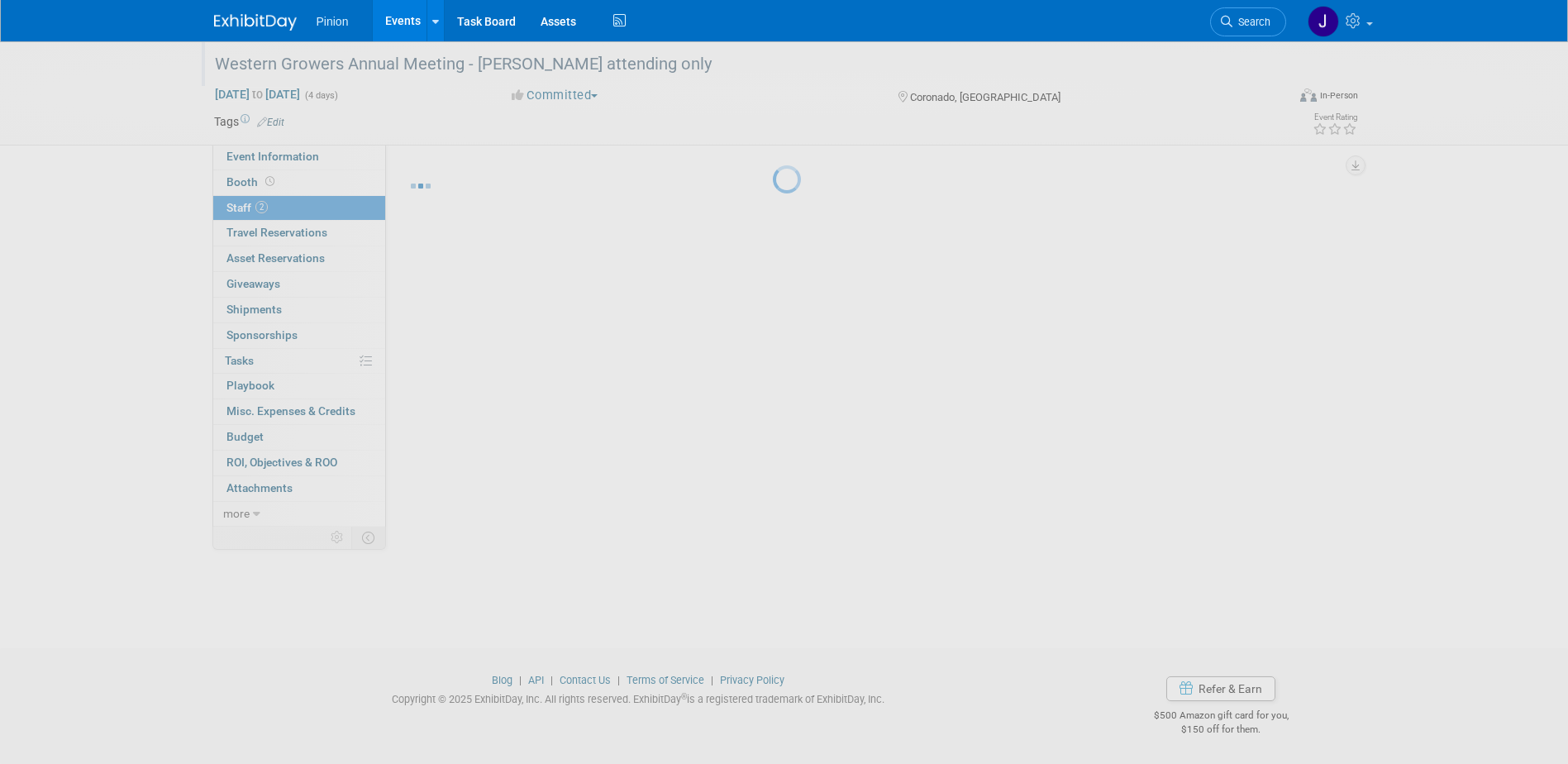
scroll to position [15, 0]
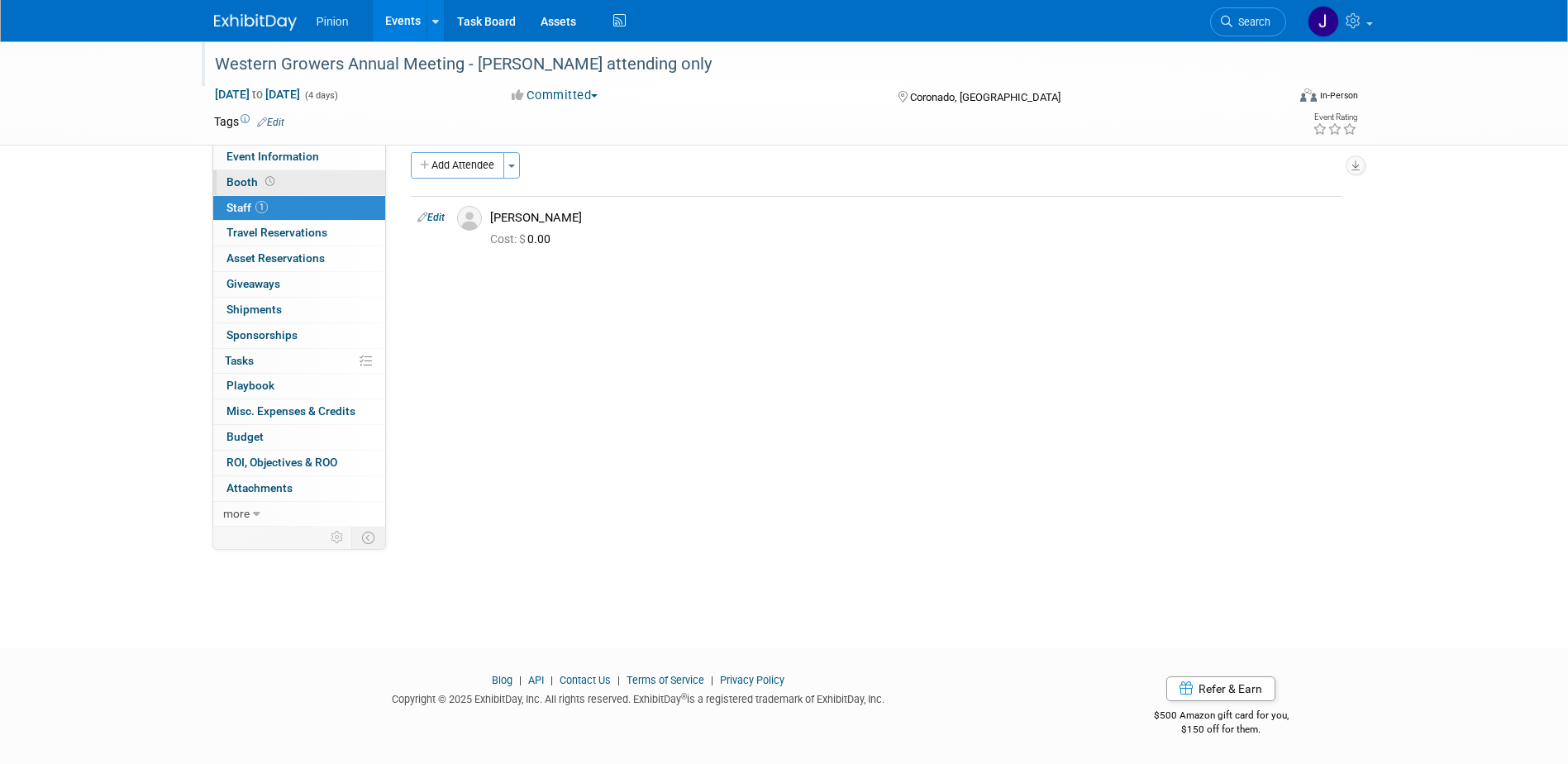
click at [268, 182] on icon at bounding box center [270, 181] width 9 height 9
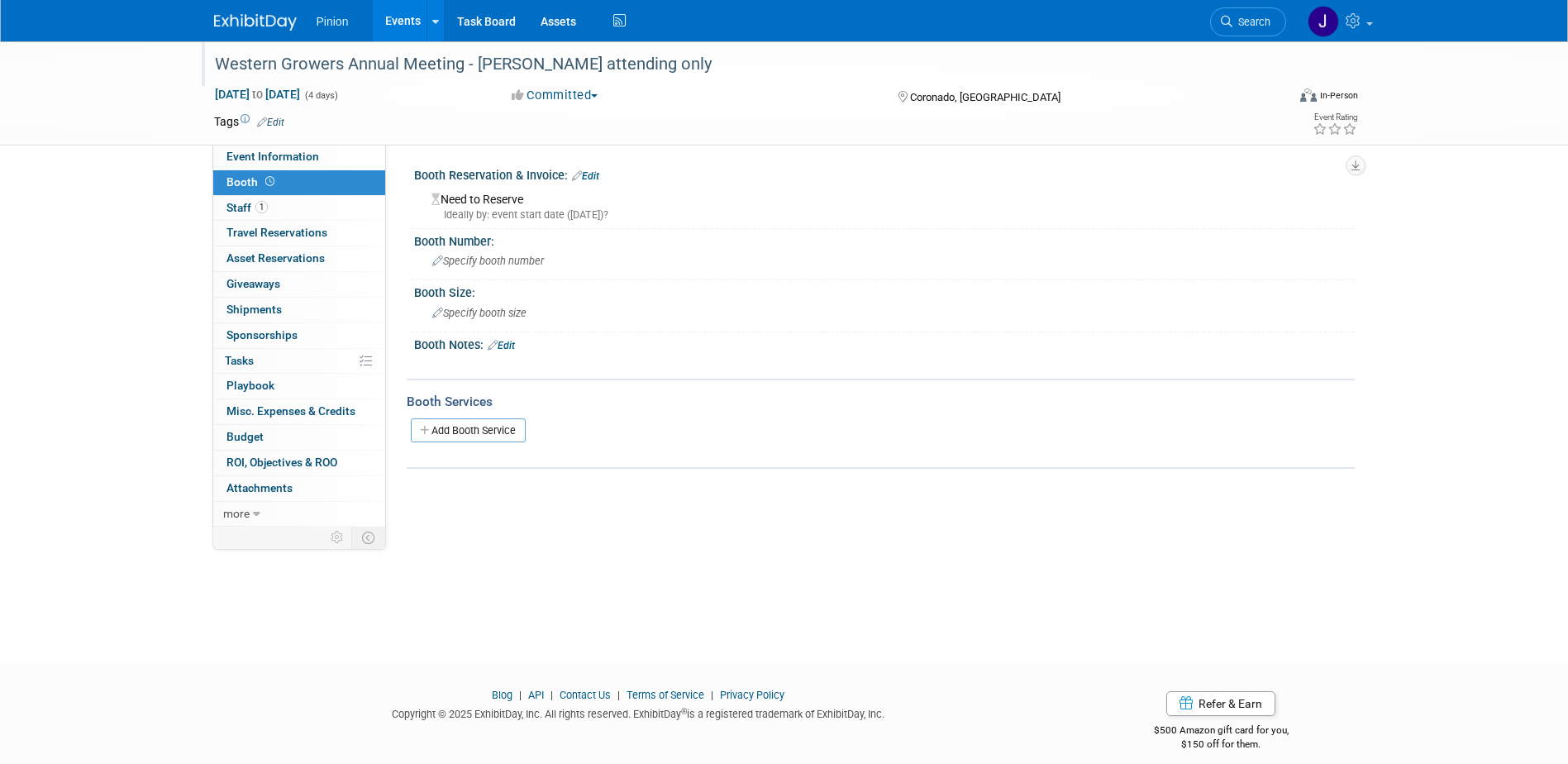
click at [599, 174] on link "Edit" at bounding box center [586, 176] width 27 height 12
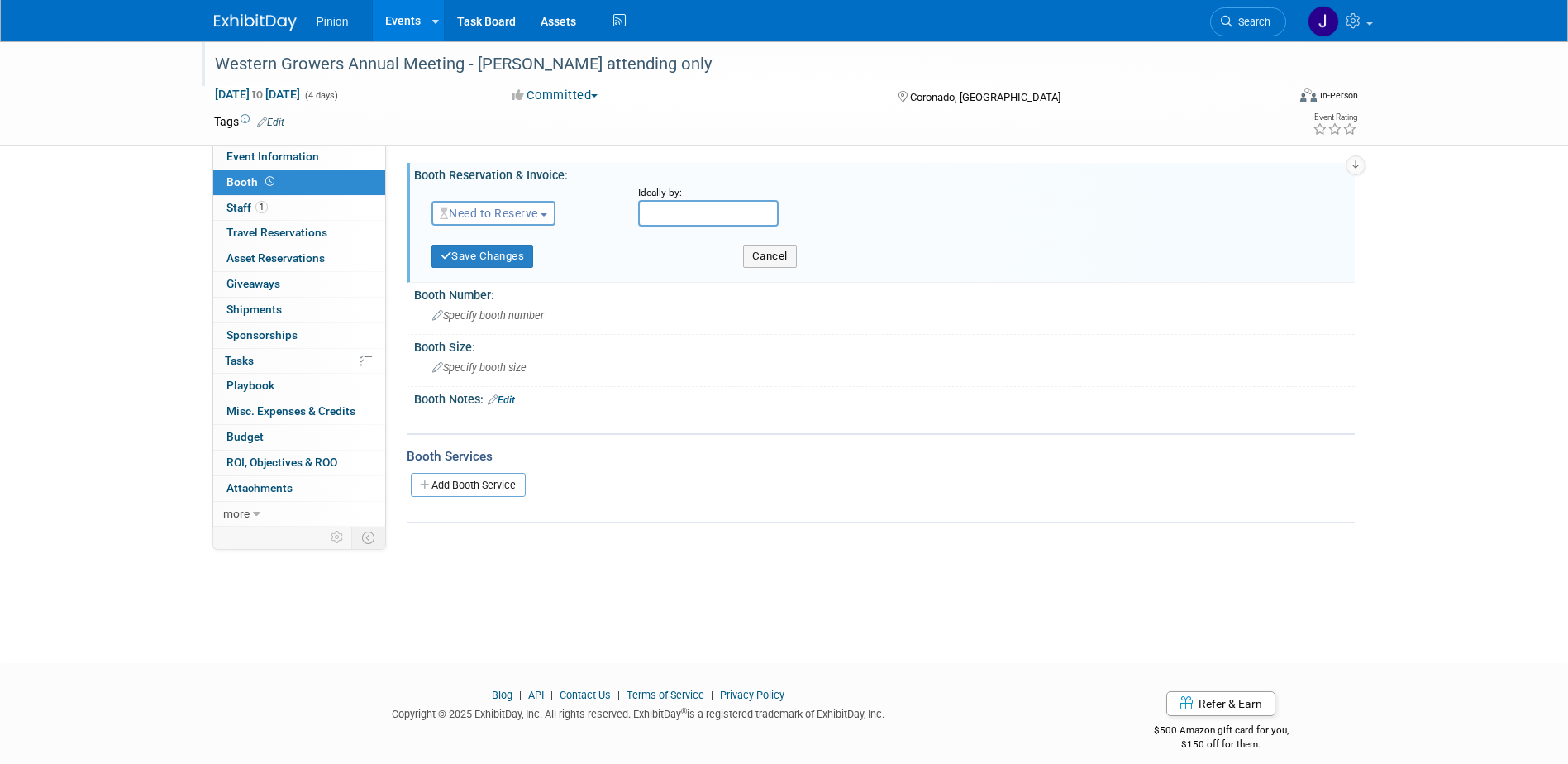
click at [512, 396] on link "Edit" at bounding box center [501, 400] width 27 height 12
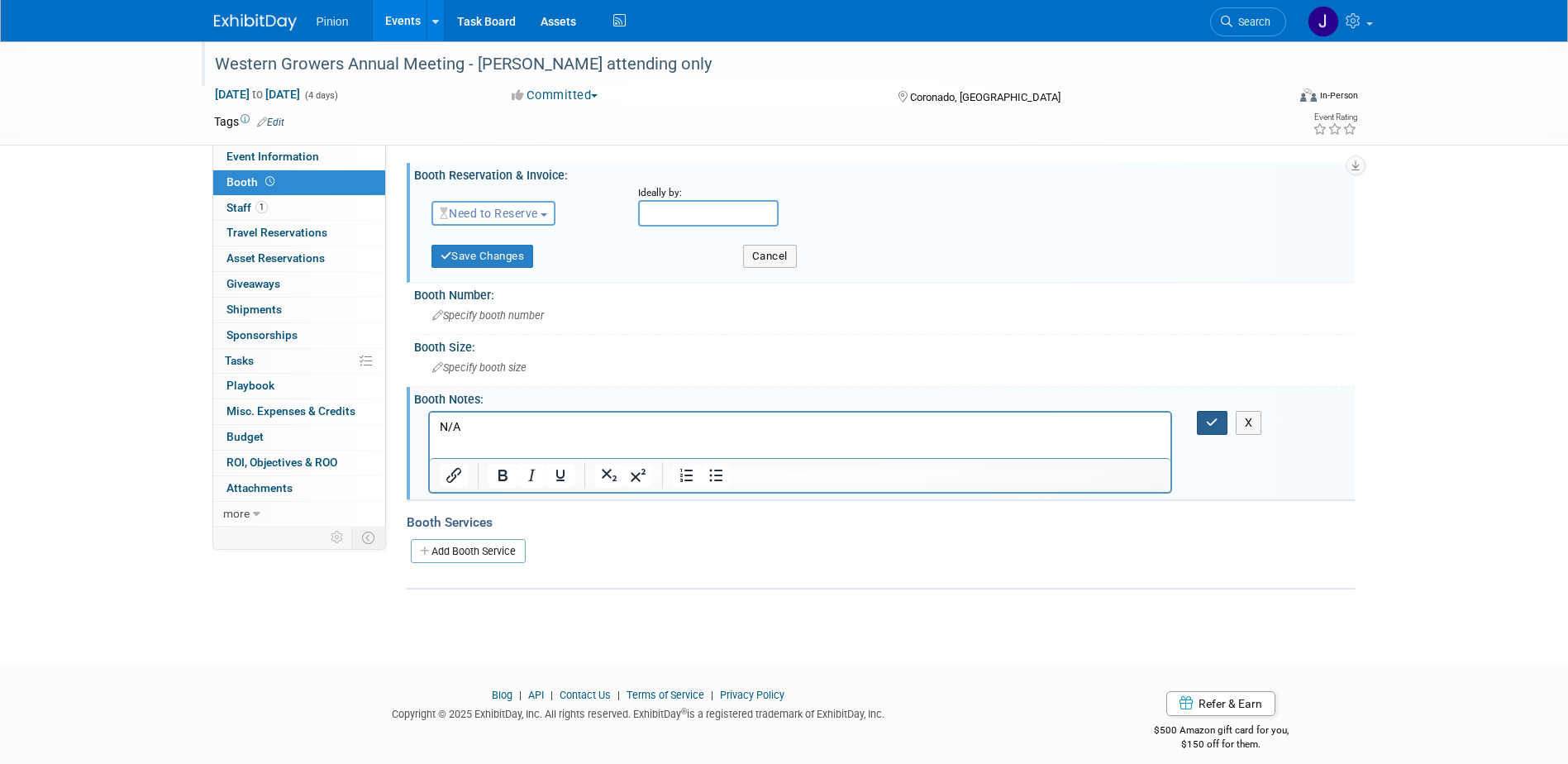
click at [1210, 425] on icon "button" at bounding box center [1212, 423] width 12 height 12
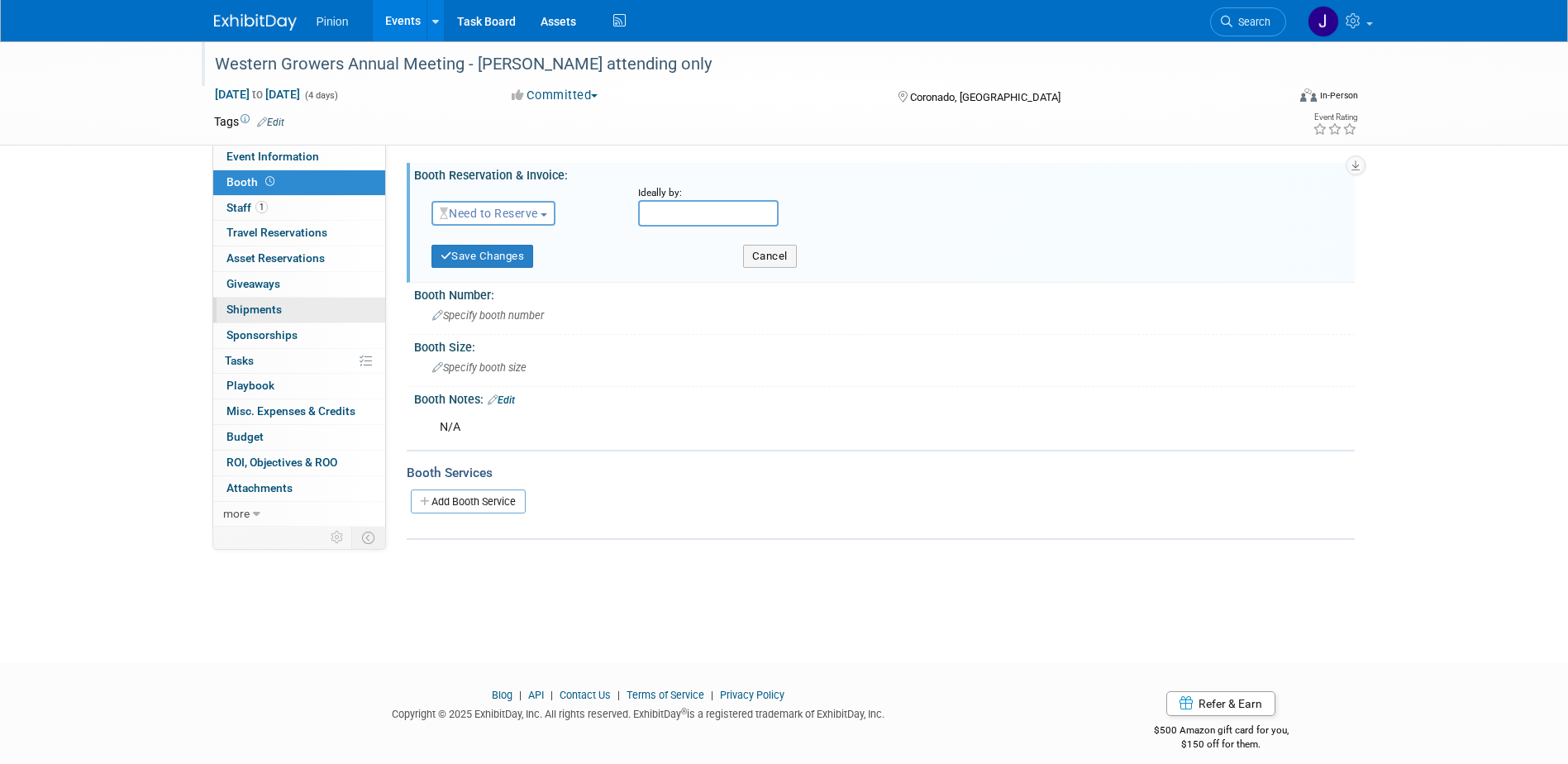
click at [270, 311] on span "Shipments 0" at bounding box center [254, 310] width 56 height 13
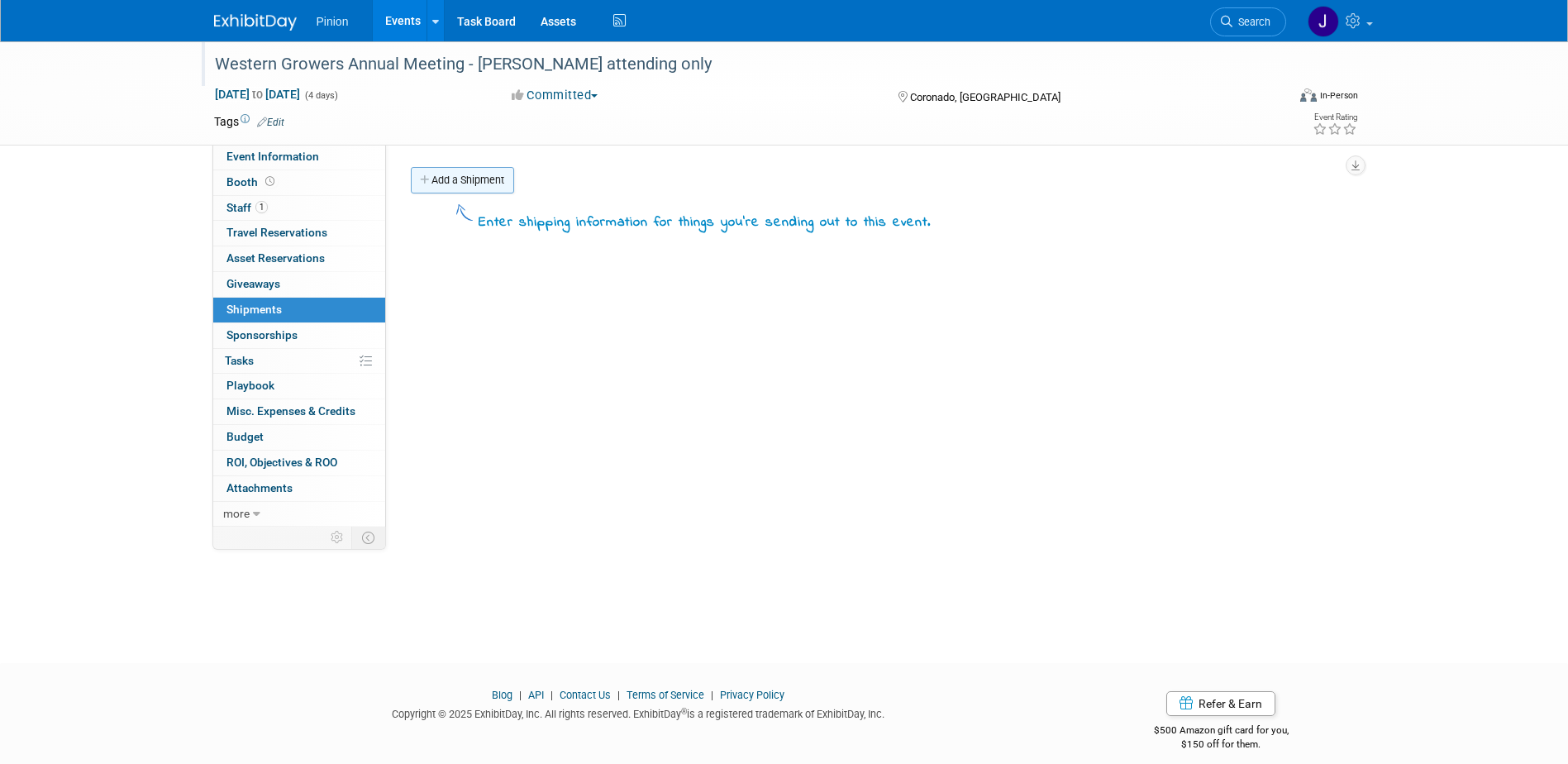
click at [502, 189] on link "Add a Shipment" at bounding box center [462, 181] width 103 height 27
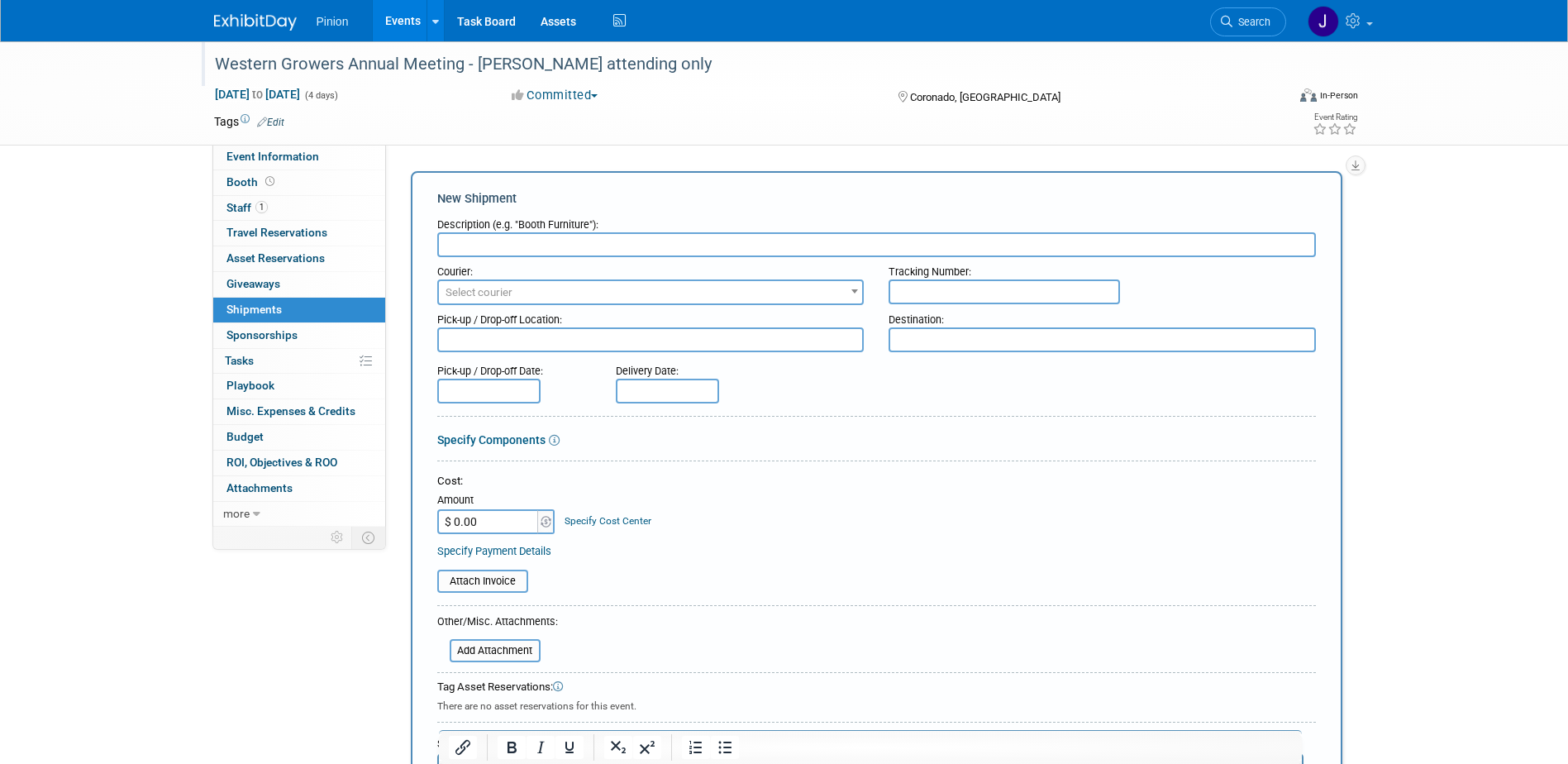
click at [555, 241] on input "text" at bounding box center [877, 245] width 878 height 25
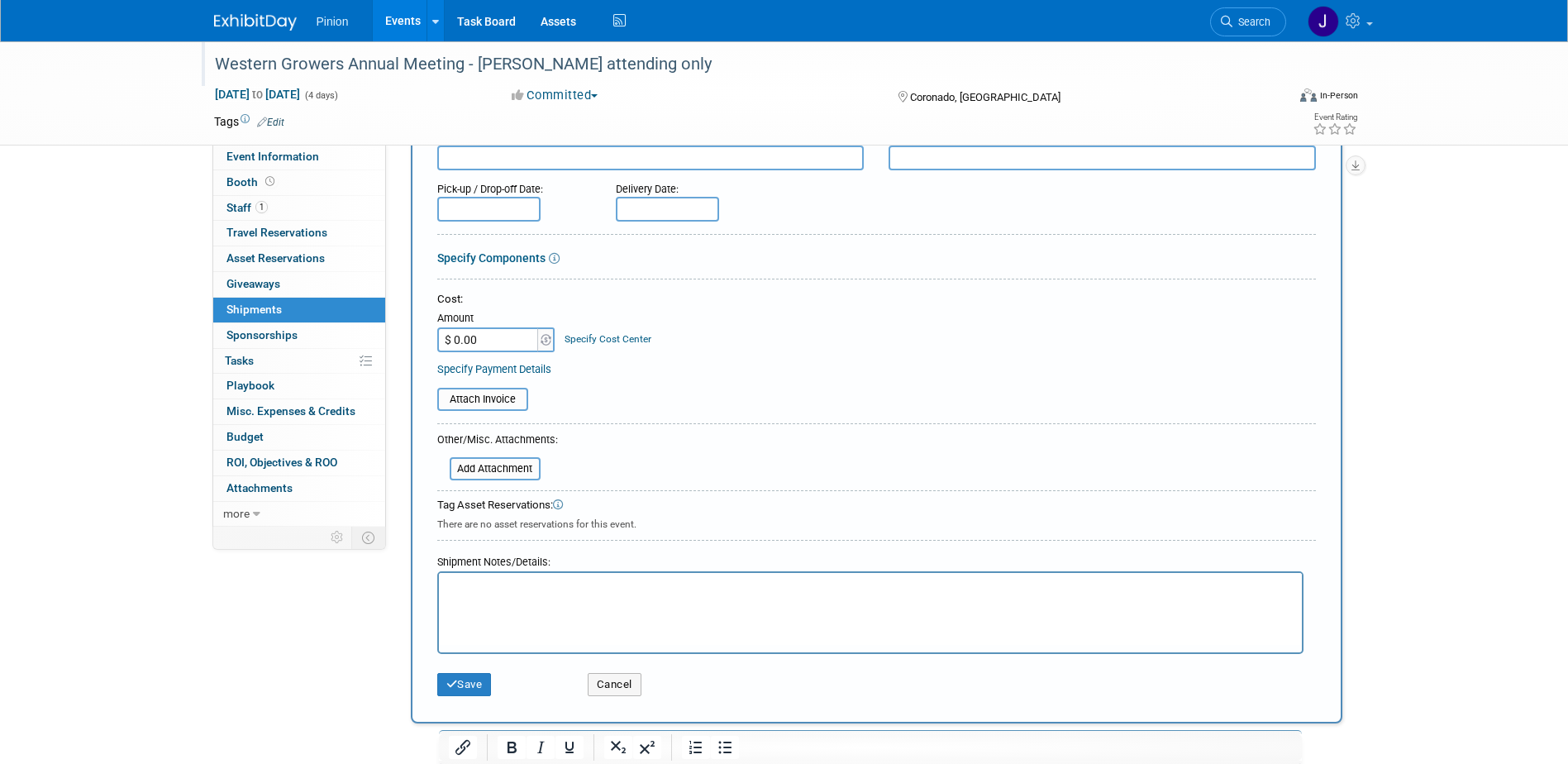
scroll to position [285, 0]
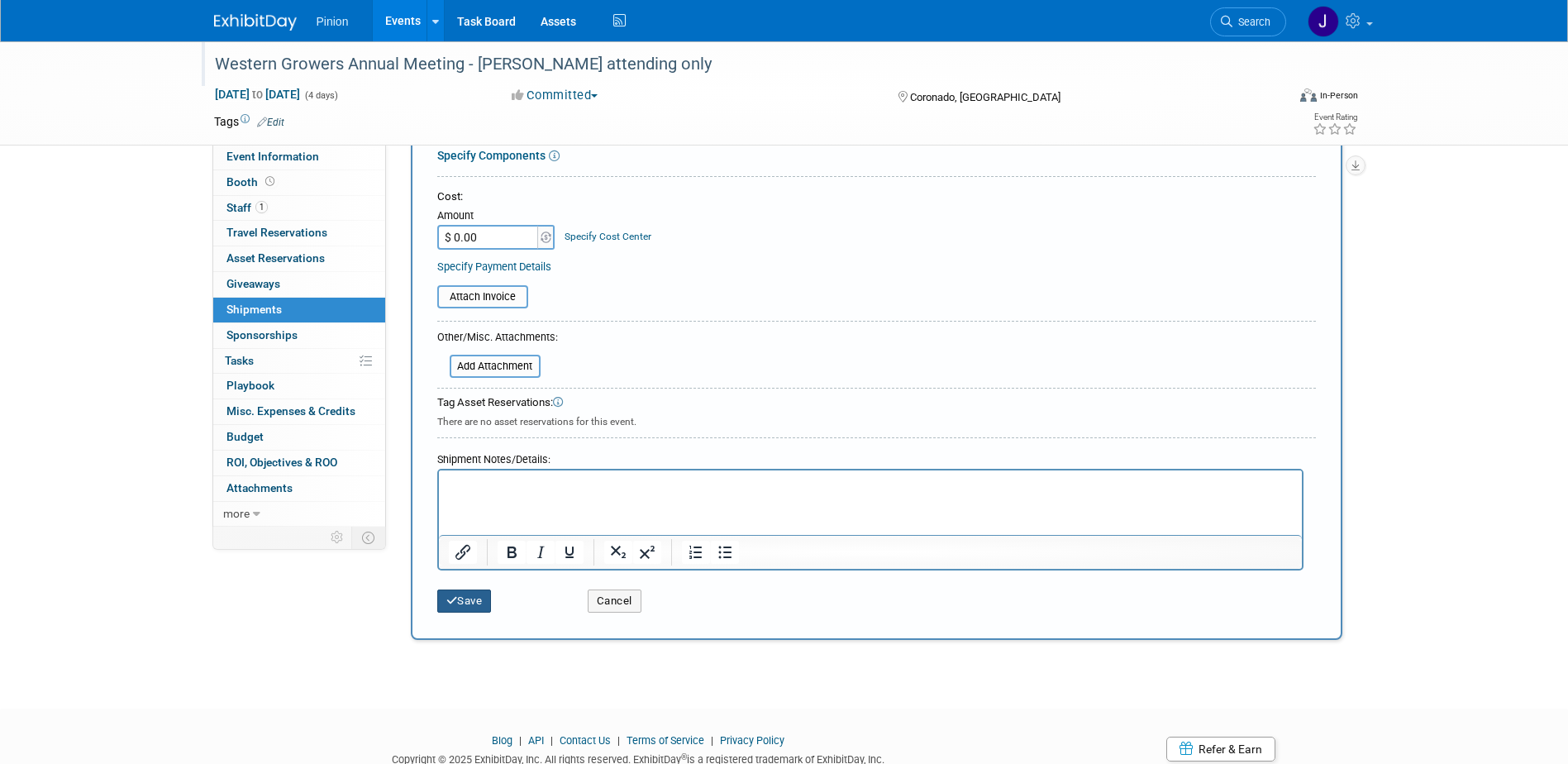
type input "N/A"
click at [472, 598] on button "Save" at bounding box center [465, 601] width 55 height 23
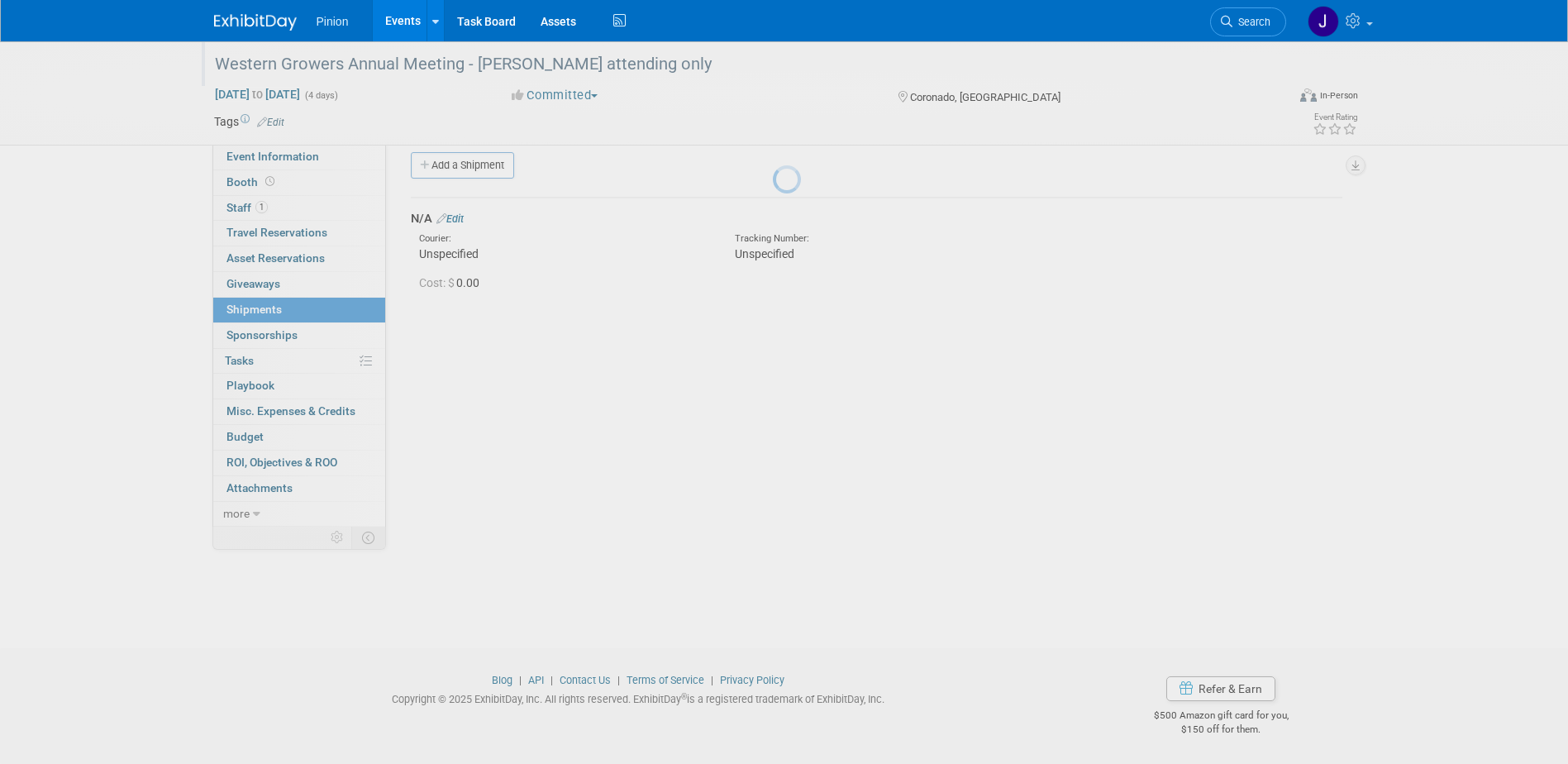
scroll to position [15, 0]
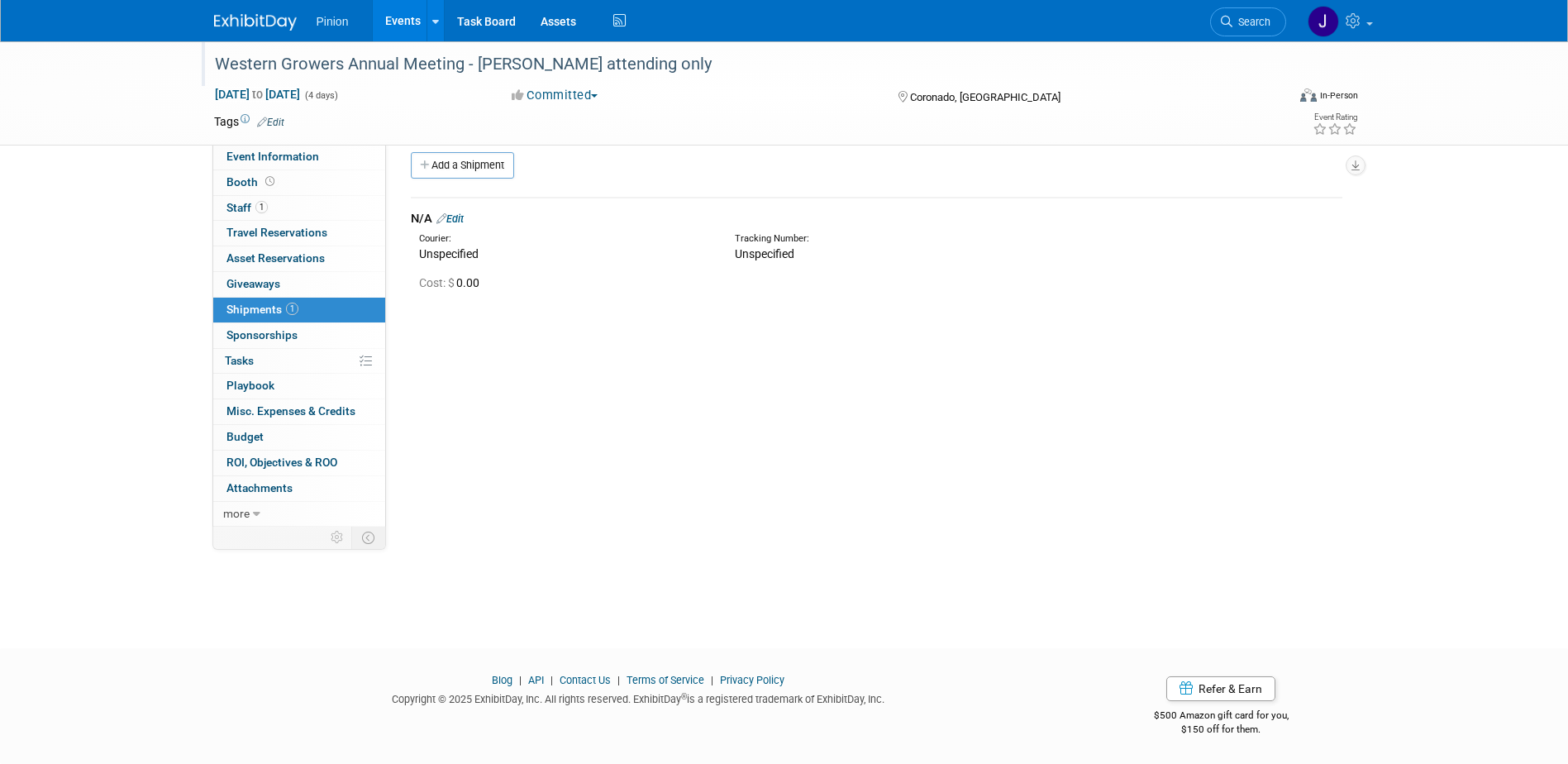
click at [253, 17] on img at bounding box center [255, 22] width 82 height 17
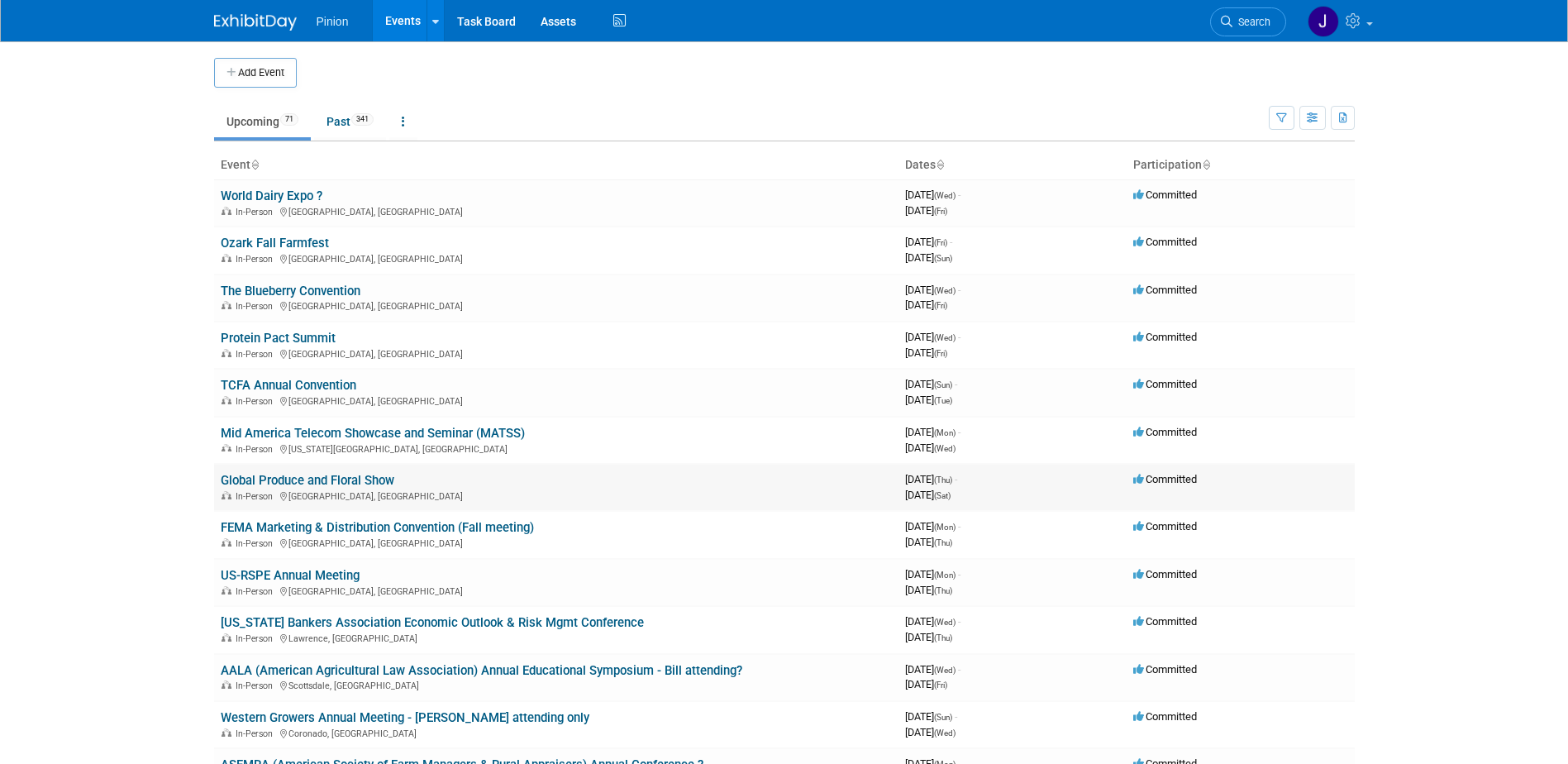
click at [333, 484] on link "Global Produce and Floral Show" at bounding box center [307, 480] width 174 height 15
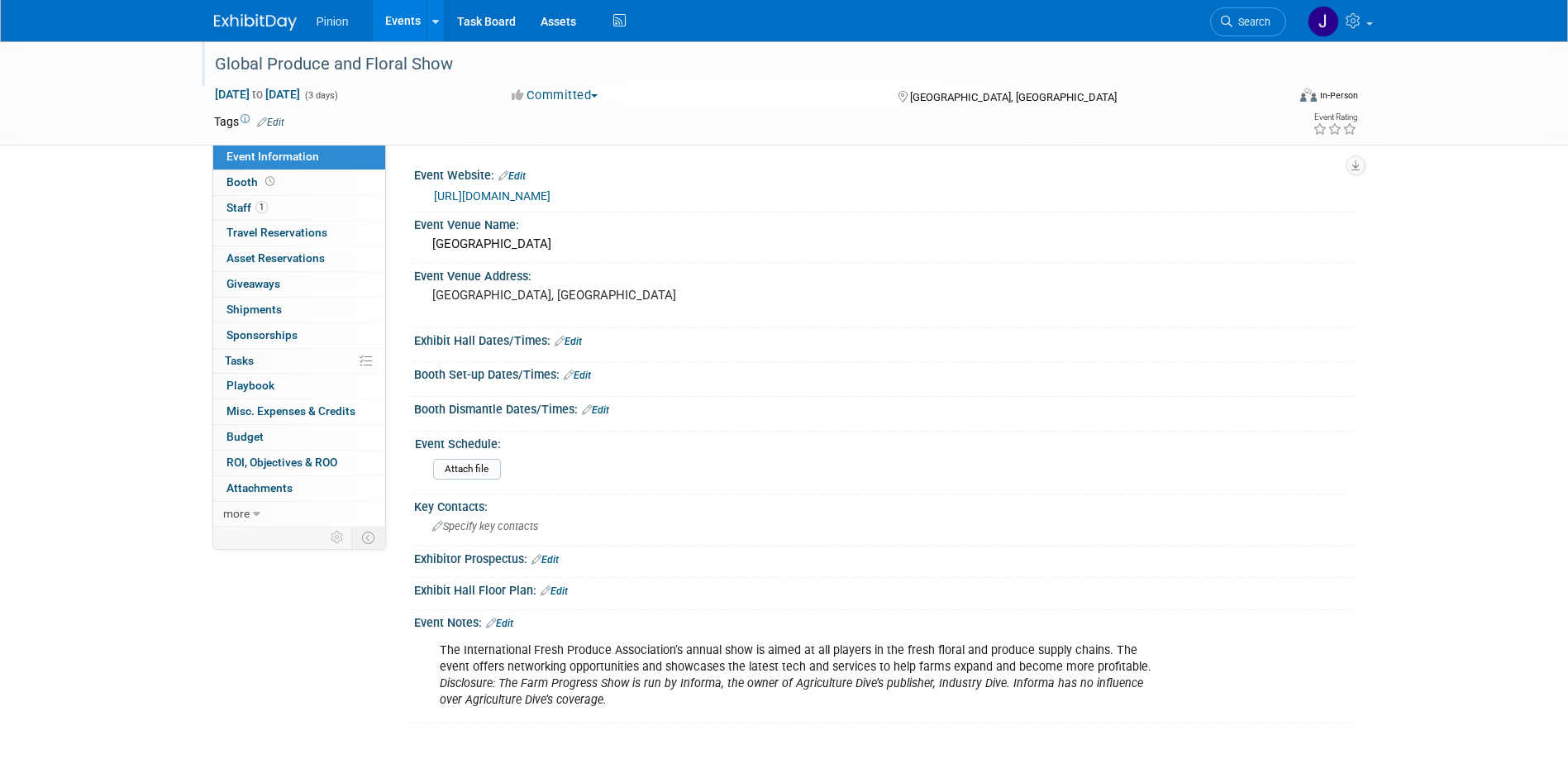
click at [462, 63] on div "Global Produce and Floral Show" at bounding box center [735, 65] width 1052 height 30
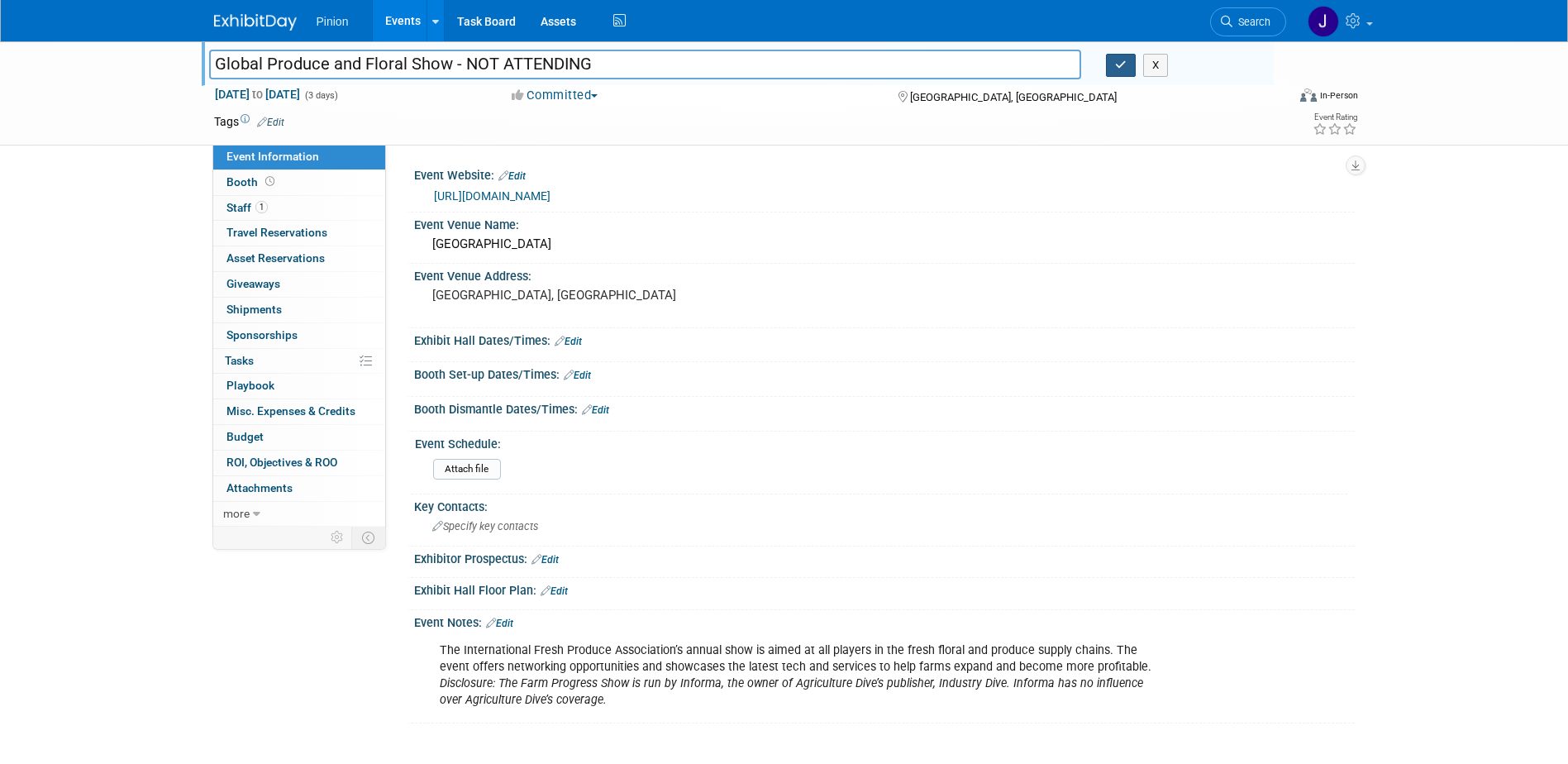
type input "Global Produce and Floral Show - NOT ATTENDING"
click at [1127, 69] on button "button" at bounding box center [1120, 66] width 30 height 23
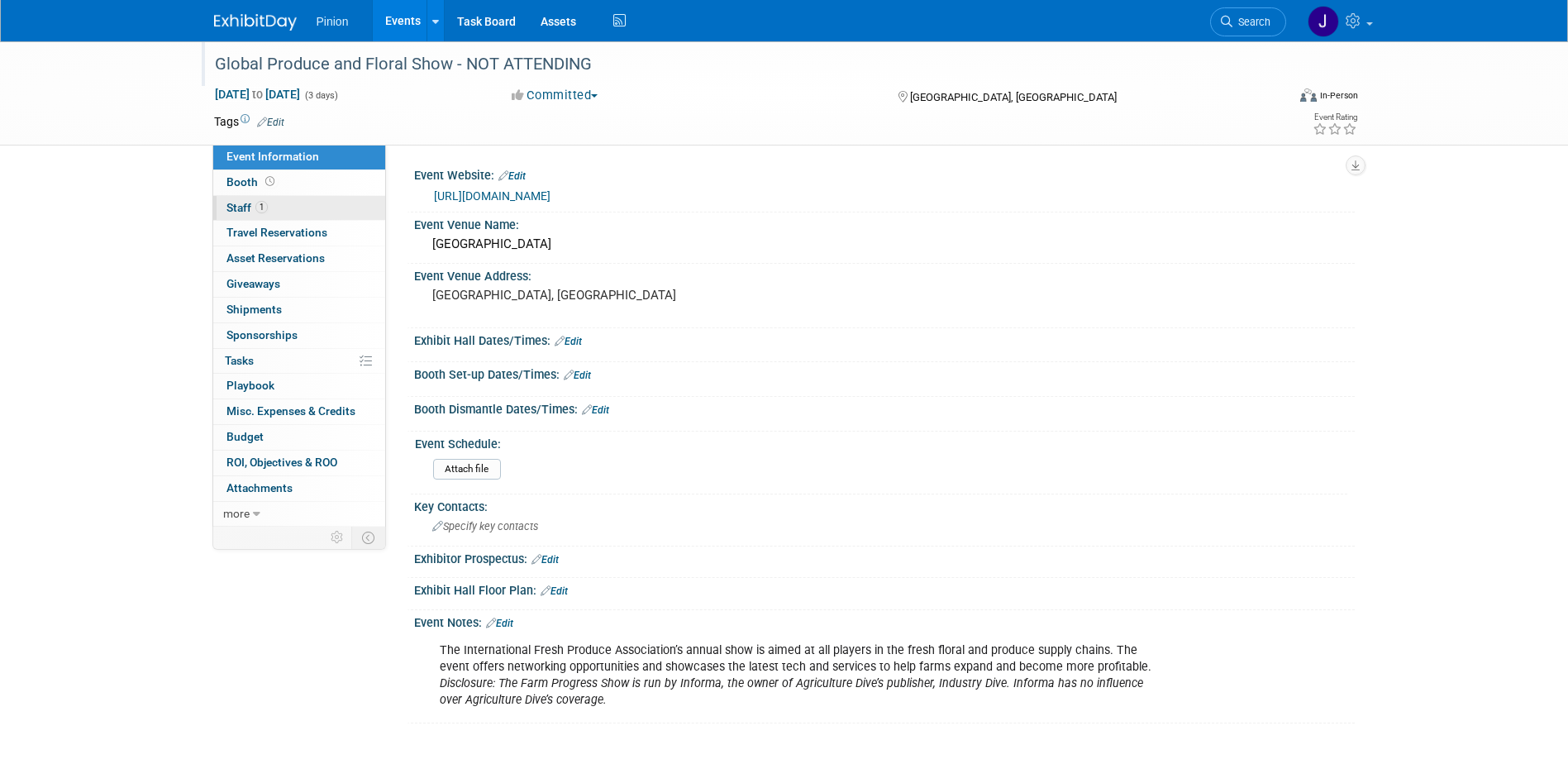
click at [263, 203] on span "1" at bounding box center [261, 206] width 12 height 12
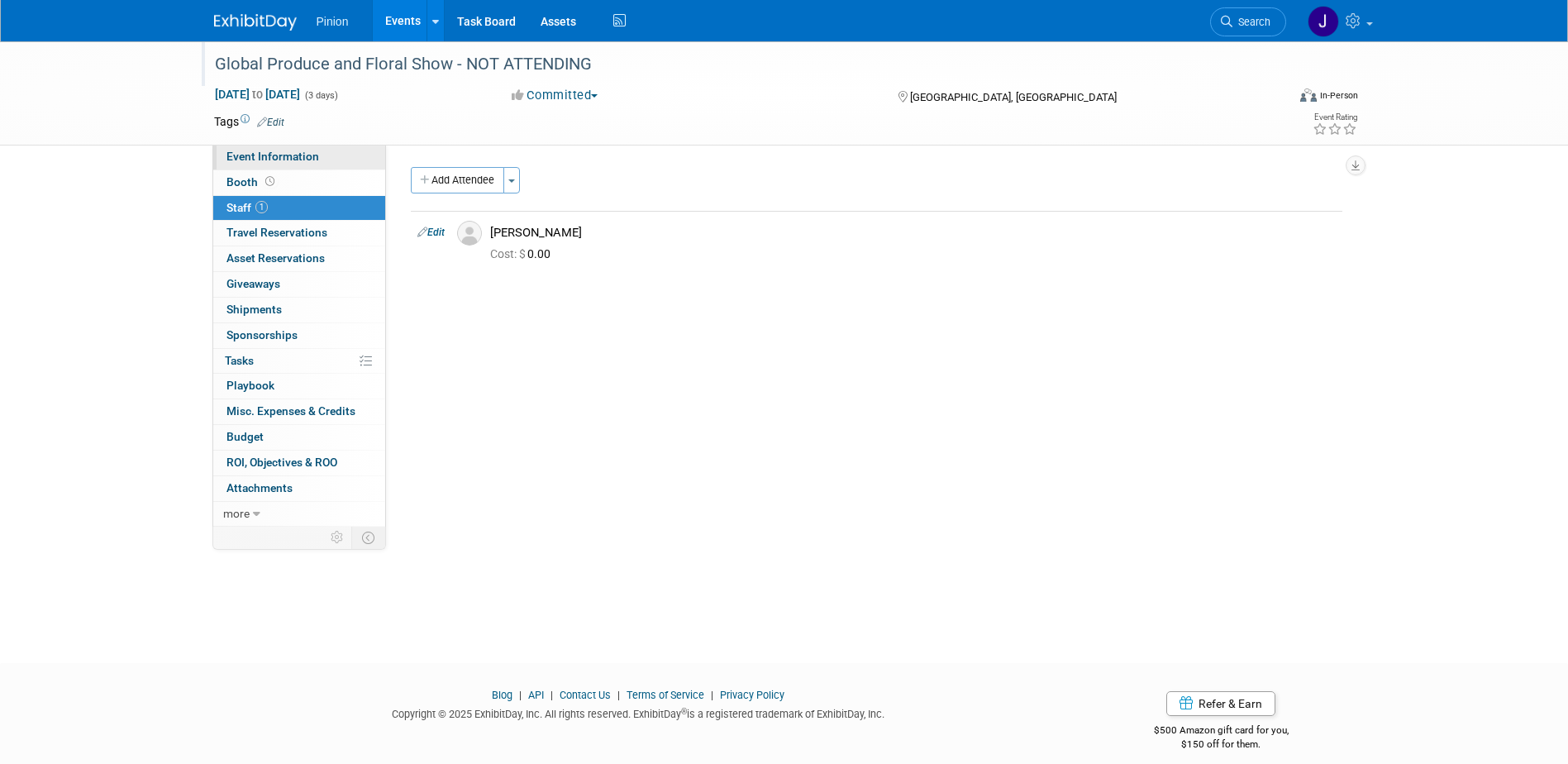
click at [319, 159] on link "Event Information" at bounding box center [299, 157] width 172 height 25
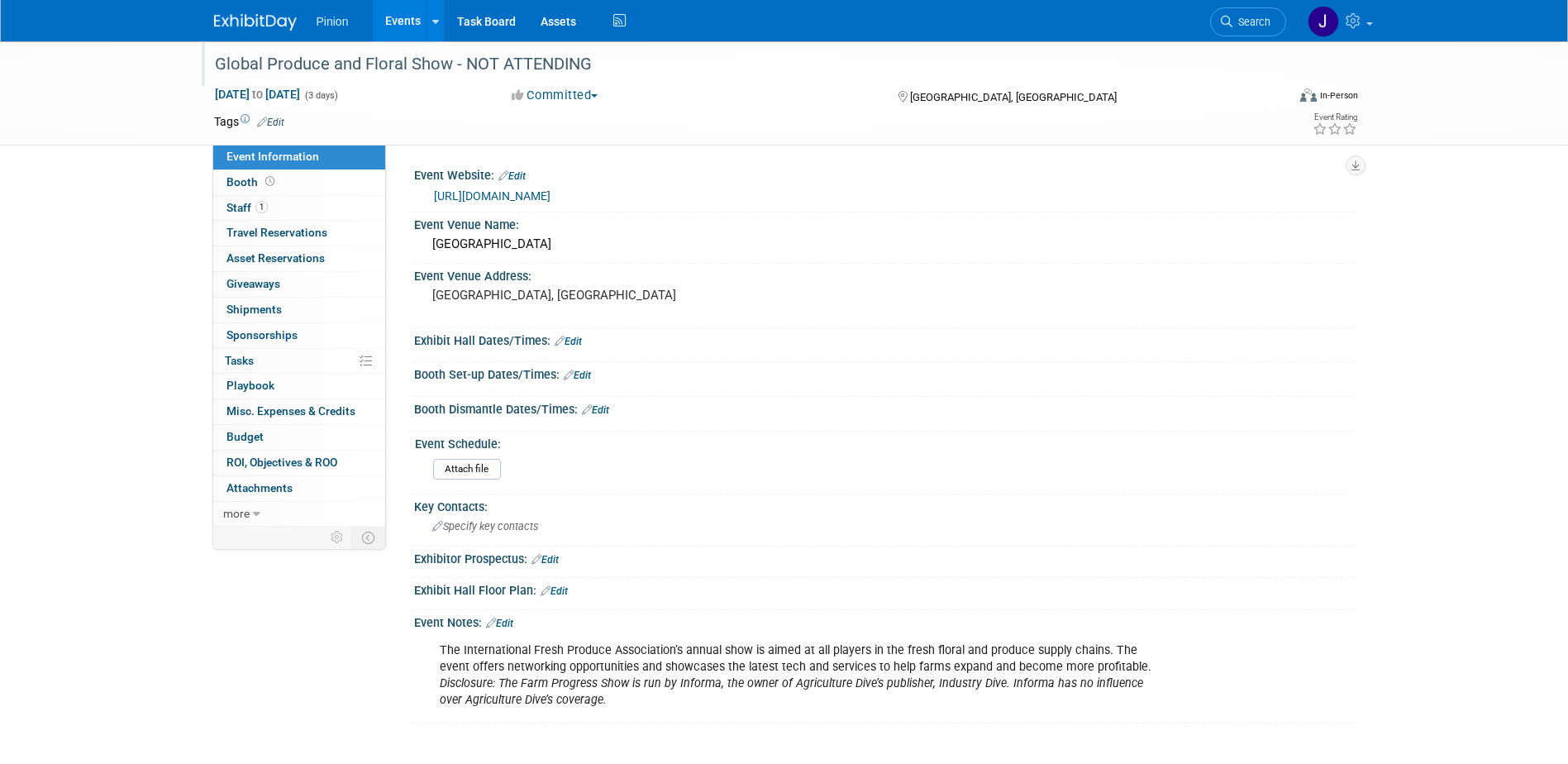
click at [512, 624] on link "Edit" at bounding box center [499, 623] width 27 height 12
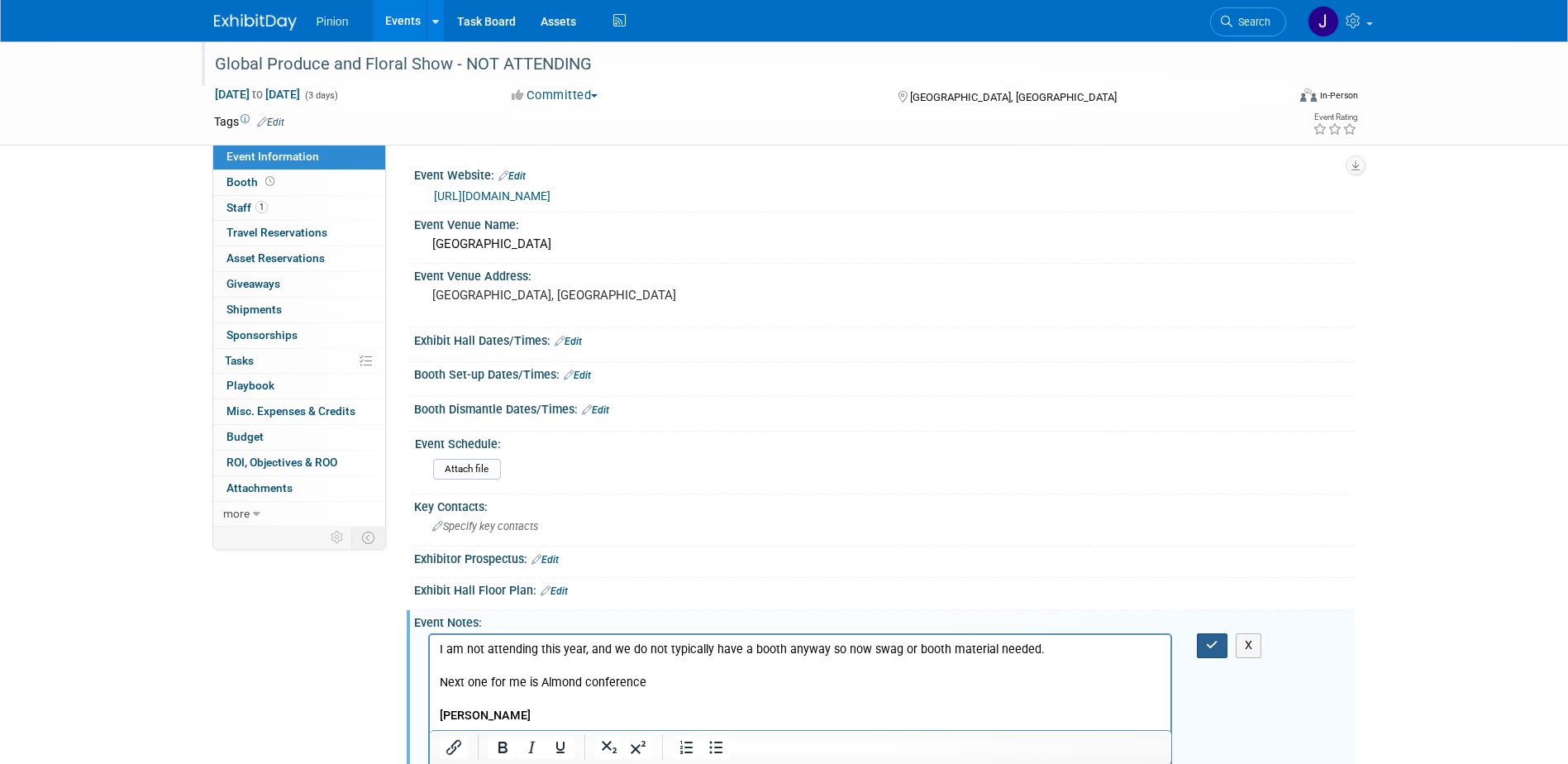
click at [1212, 641] on icon "button" at bounding box center [1212, 645] width 12 height 12
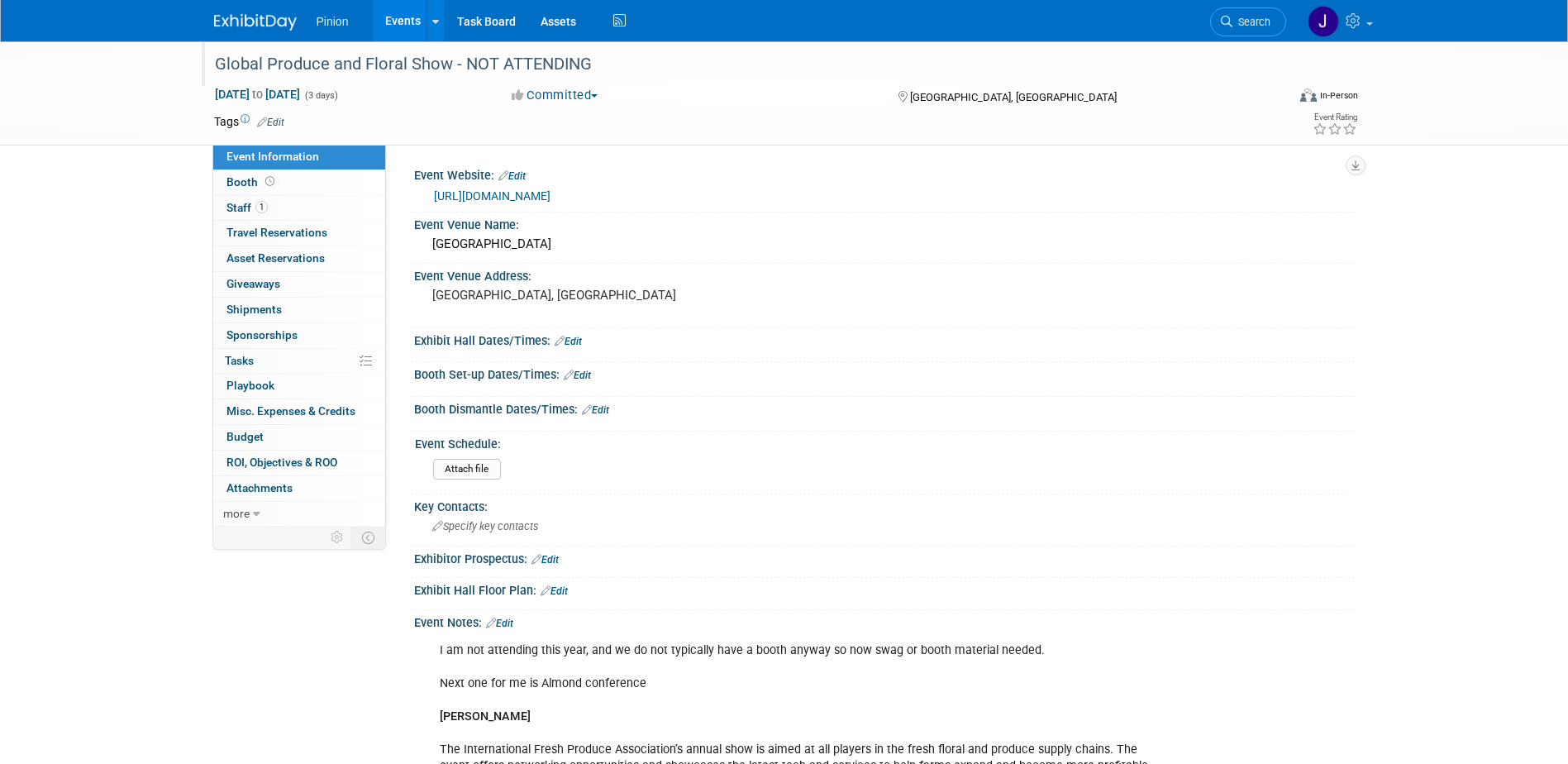
click at [277, 16] on img at bounding box center [255, 22] width 82 height 17
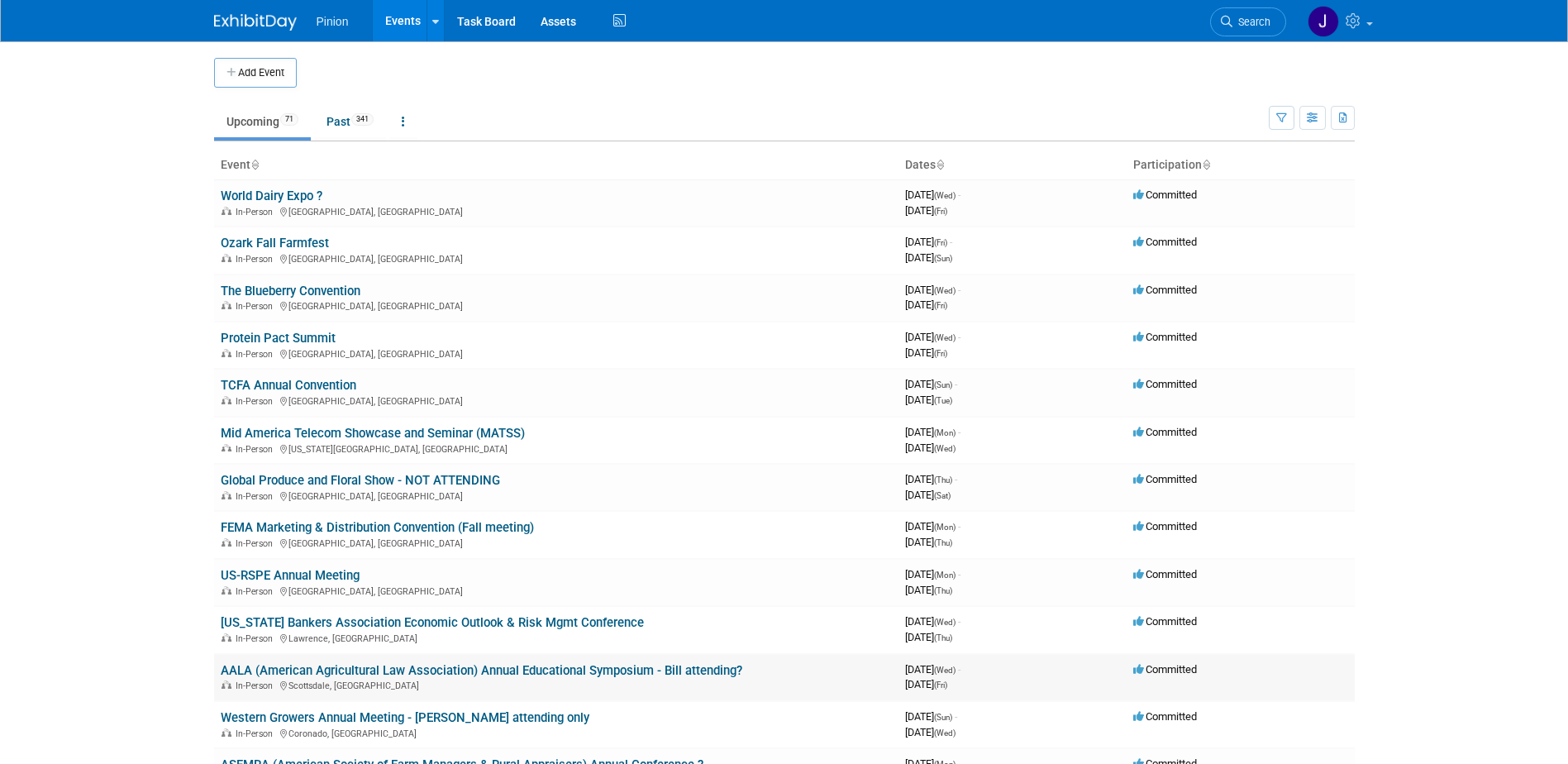
click at [322, 670] on link "AALA (American Agricultural Law Association) Annual Educational Symposium - Bil…" at bounding box center [481, 671] width 522 height 15
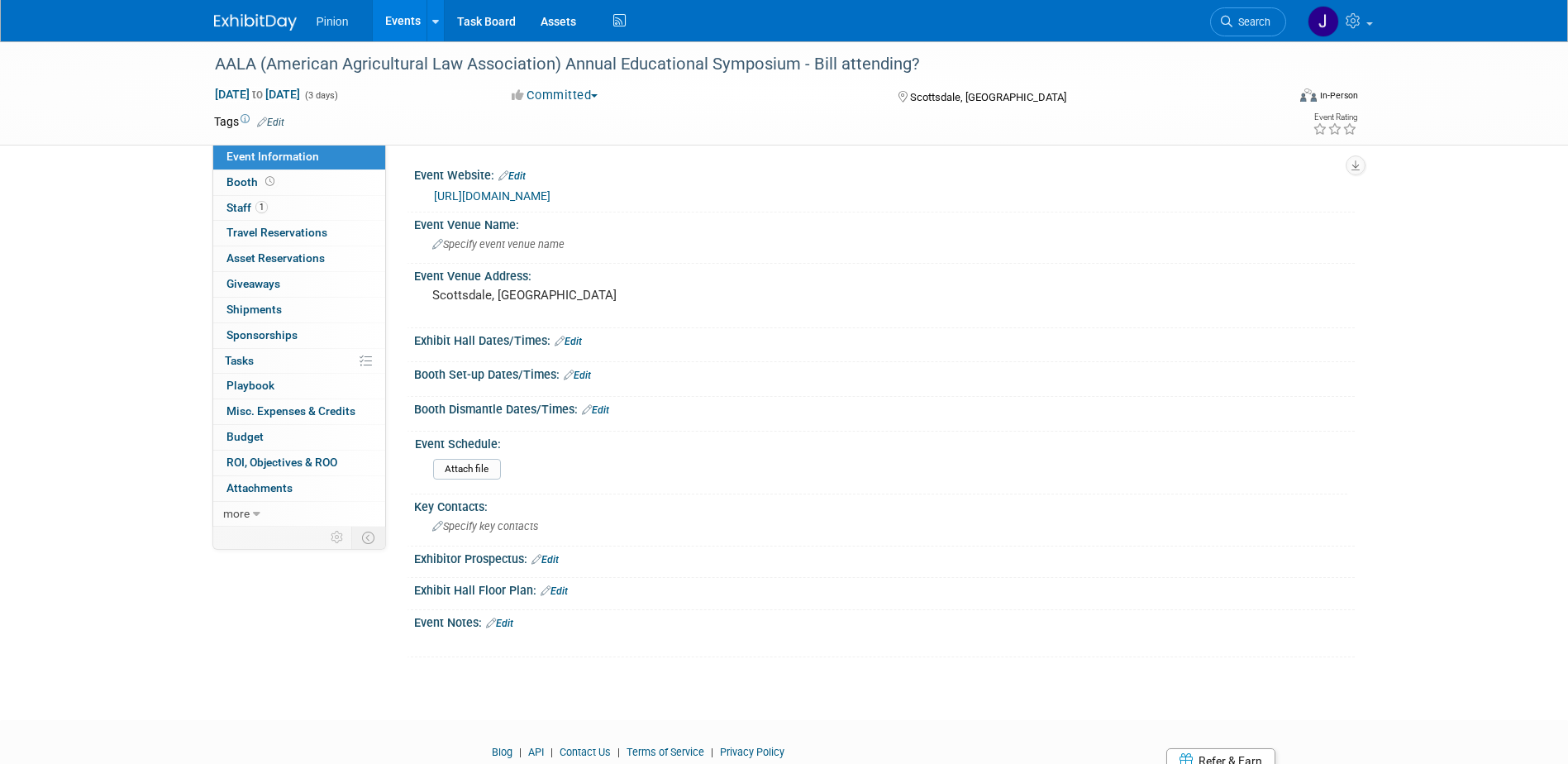
click at [507, 625] on link "Edit" at bounding box center [499, 623] width 27 height 12
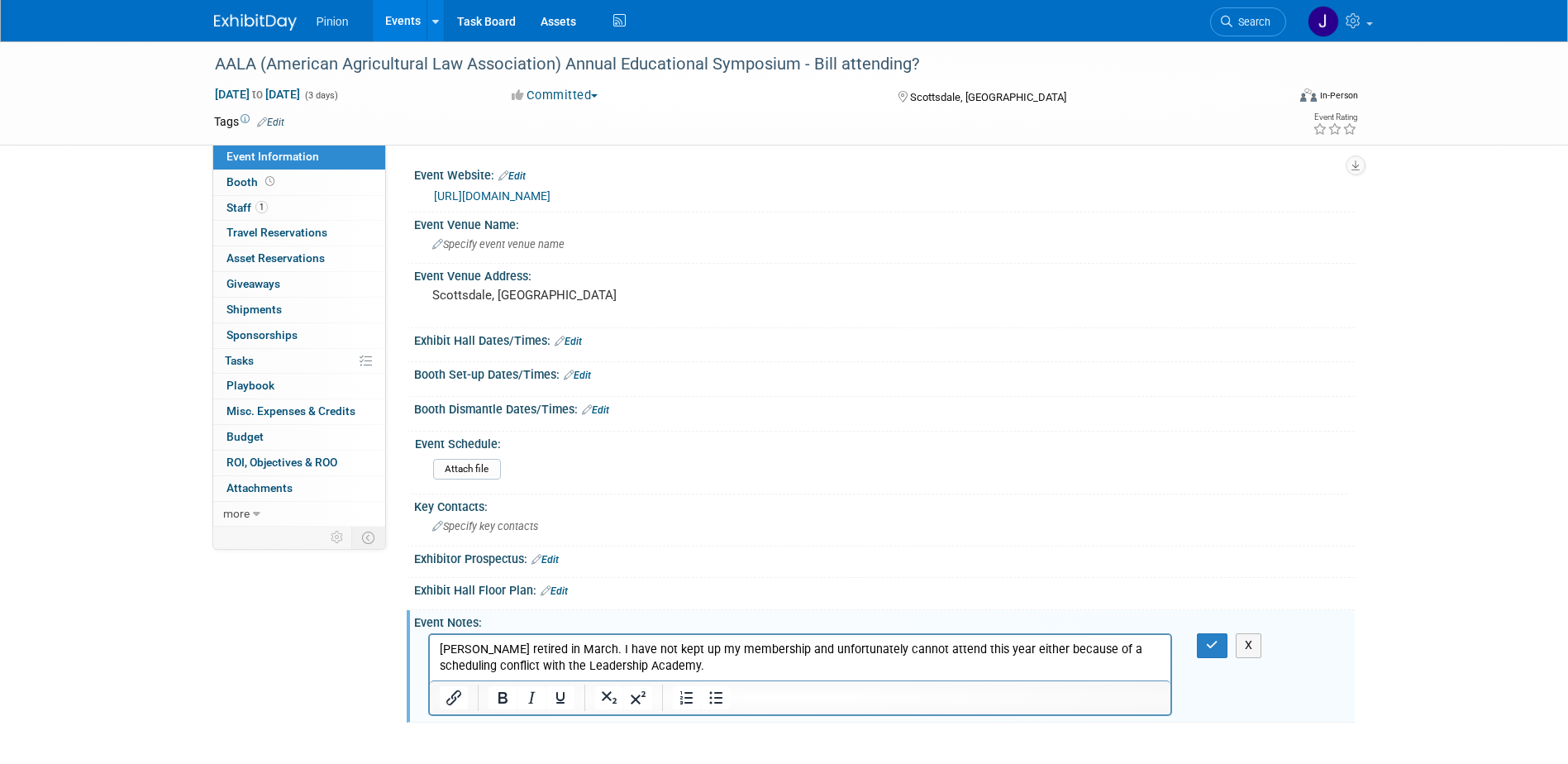
scroll to position [12, 0]
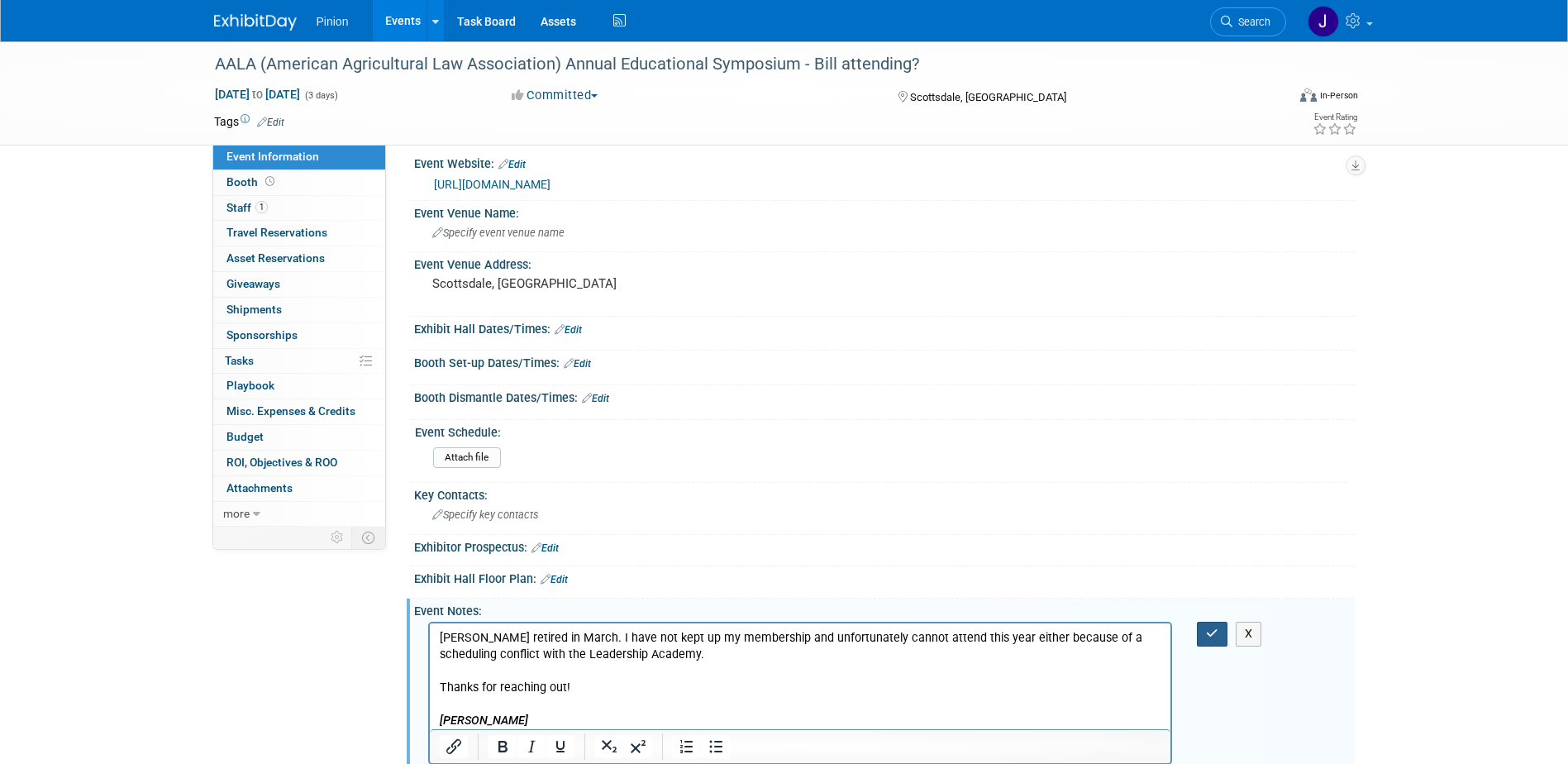
click at [1211, 633] on icon "button" at bounding box center [1212, 633] width 12 height 12
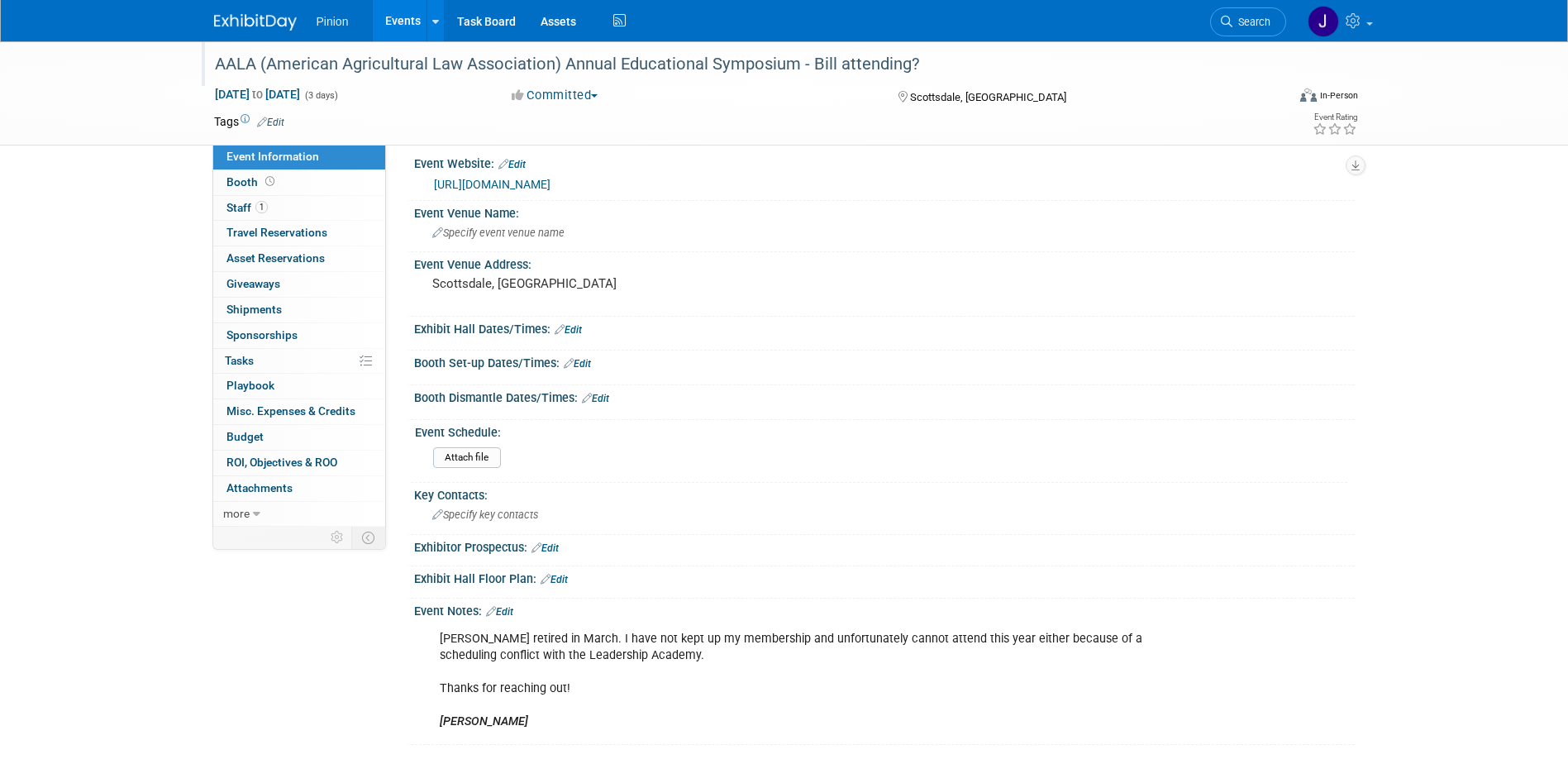
click at [928, 59] on div "AALA (American Agricultural Law Association) Annual Educational Symposium - Bil…" at bounding box center [735, 65] width 1052 height 30
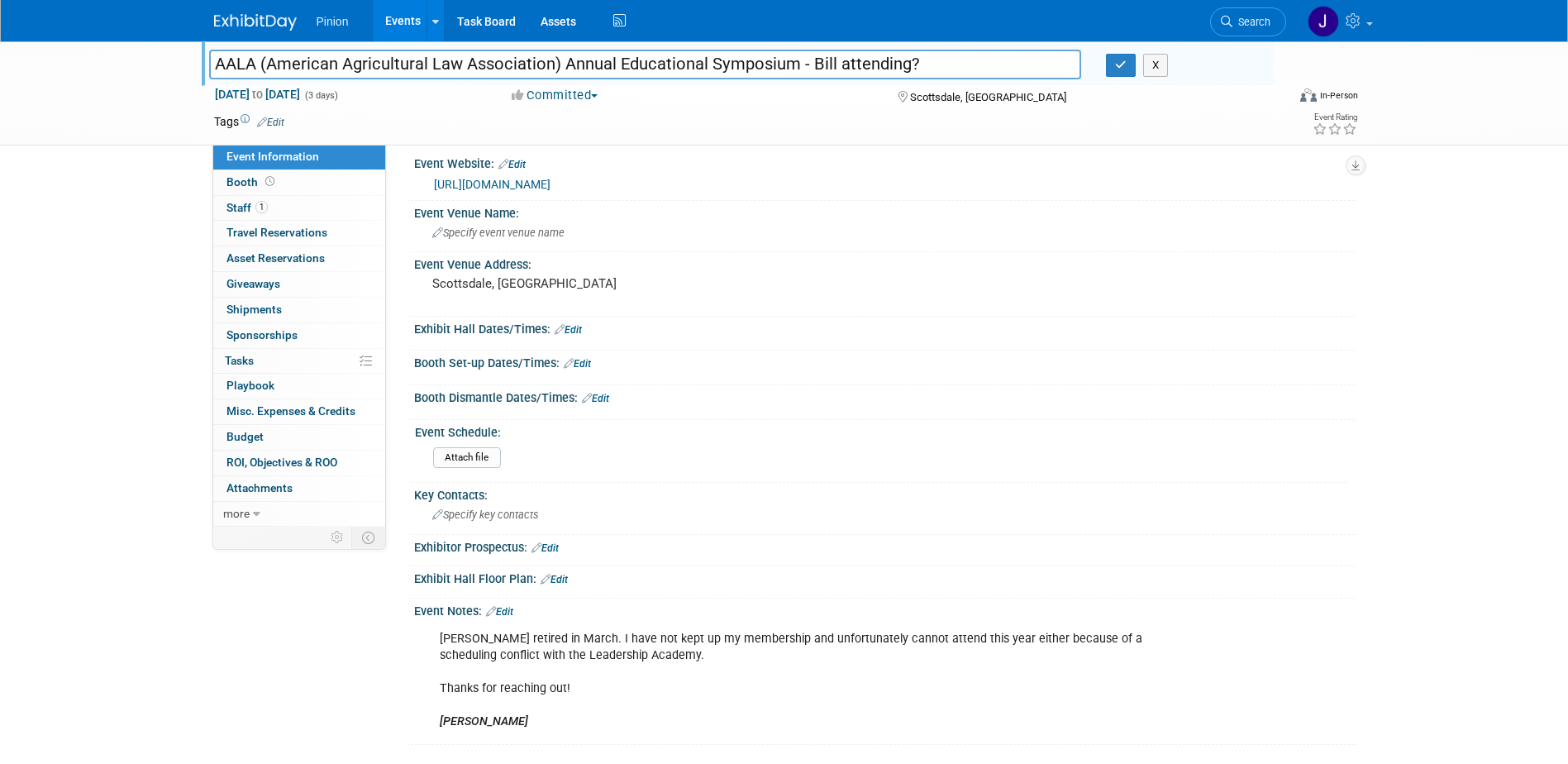
drag, startPoint x: 931, startPoint y: 59, endPoint x: 809, endPoint y: 67, distance: 122.3
click at [809, 67] on input "AALA (American Agricultural Law Association) Annual Educational Symposium - Bil…" at bounding box center [645, 64] width 873 height 29
type input "AALA (American Agricultural Law Association) Annual Educational Symposium - NOT…"
click at [1115, 58] on button "button" at bounding box center [1120, 66] width 30 height 23
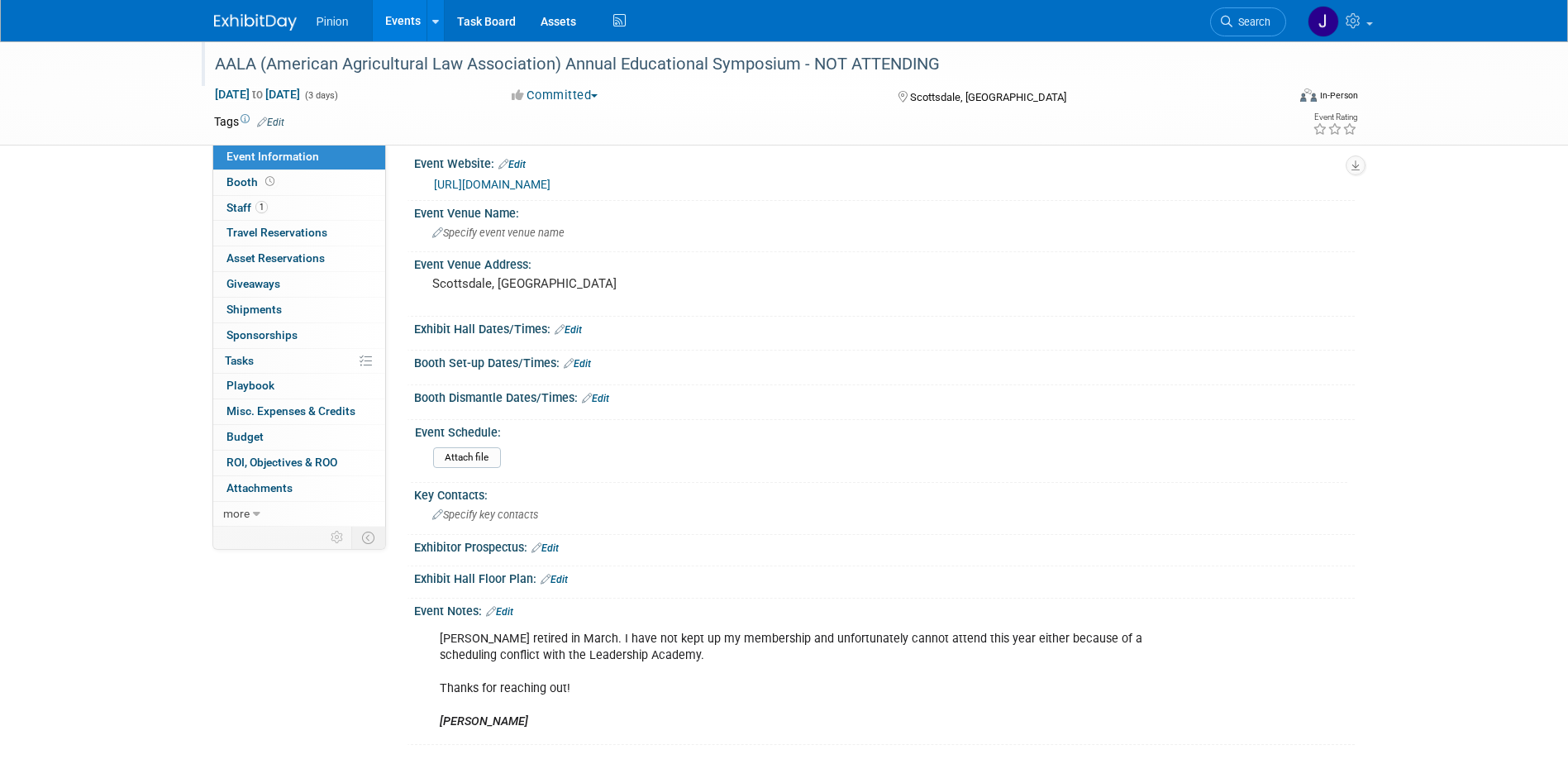
click at [243, 20] on img at bounding box center [255, 22] width 82 height 17
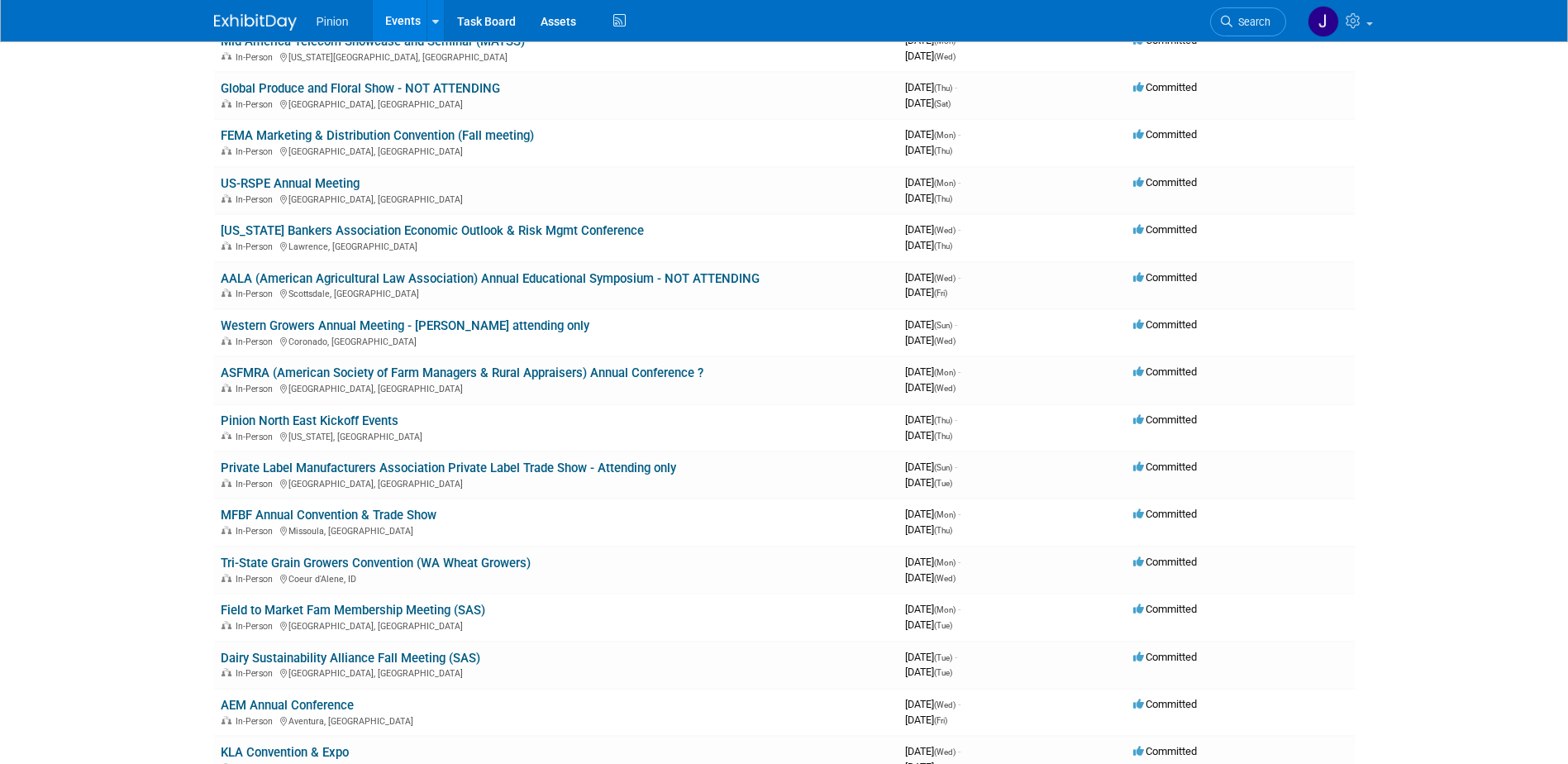
scroll to position [422, 0]
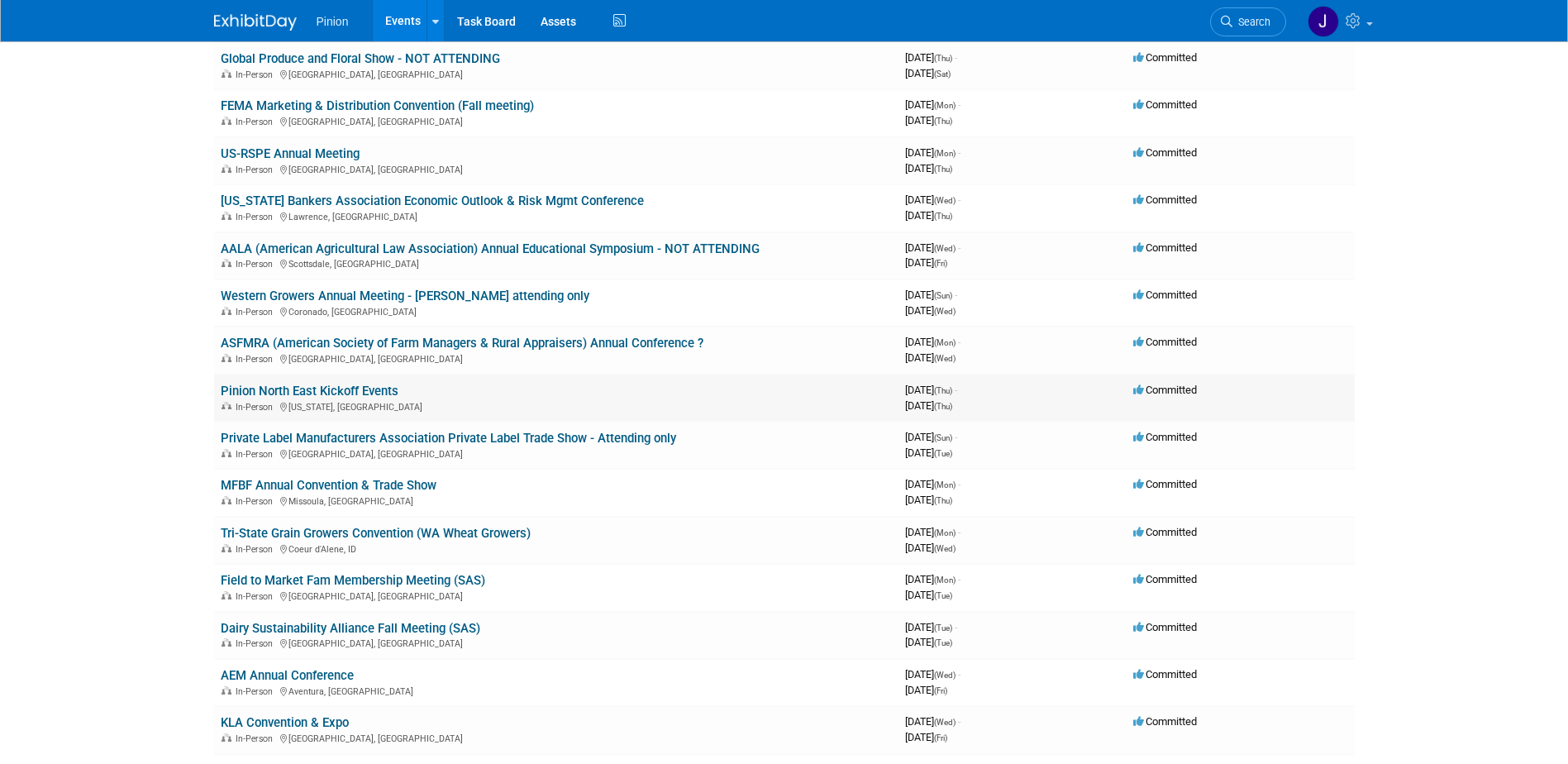
click at [287, 389] on link "Pinion North East Kickoff Events" at bounding box center [309, 391] width 178 height 15
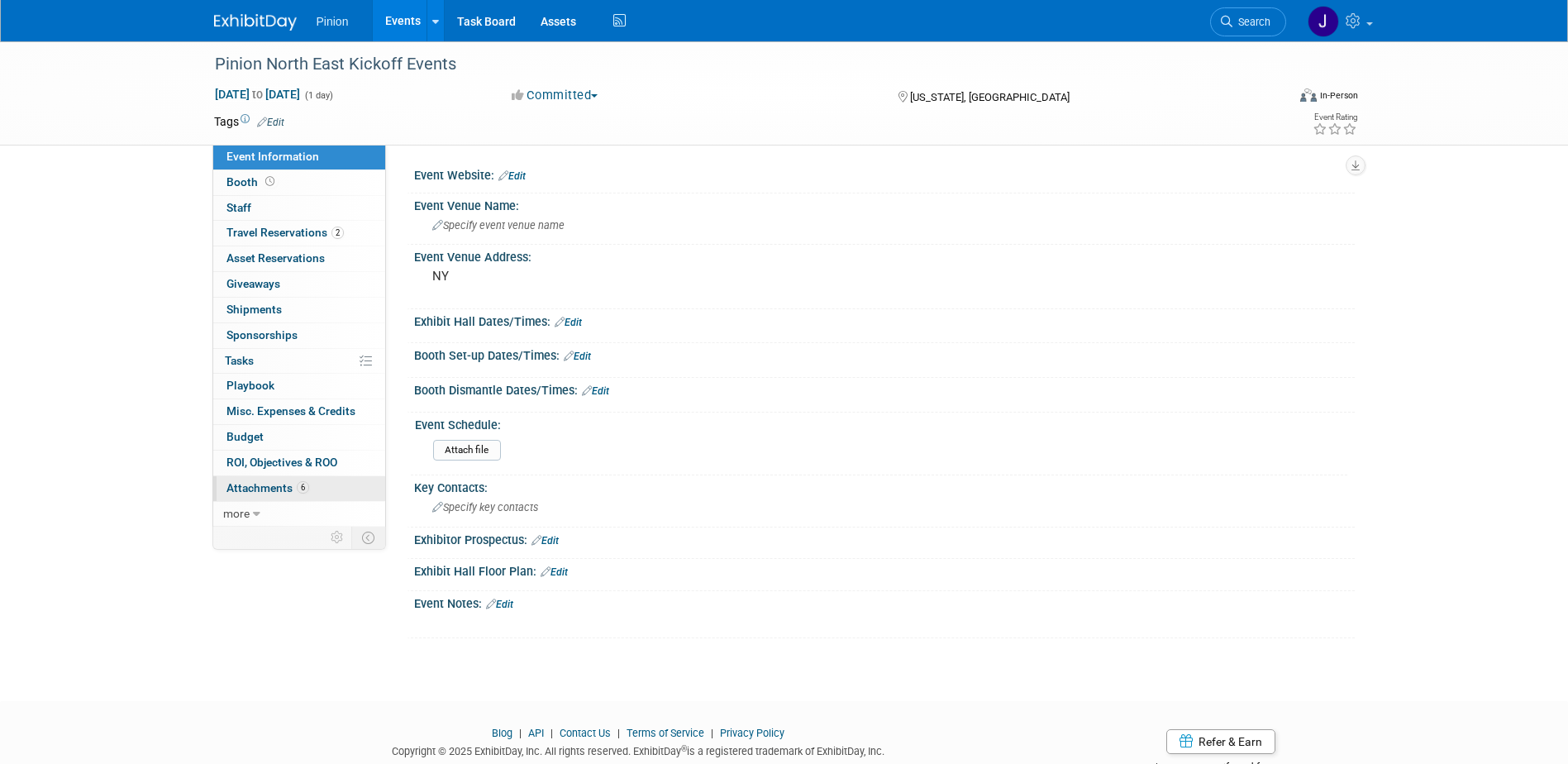
click at [263, 483] on span "Attachments 6" at bounding box center [267, 488] width 82 height 13
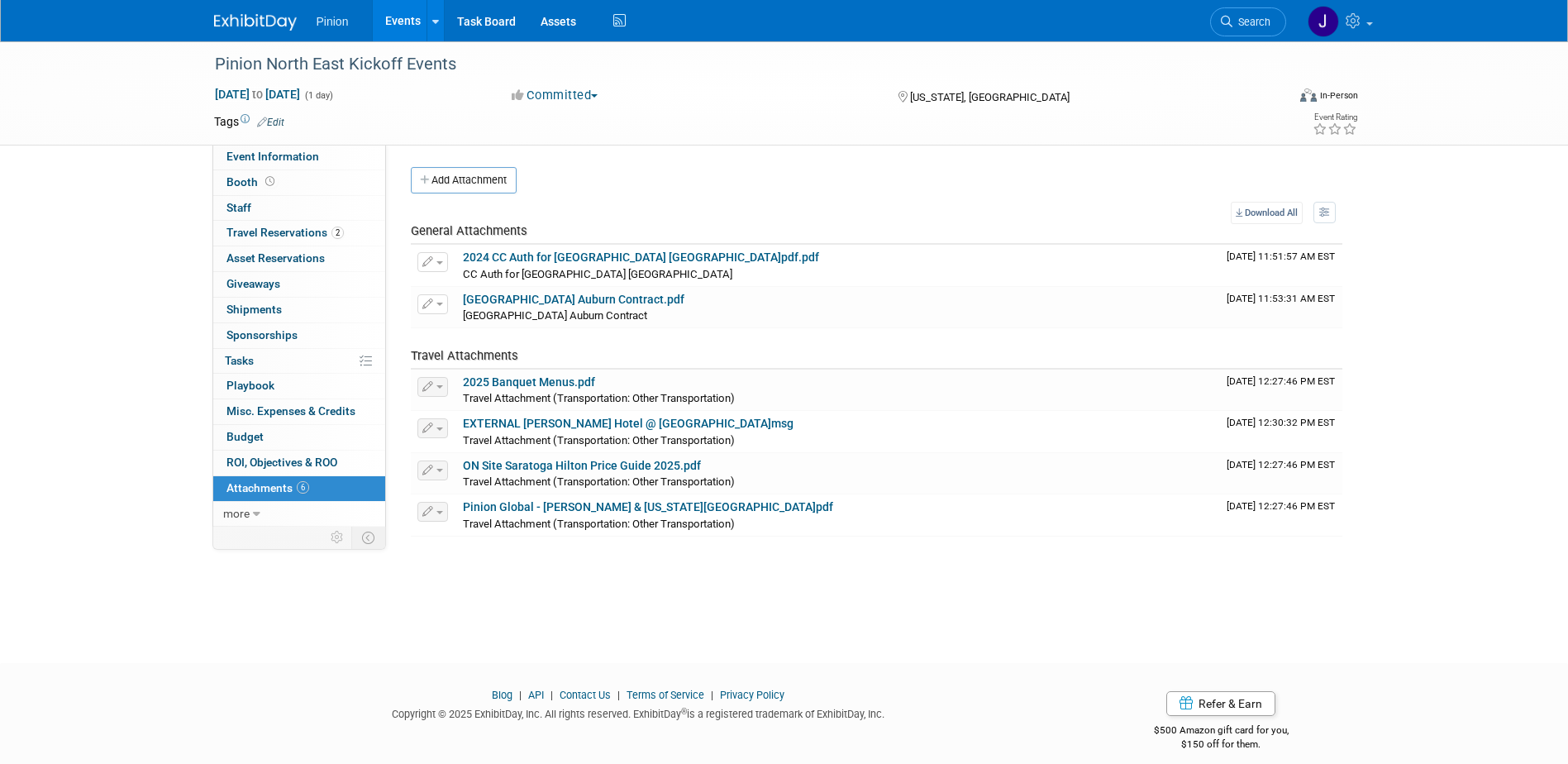
click at [453, 178] on button "Add Attachment" at bounding box center [463, 181] width 106 height 27
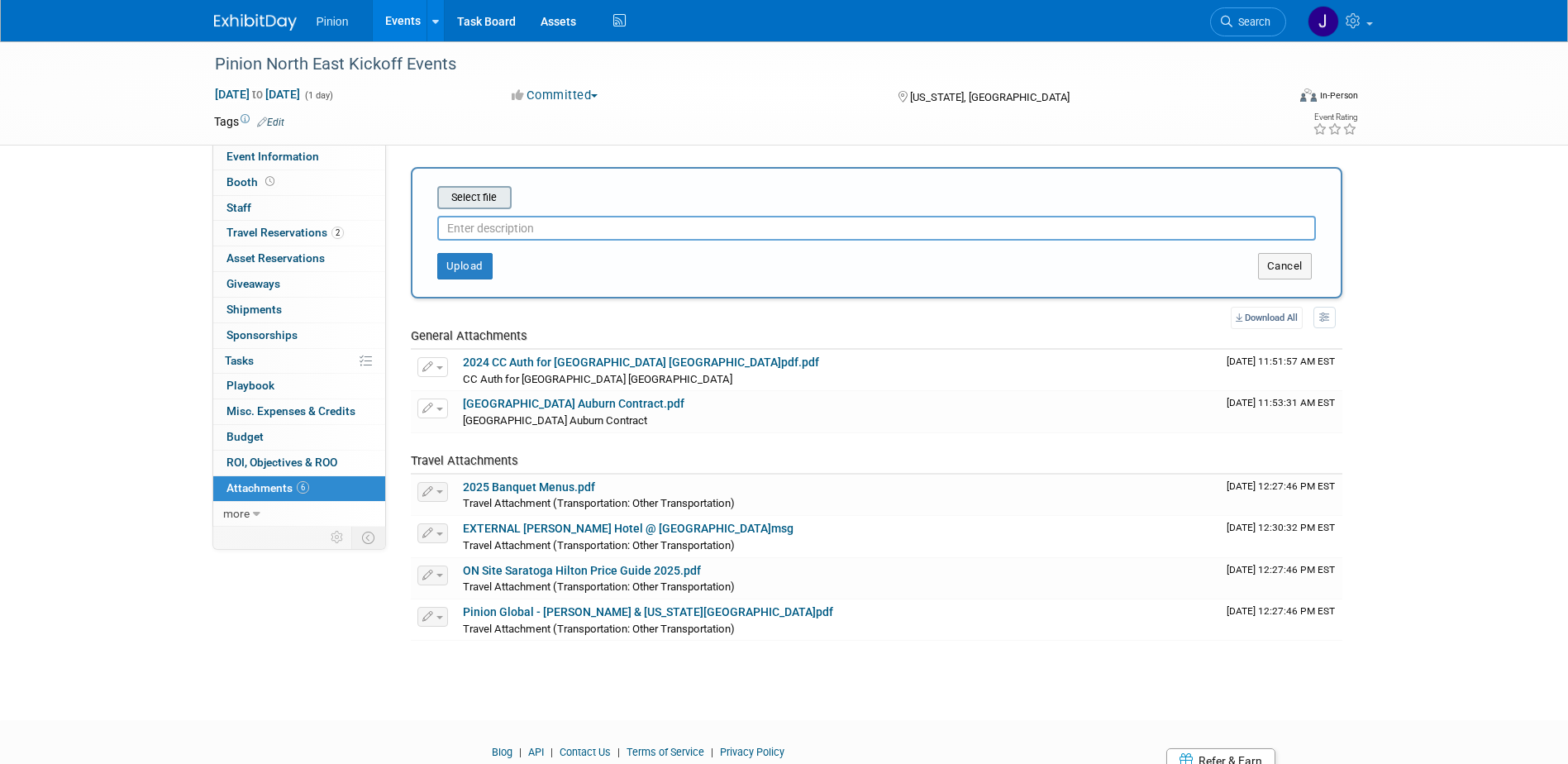
click at [479, 198] on input "file" at bounding box center [412, 198] width 196 height 20
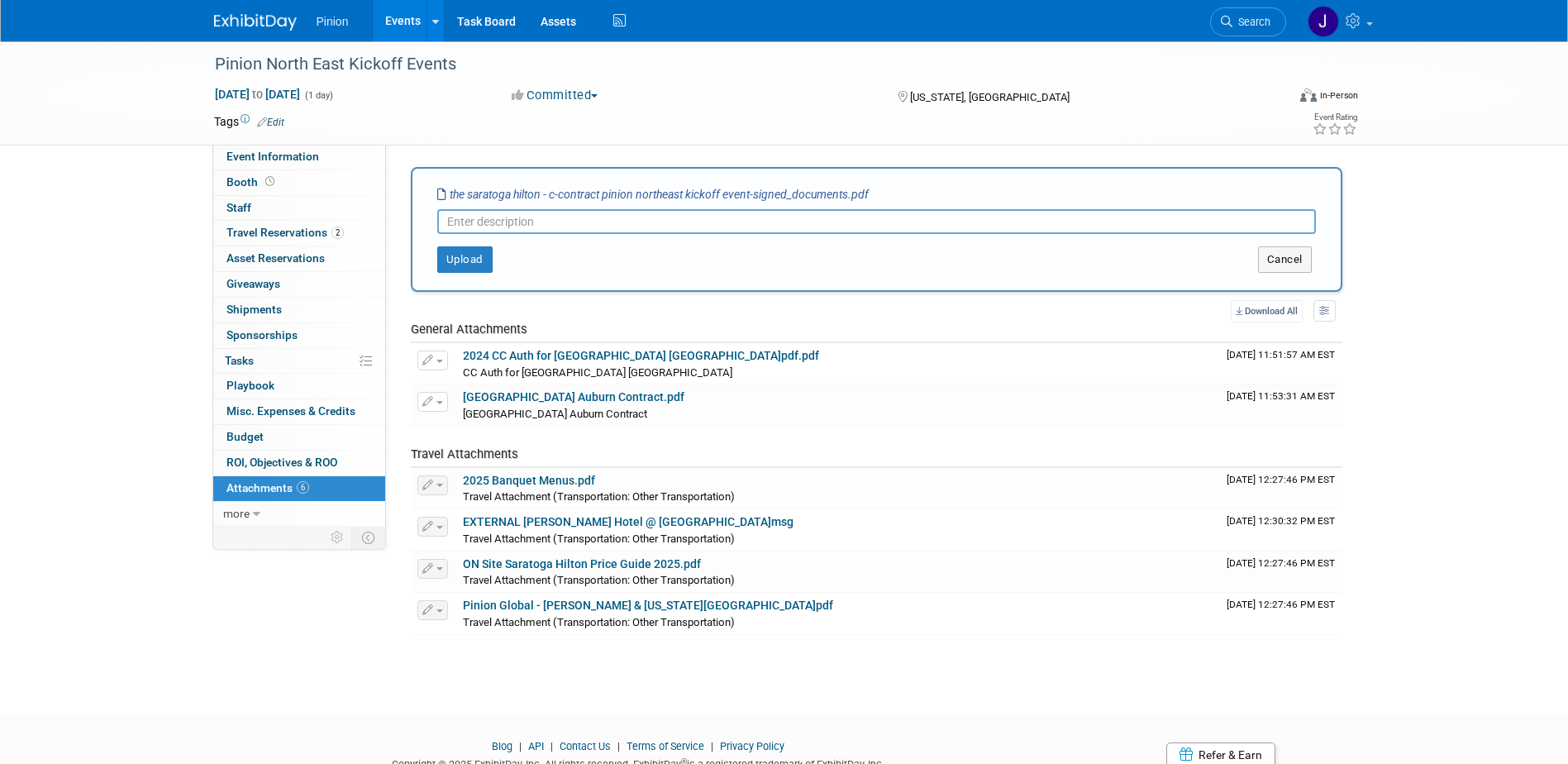
click at [567, 224] on input "text" at bounding box center [877, 221] width 878 height 25
type input "The Saratoga Hilton Contract"
click at [465, 251] on button "Upload" at bounding box center [465, 260] width 56 height 27
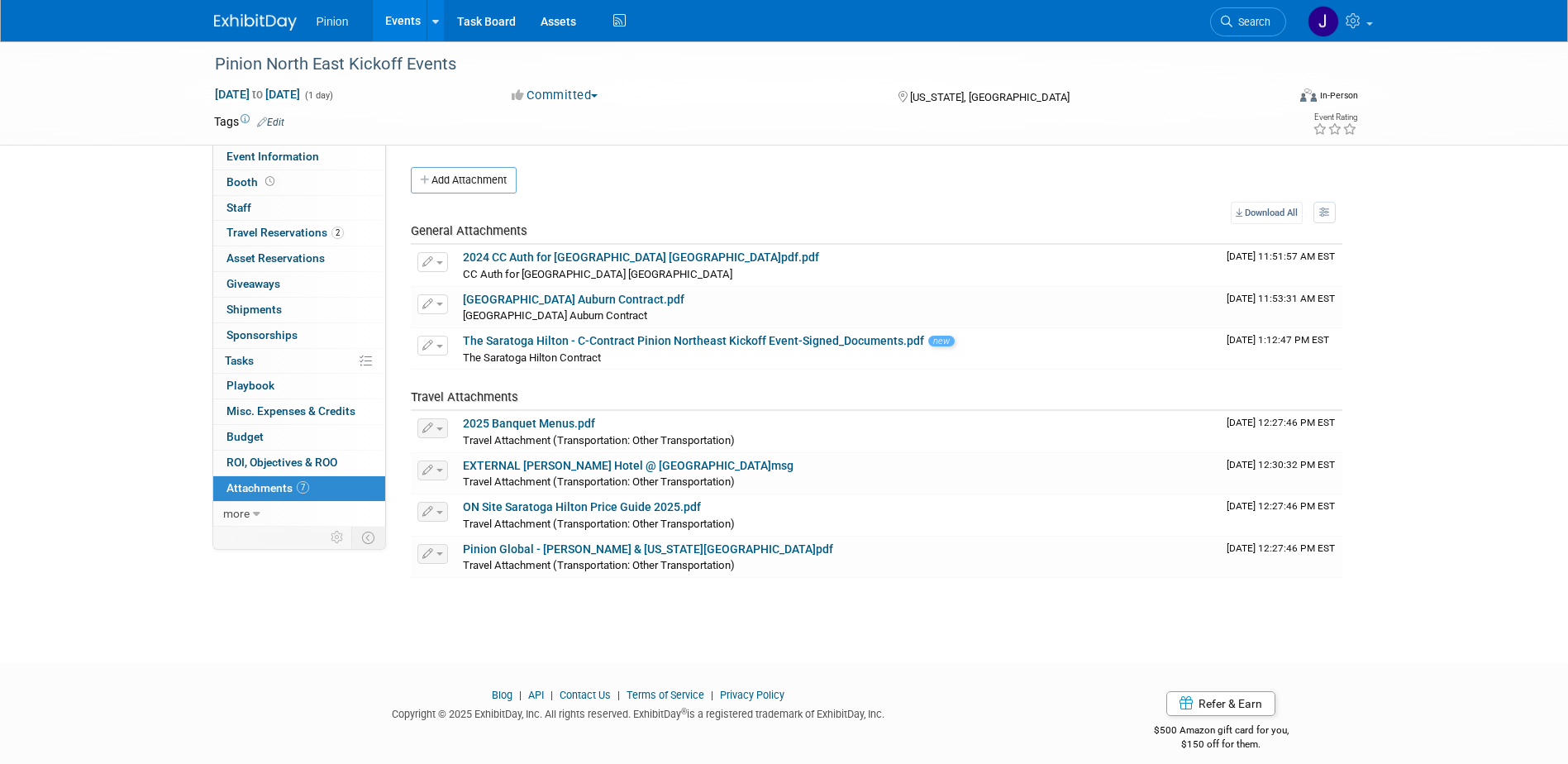
click at [238, 19] on img at bounding box center [255, 22] width 82 height 17
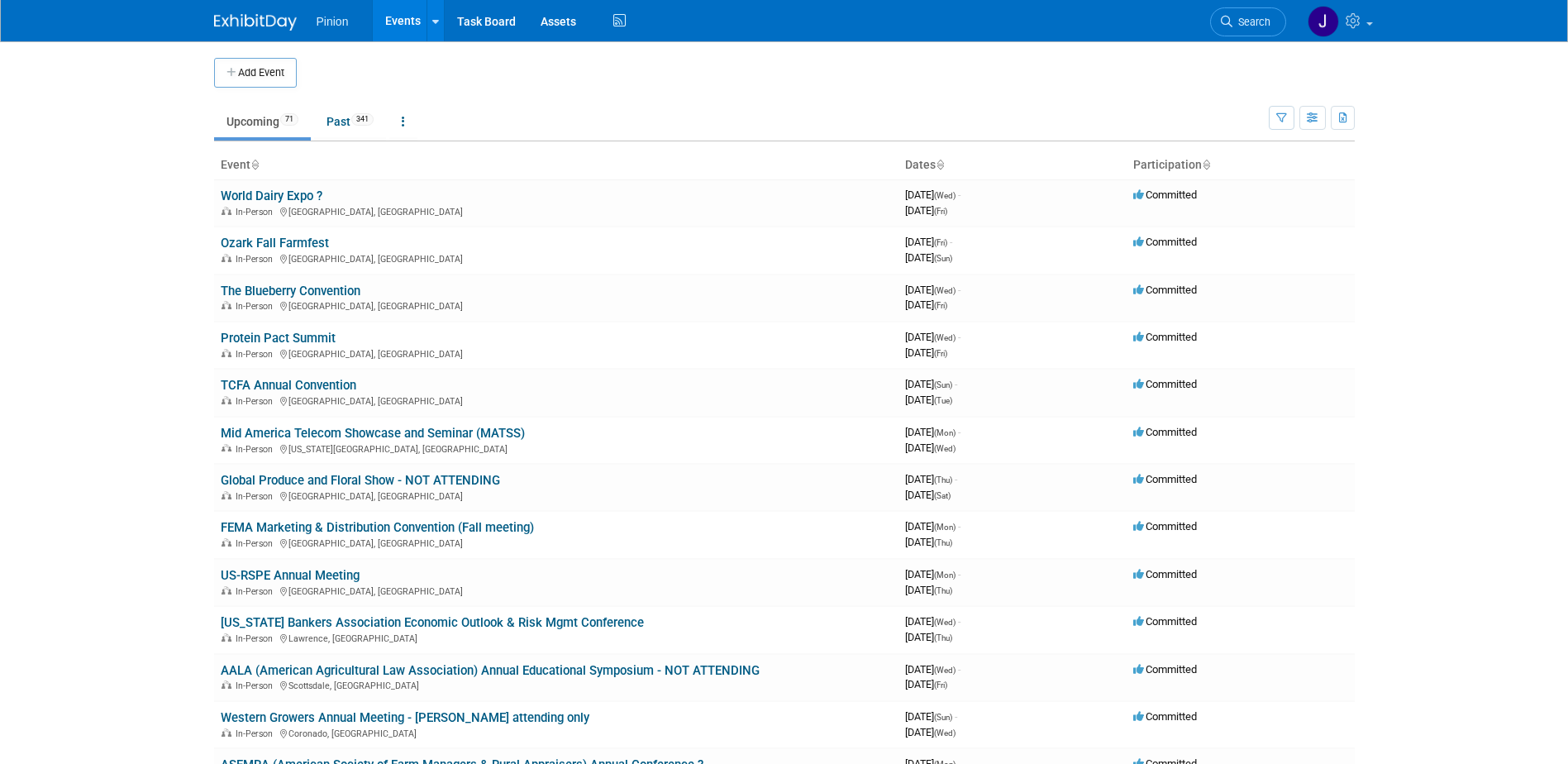
click at [234, 69] on icon "button" at bounding box center [232, 72] width 12 height 11
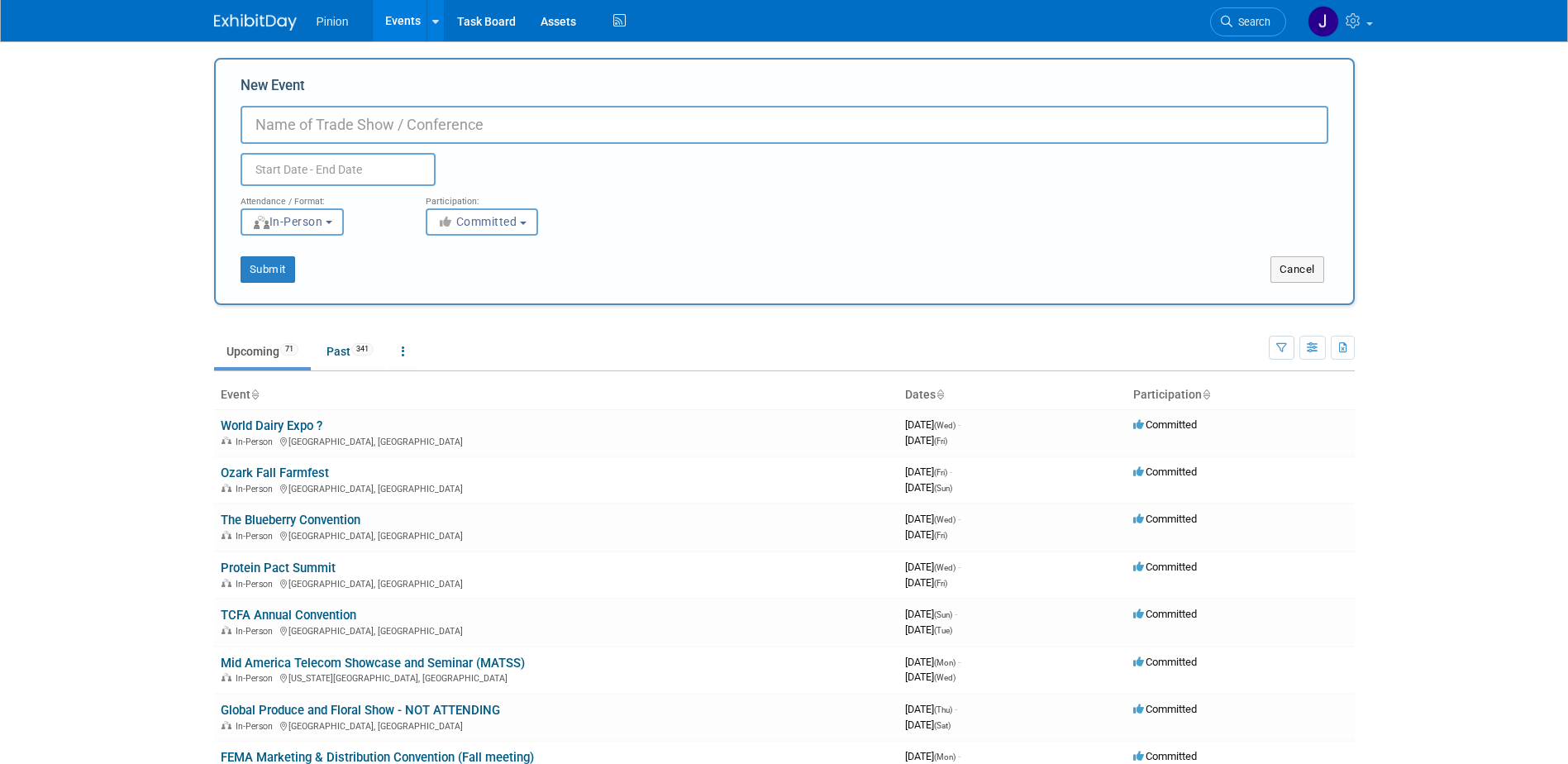
paste input "Midwest Food Products Association's 120th Annual Convention & Expo"
click at [549, 123] on input "Midwest Food Products Association's 120th Annual Convention & Expo" at bounding box center [784, 125] width 1088 height 38
type input "Midwest Food Products Association's Annual Convention & Expo"
click at [371, 179] on input "text" at bounding box center [338, 170] width 195 height 33
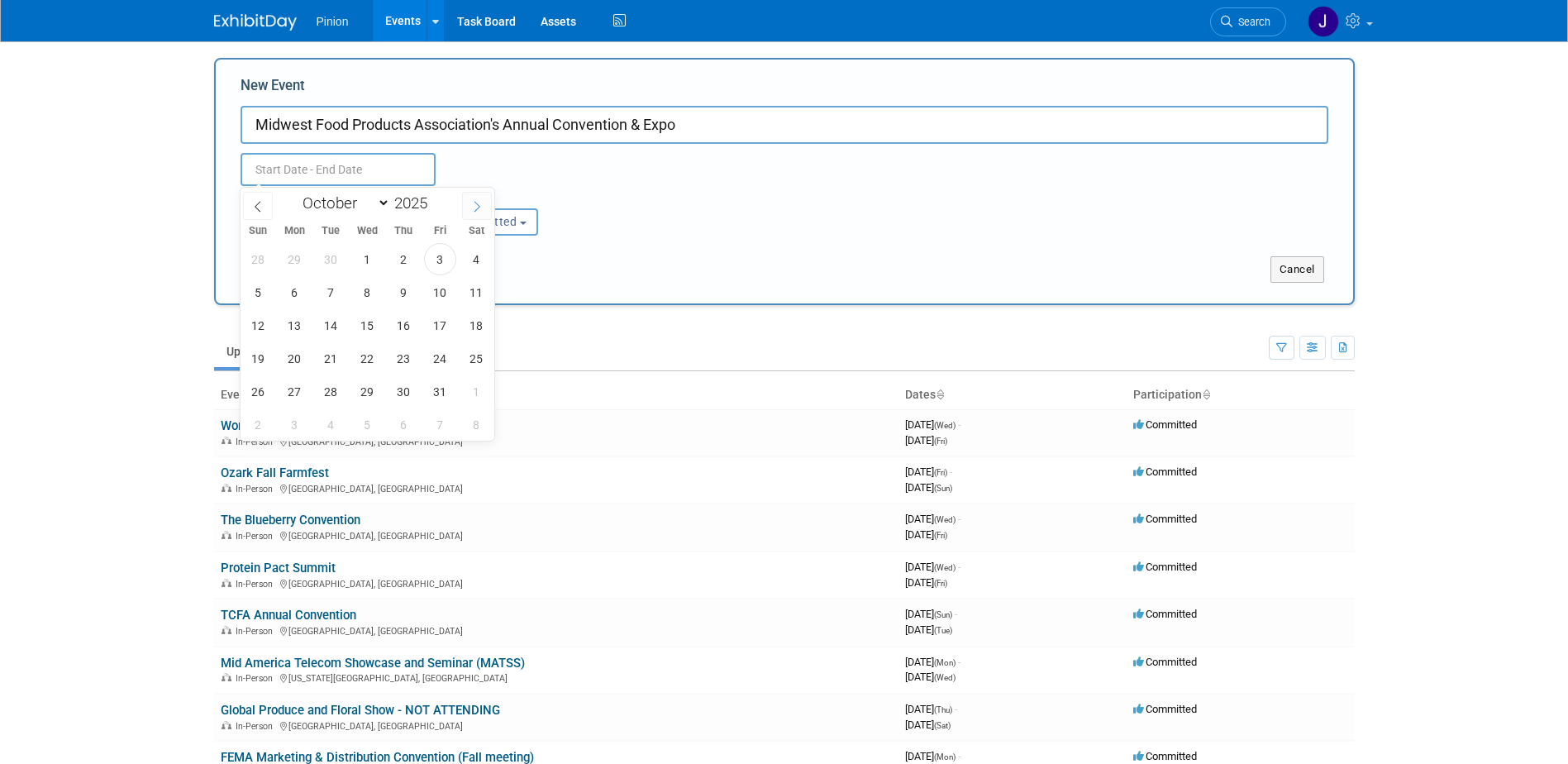
click at [469, 206] on span at bounding box center [477, 206] width 30 height 28
click at [470, 206] on span at bounding box center [477, 206] width 30 height 28
select select "11"
click at [324, 259] on span "2" at bounding box center [331, 259] width 32 height 32
click at [401, 255] on span "4" at bounding box center [403, 259] width 32 height 32
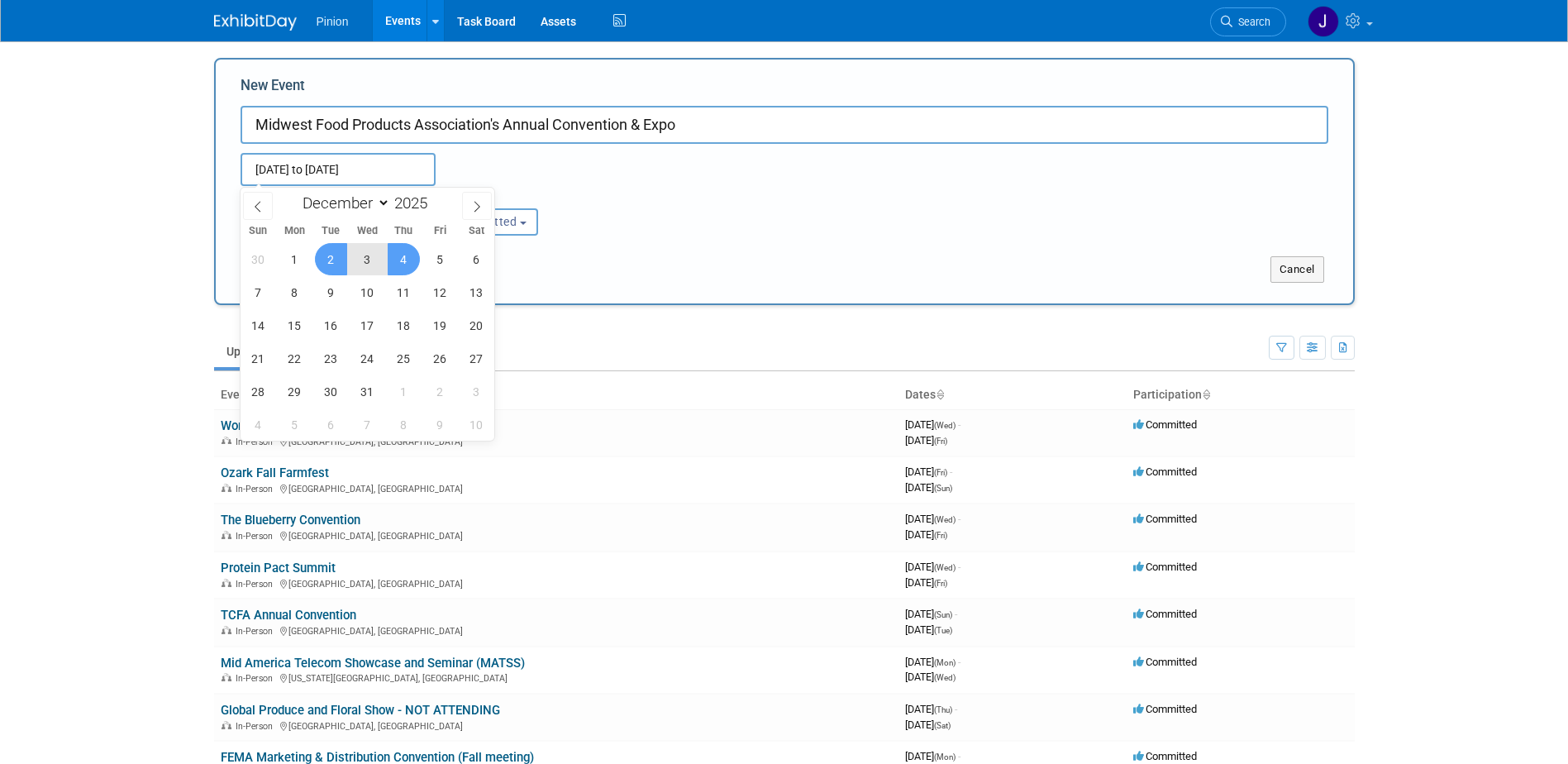
type input "Dec 2, 2025 to Dec 4, 2025"
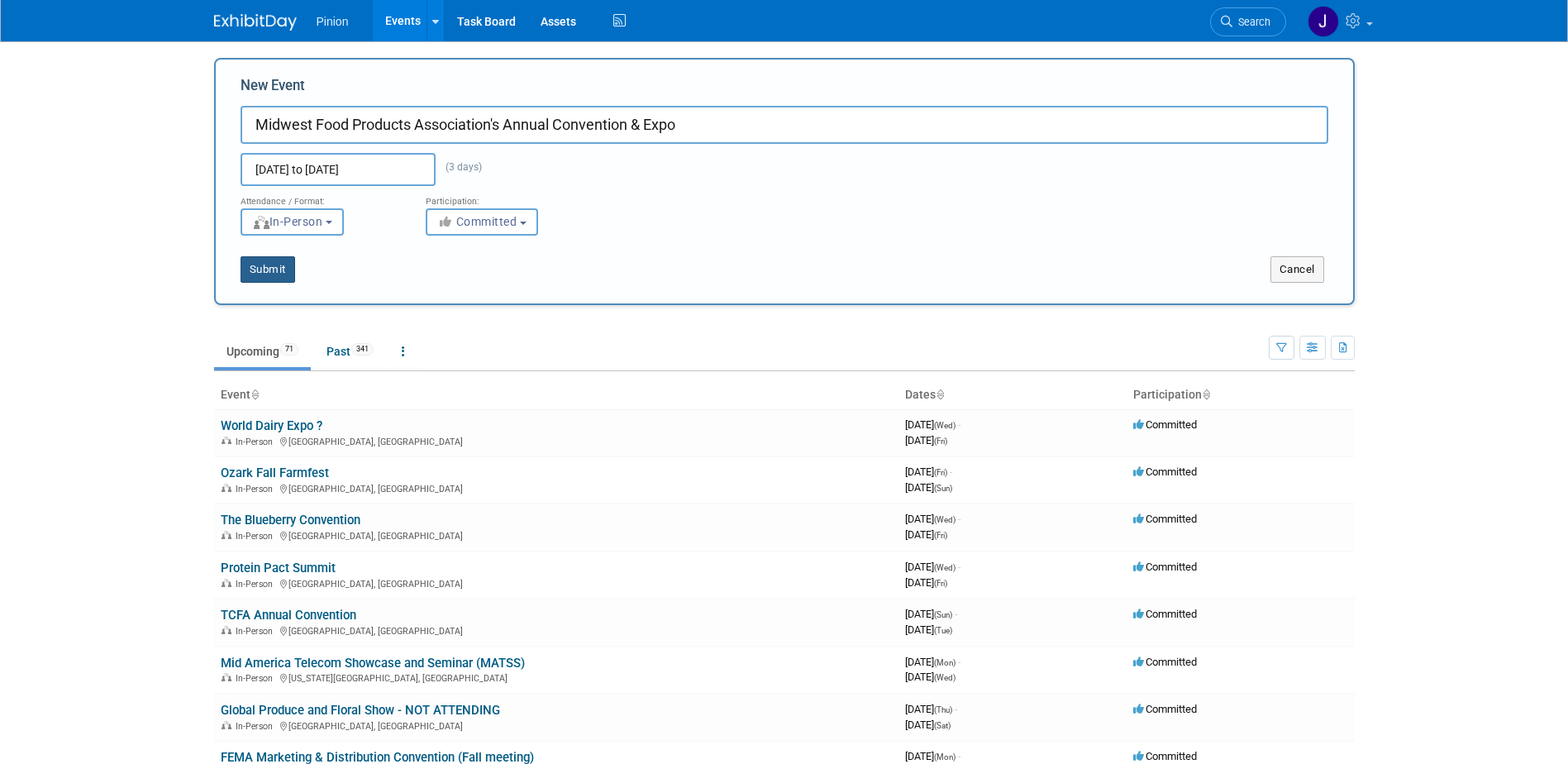
drag, startPoint x: 265, startPoint y: 265, endPoint x: 282, endPoint y: 269, distance: 17.5
click at [266, 265] on button "Submit" at bounding box center [268, 270] width 55 height 27
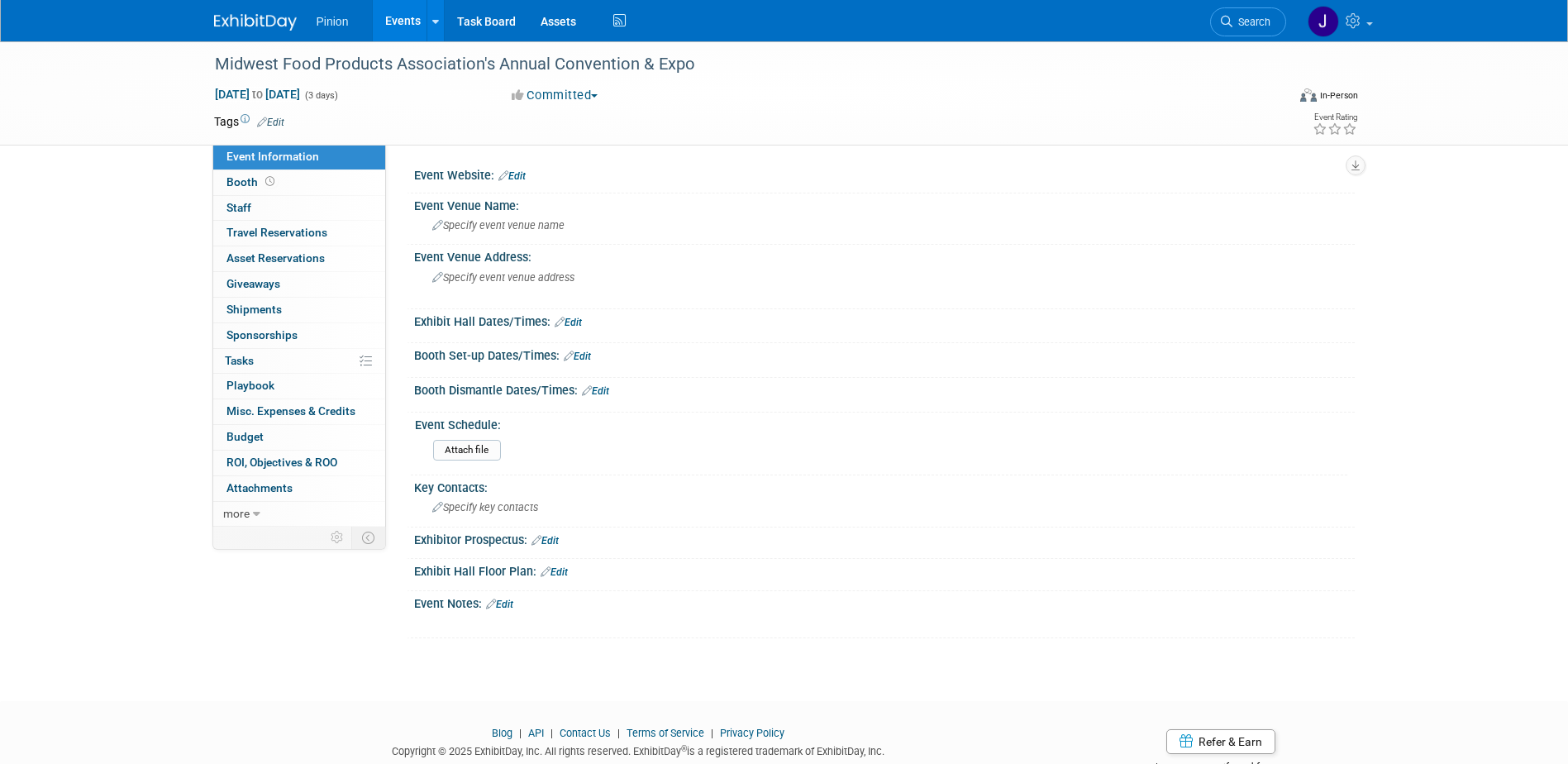
click at [518, 172] on link "Edit" at bounding box center [512, 176] width 27 height 12
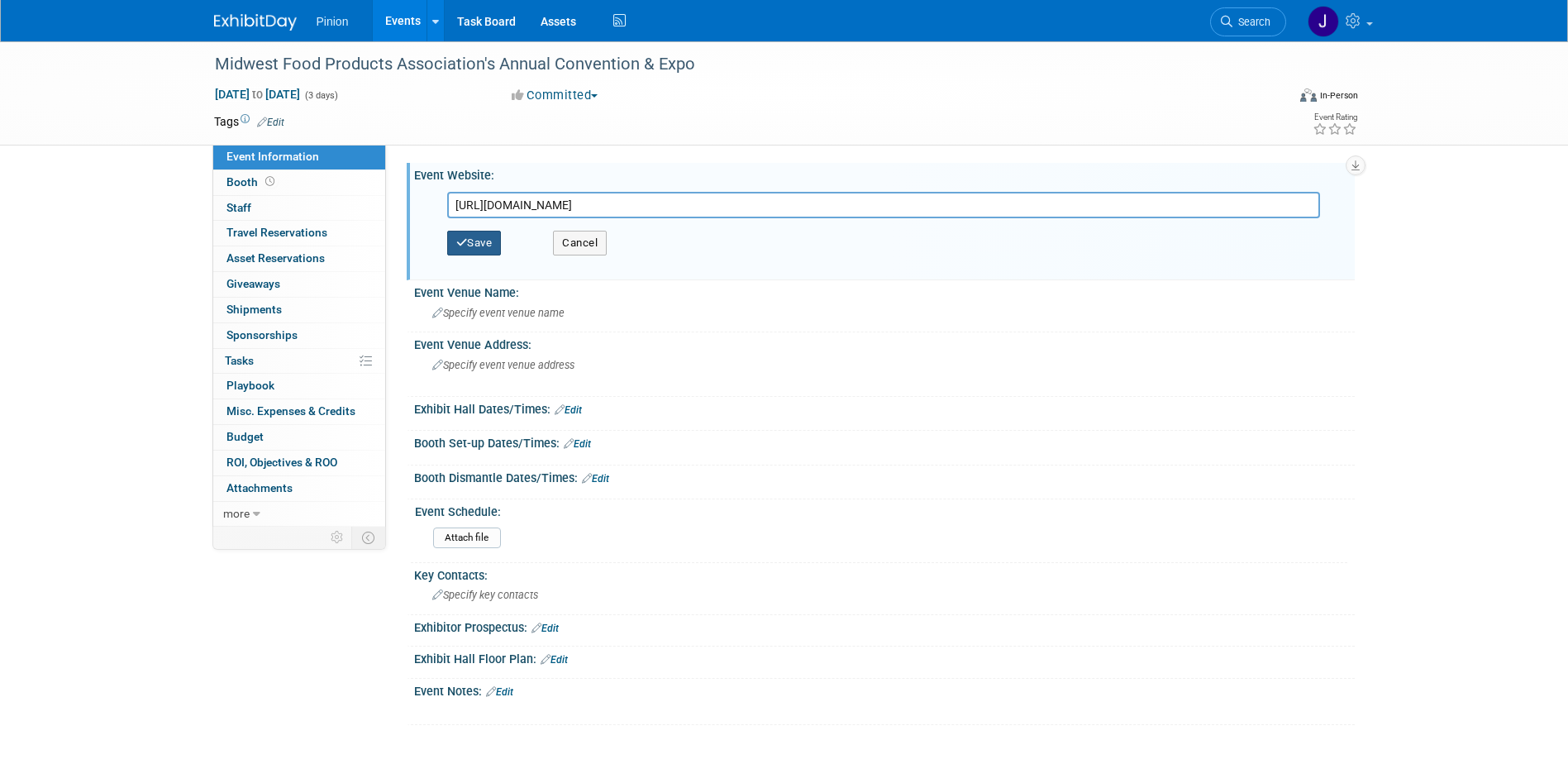
type input "https://www.mwfpa.org/convention"
click at [477, 243] on button "Save" at bounding box center [475, 243] width 55 height 25
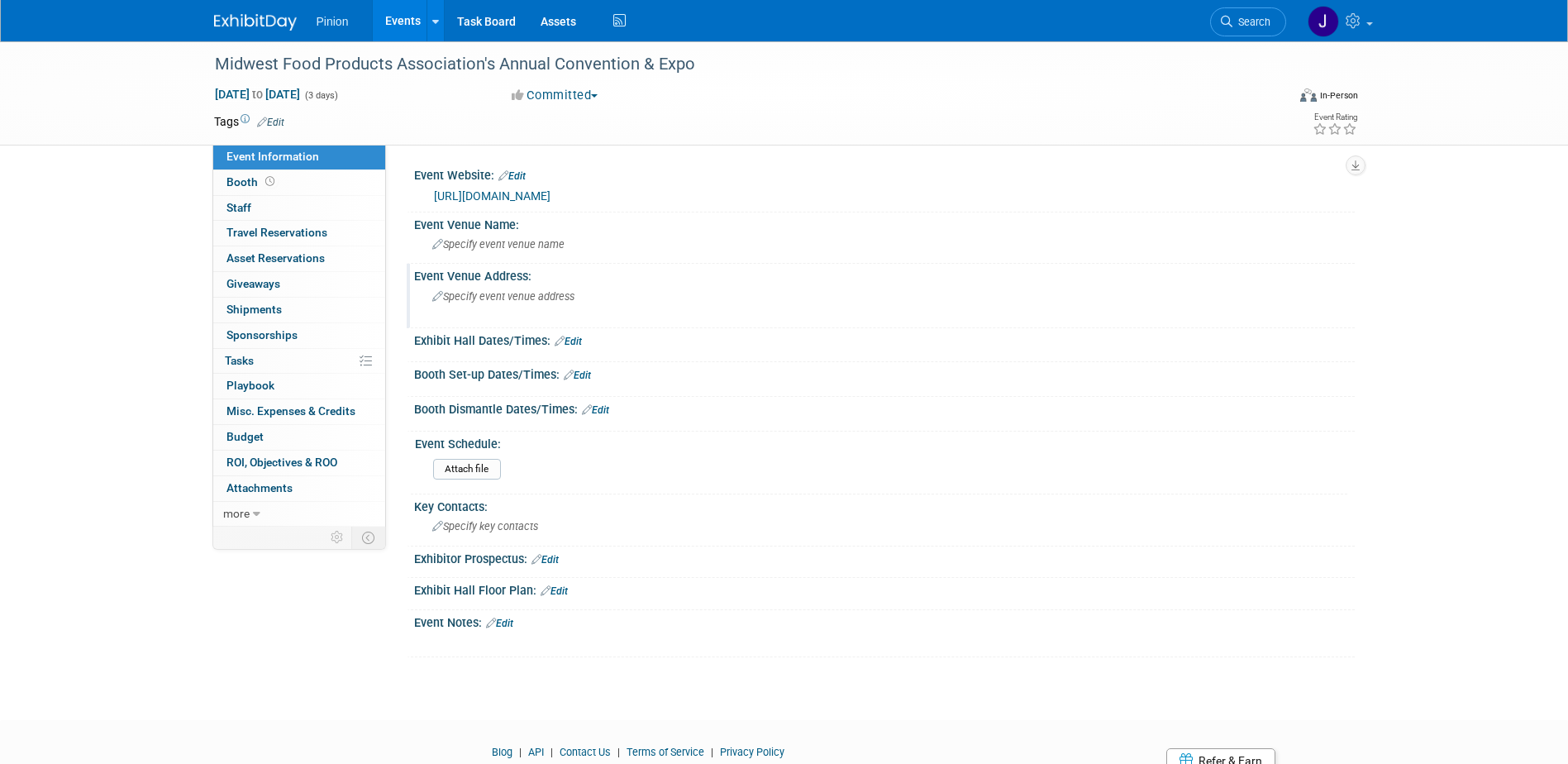
click at [472, 293] on span "Specify event venue address" at bounding box center [503, 296] width 142 height 12
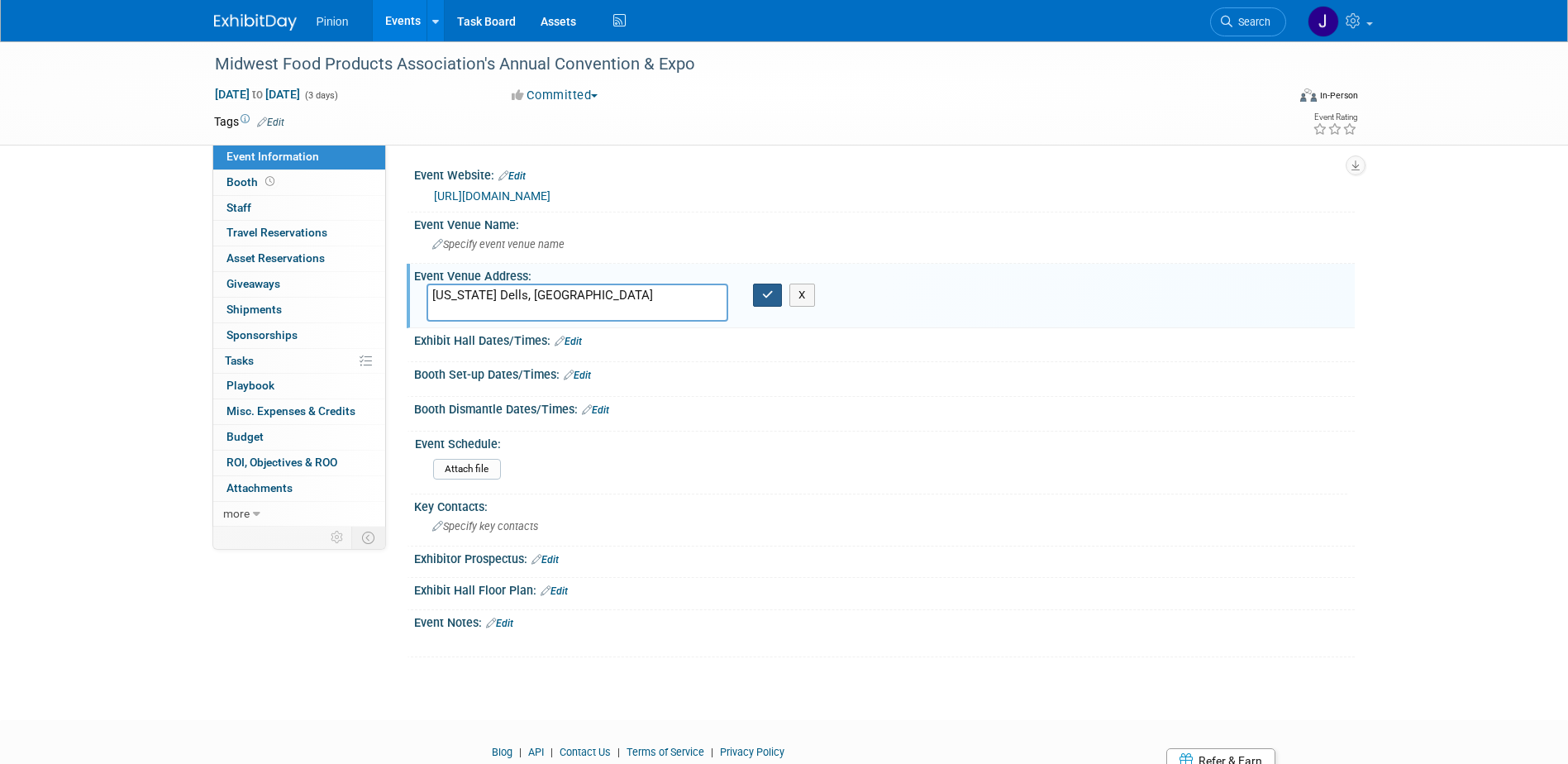
type textarea "[US_STATE] Dells, [GEOGRAPHIC_DATA]"
click at [765, 300] on icon "button" at bounding box center [768, 295] width 12 height 11
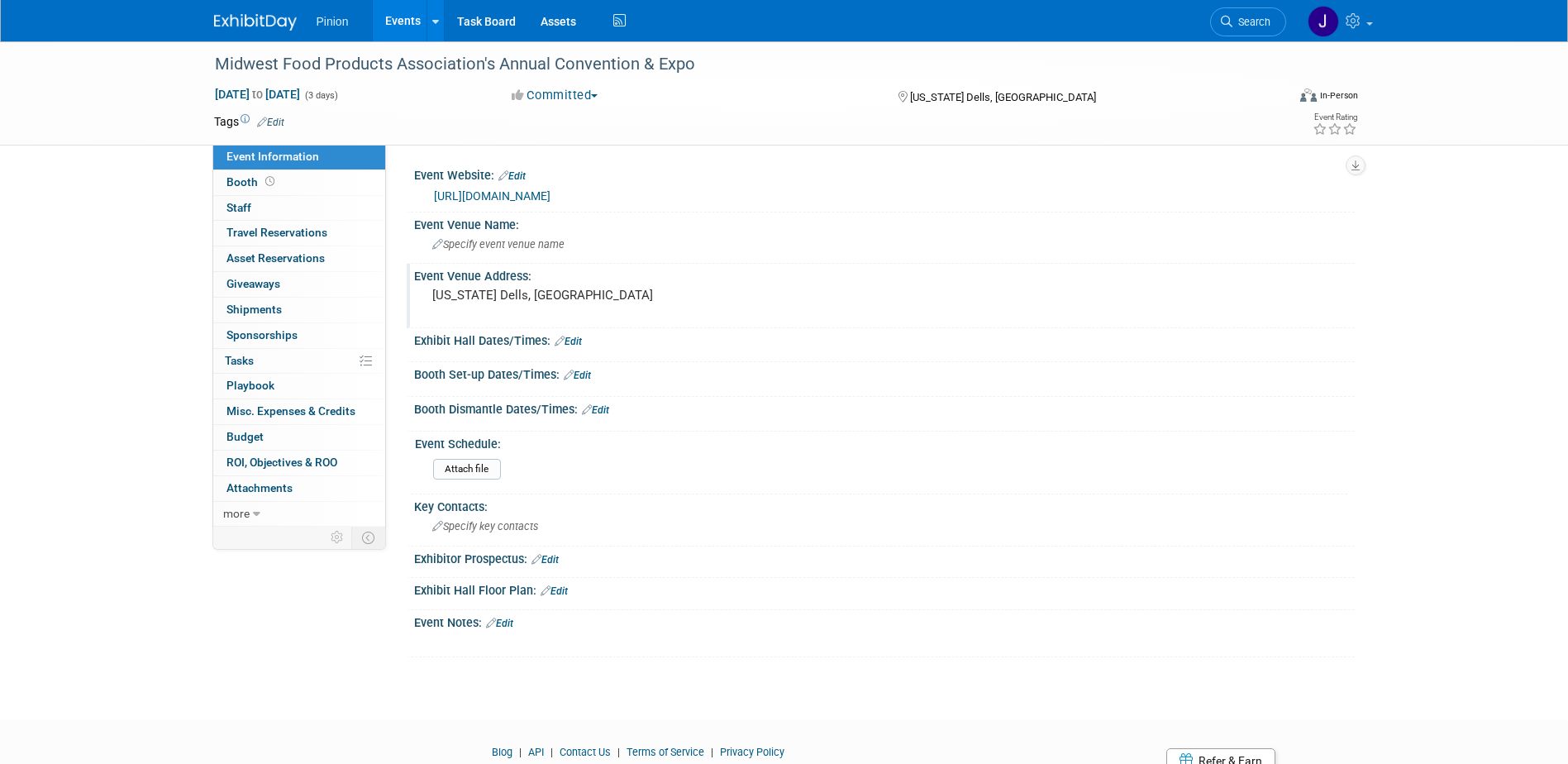
click at [269, 25] on img at bounding box center [255, 22] width 82 height 17
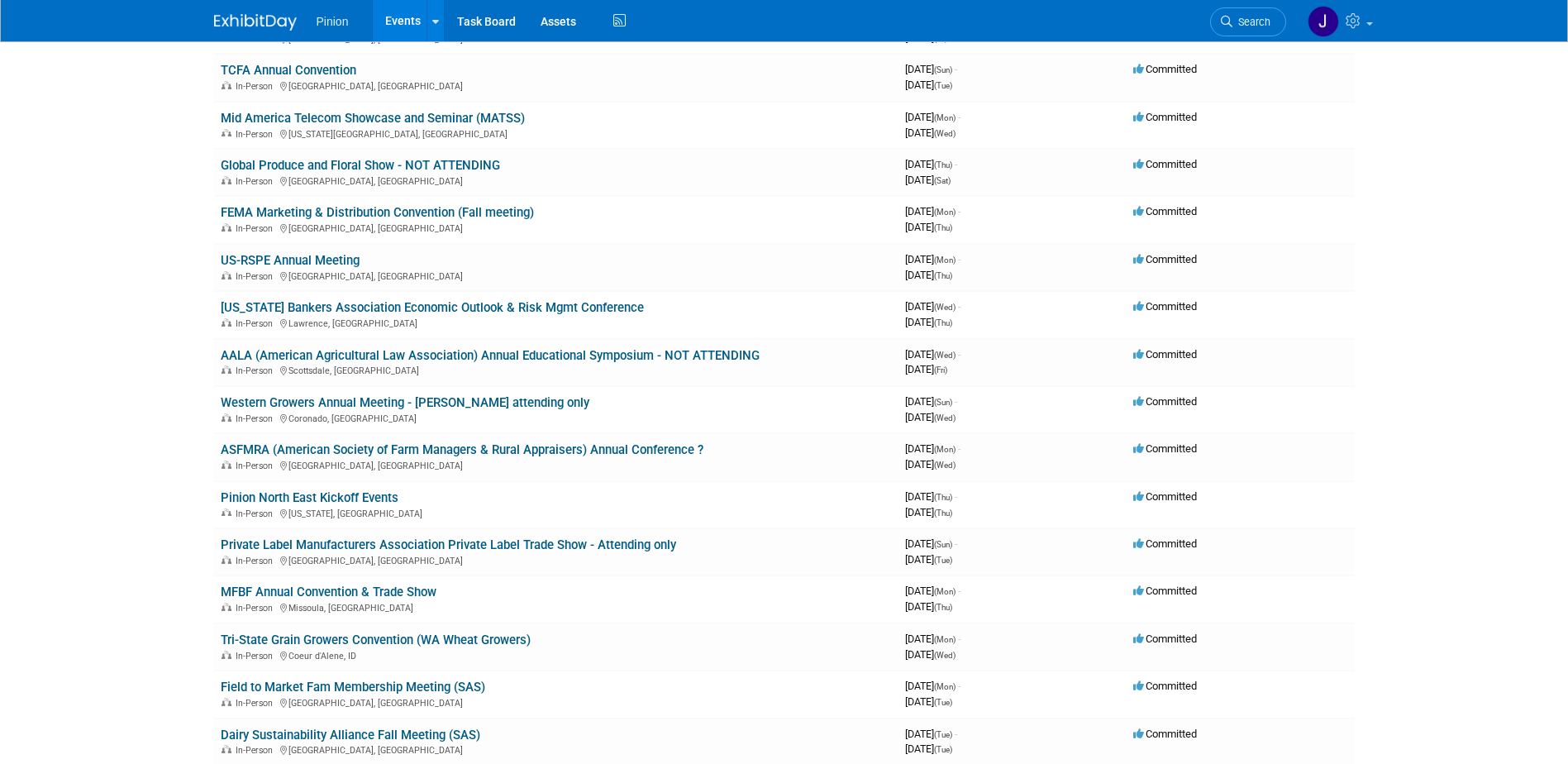
scroll to position [320, 0]
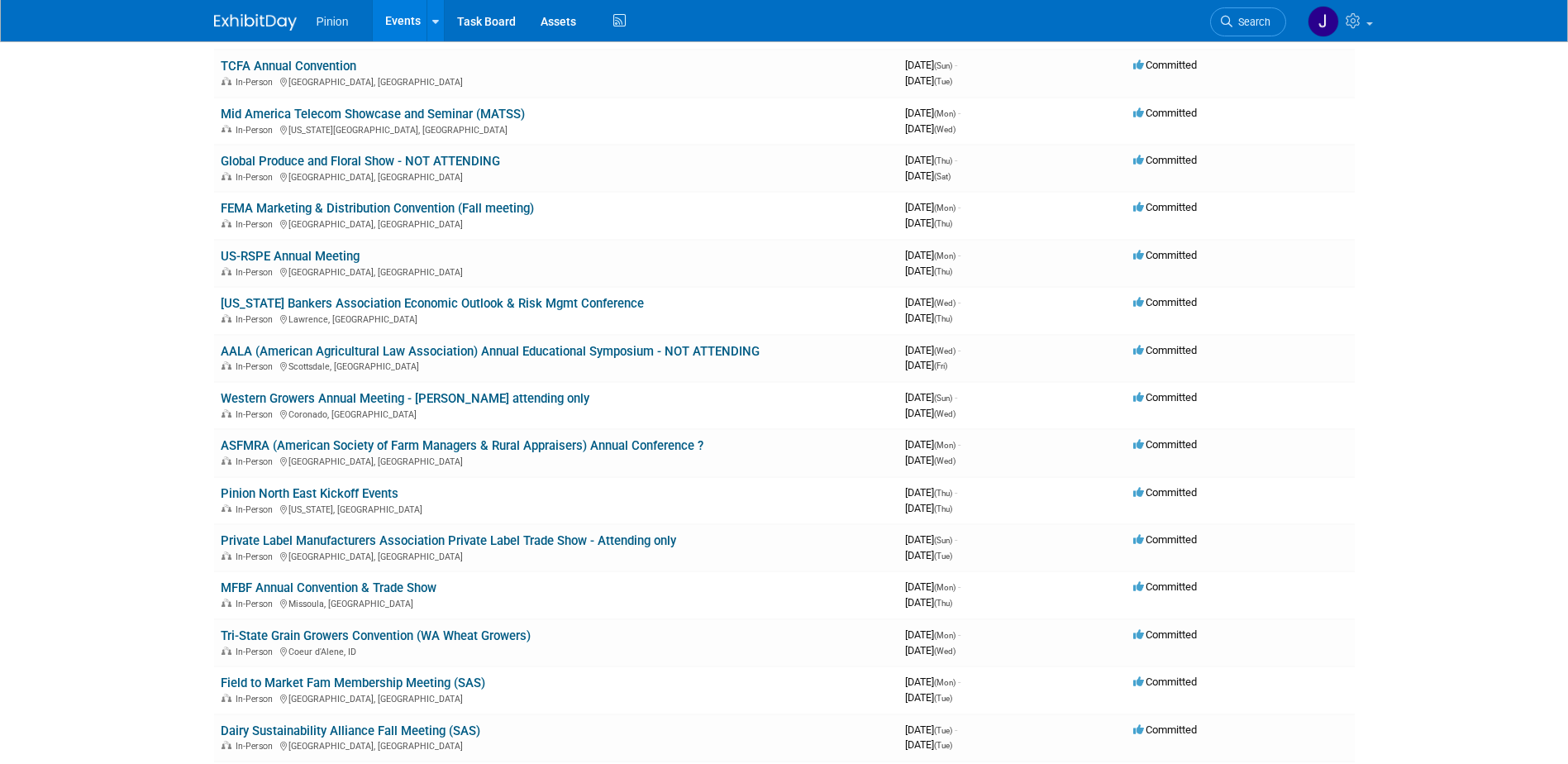
click at [268, 493] on link "Pinion North East Kickoff Events" at bounding box center [309, 494] width 178 height 15
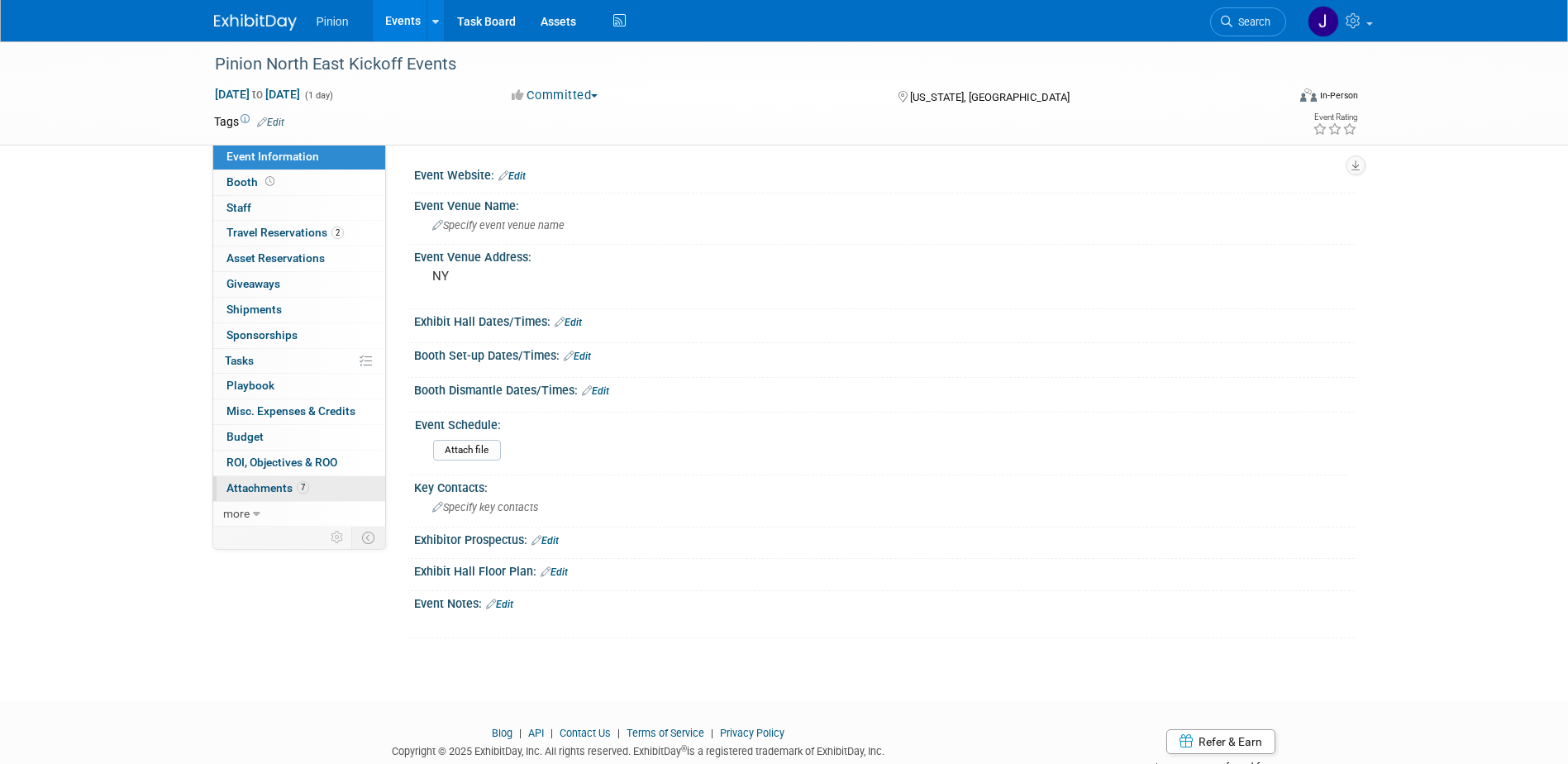
click at [240, 492] on span "Attachments 7" at bounding box center [267, 488] width 82 height 13
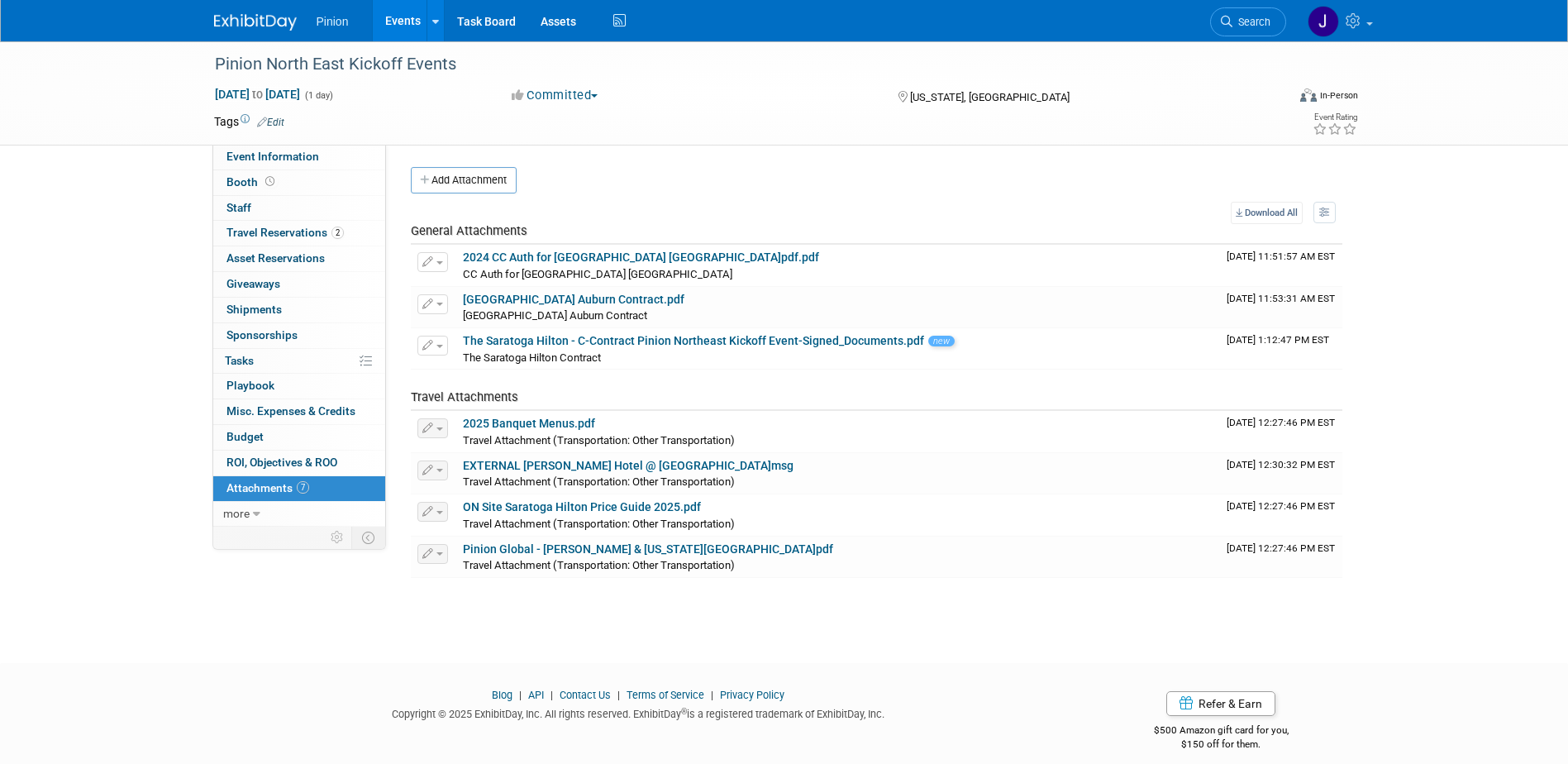
click at [476, 176] on button "Add Attachment" at bounding box center [463, 181] width 106 height 27
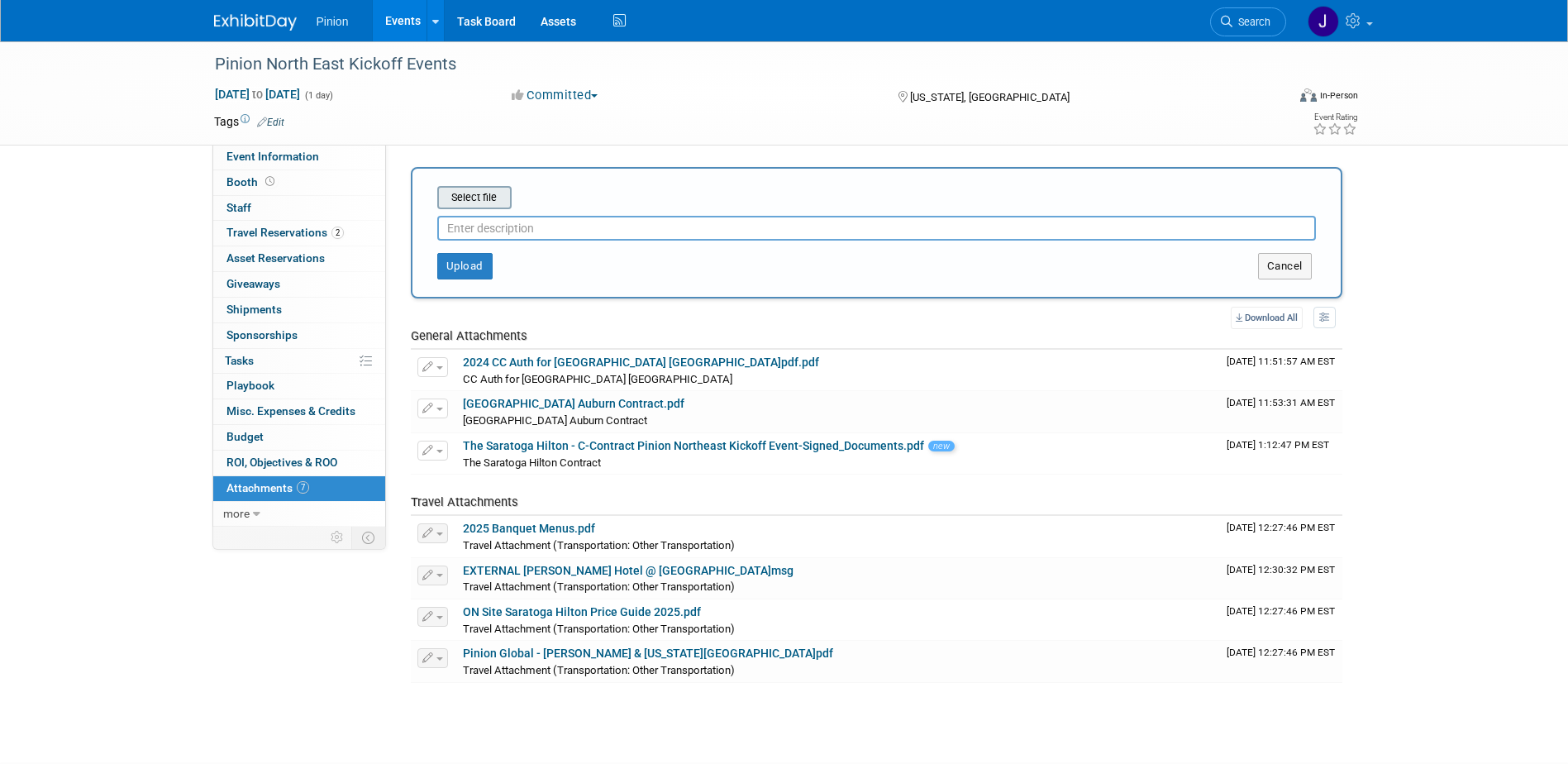
click at [492, 197] on input "file" at bounding box center [412, 198] width 196 height 20
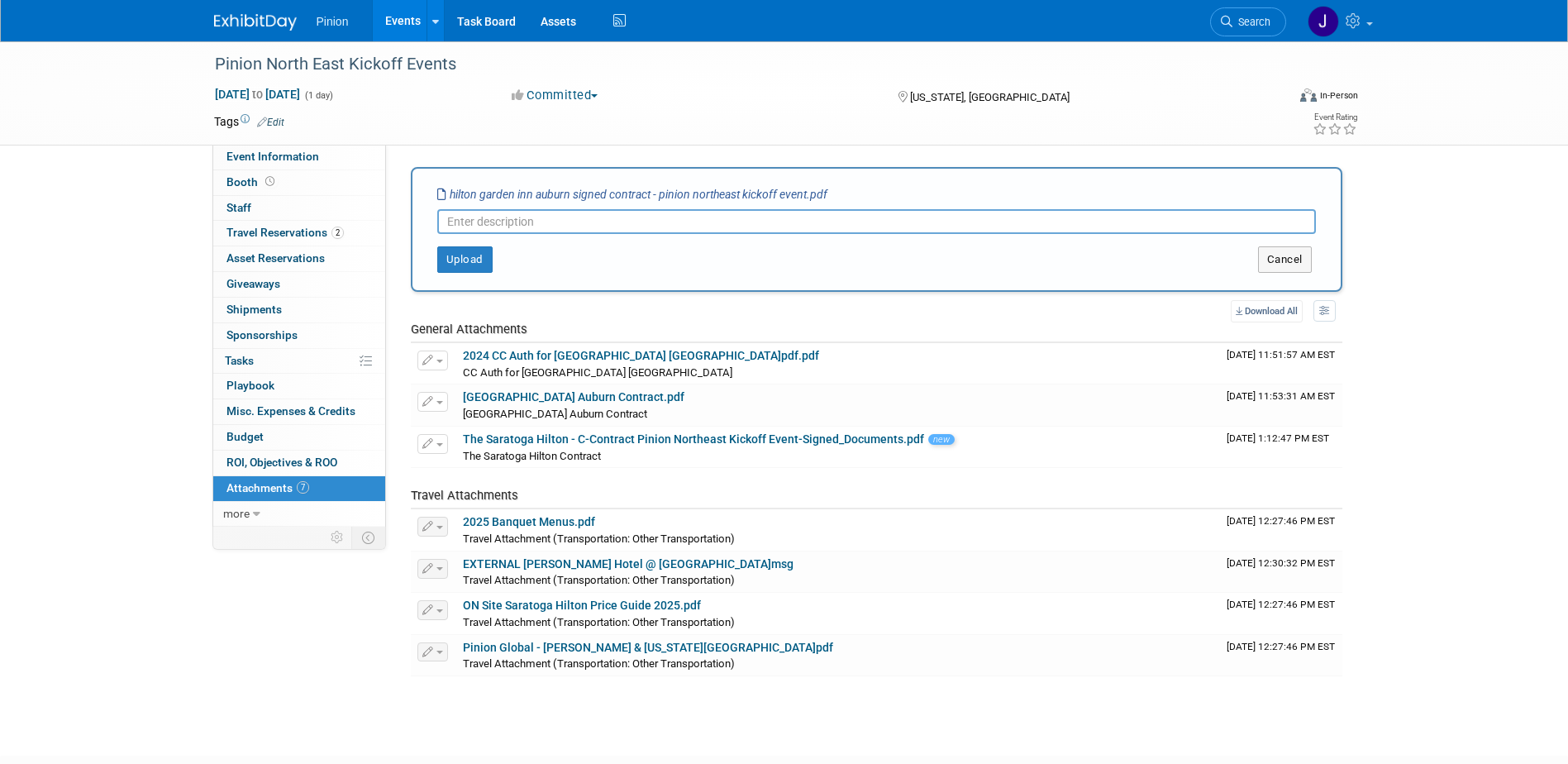
click at [537, 217] on input "text" at bounding box center [877, 221] width 878 height 25
click at [641, 225] on input "Hilton Garden Inn Auburn Signed Contact" at bounding box center [877, 221] width 878 height 25
type input "Hilton Garden Inn Auburn Signed Contract"
click at [472, 260] on button "Upload" at bounding box center [465, 260] width 56 height 27
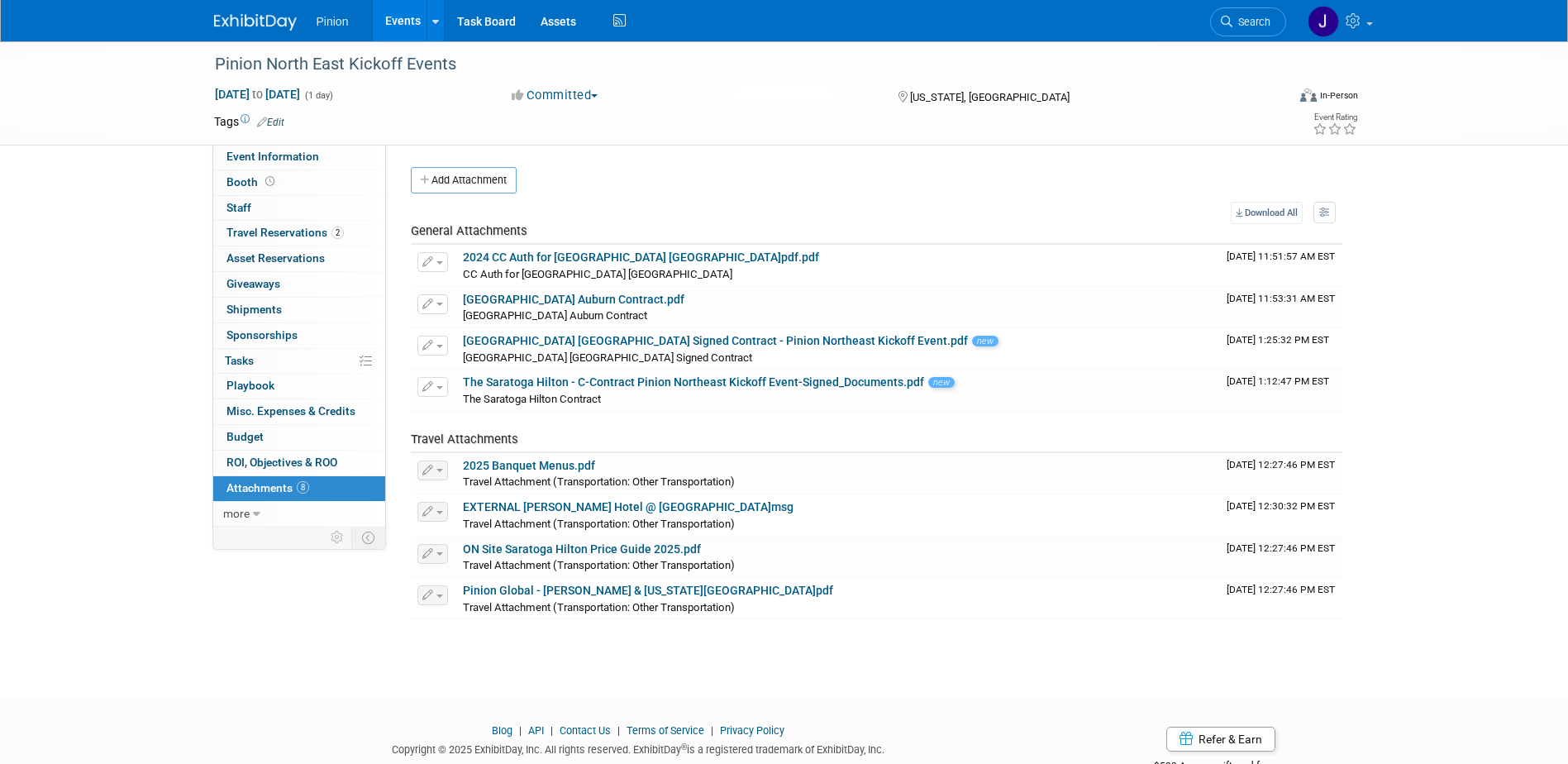
click at [263, 17] on img at bounding box center [255, 22] width 82 height 17
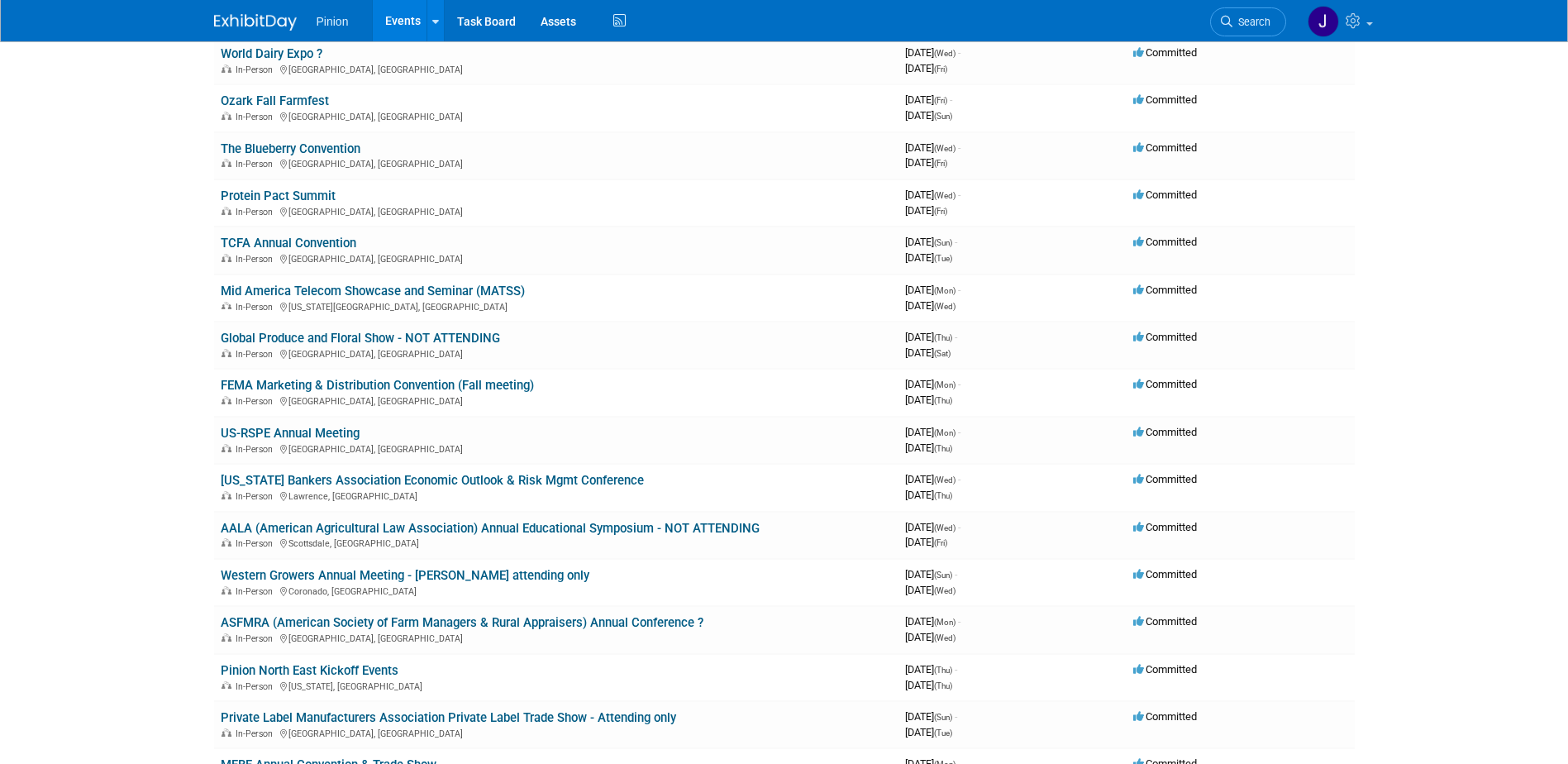
scroll to position [160, 0]
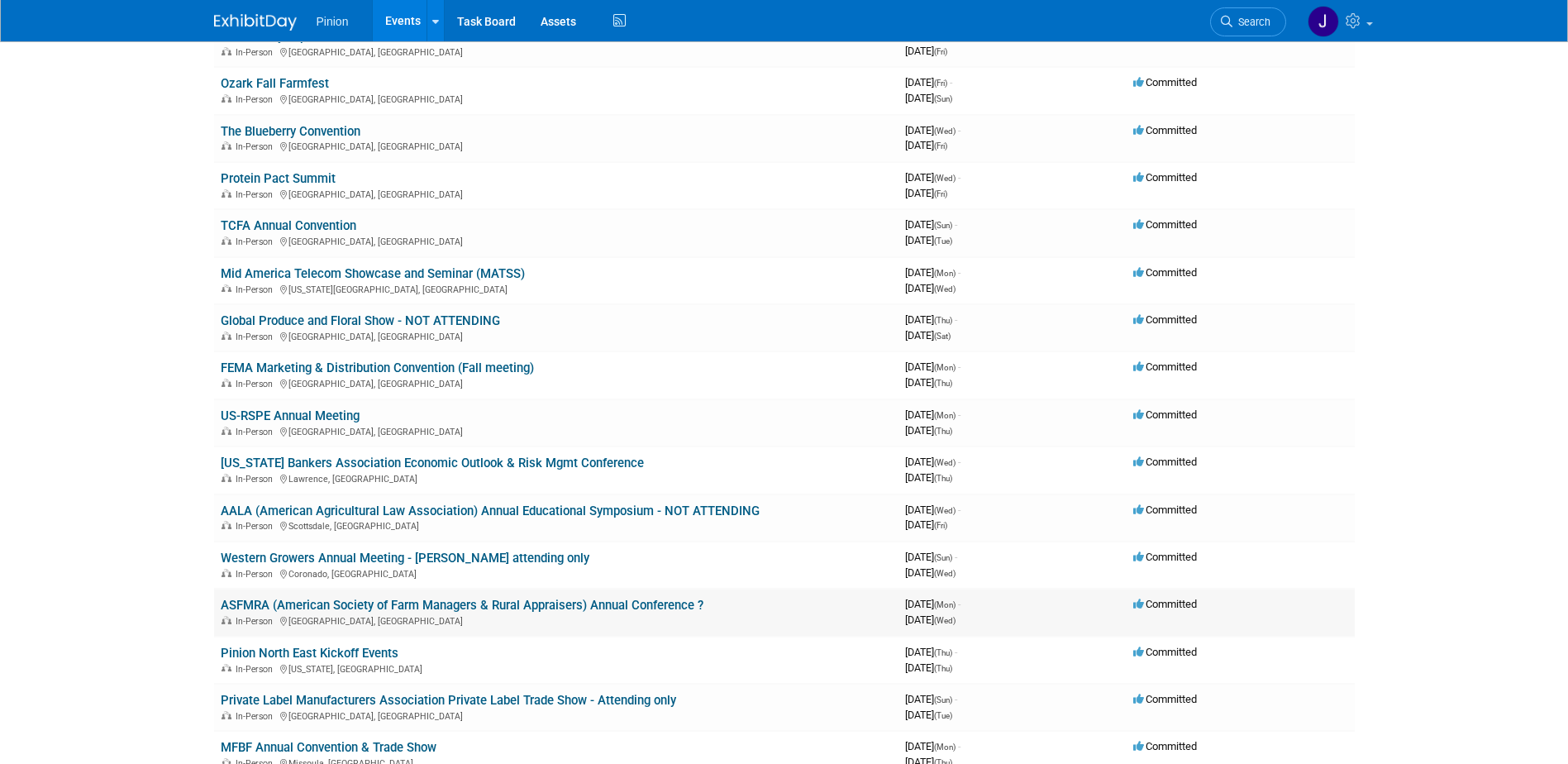
click at [279, 607] on link "ASFMRA (American Society of Farm Managers & Rural Appraisers) Annual Conference…" at bounding box center [462, 605] width 482 height 15
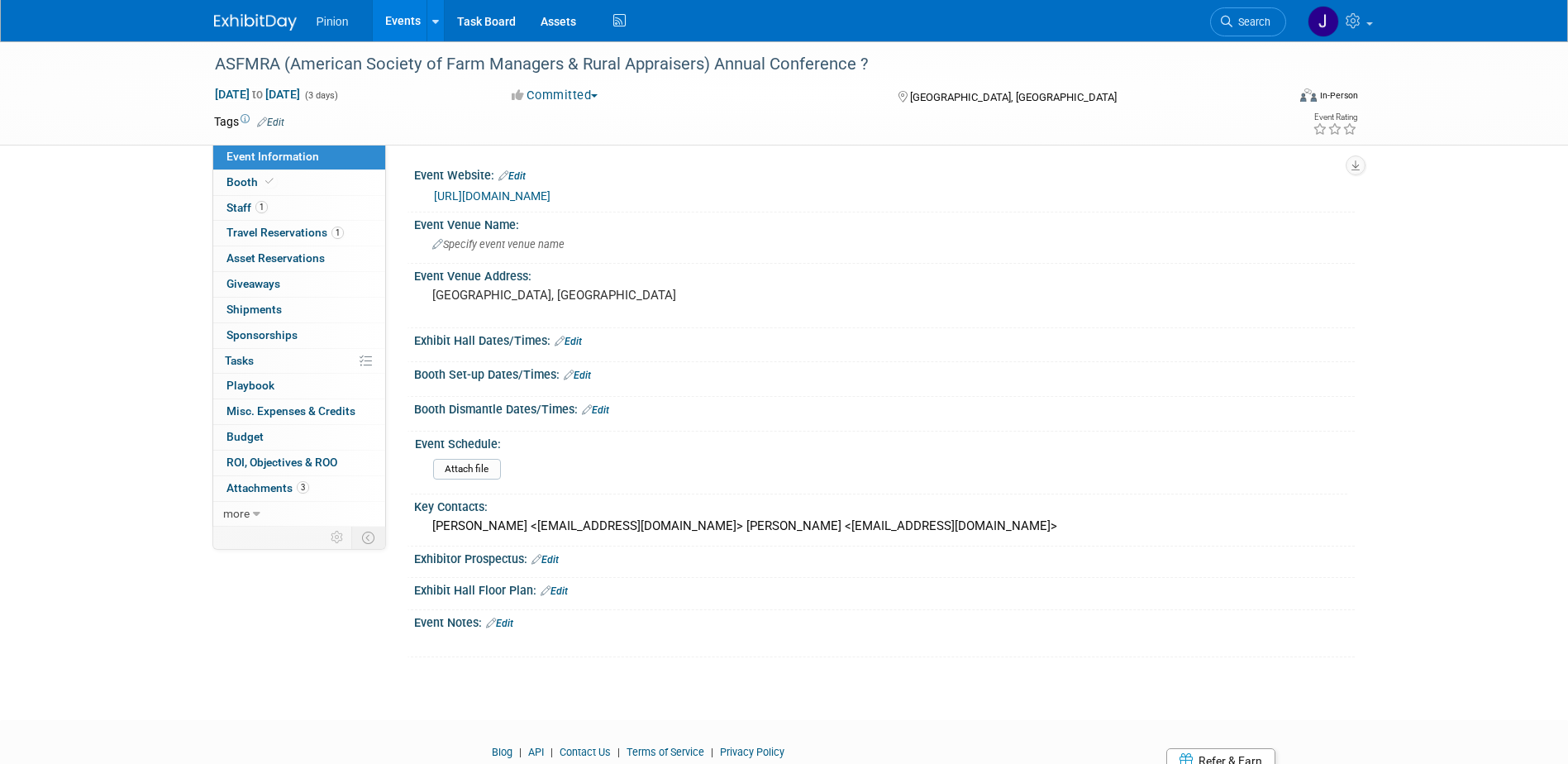
click at [481, 195] on link "https://www.asfmra.org/conferences/annualconference" at bounding box center [492, 196] width 116 height 13
click at [266, 16] on img at bounding box center [255, 22] width 82 height 17
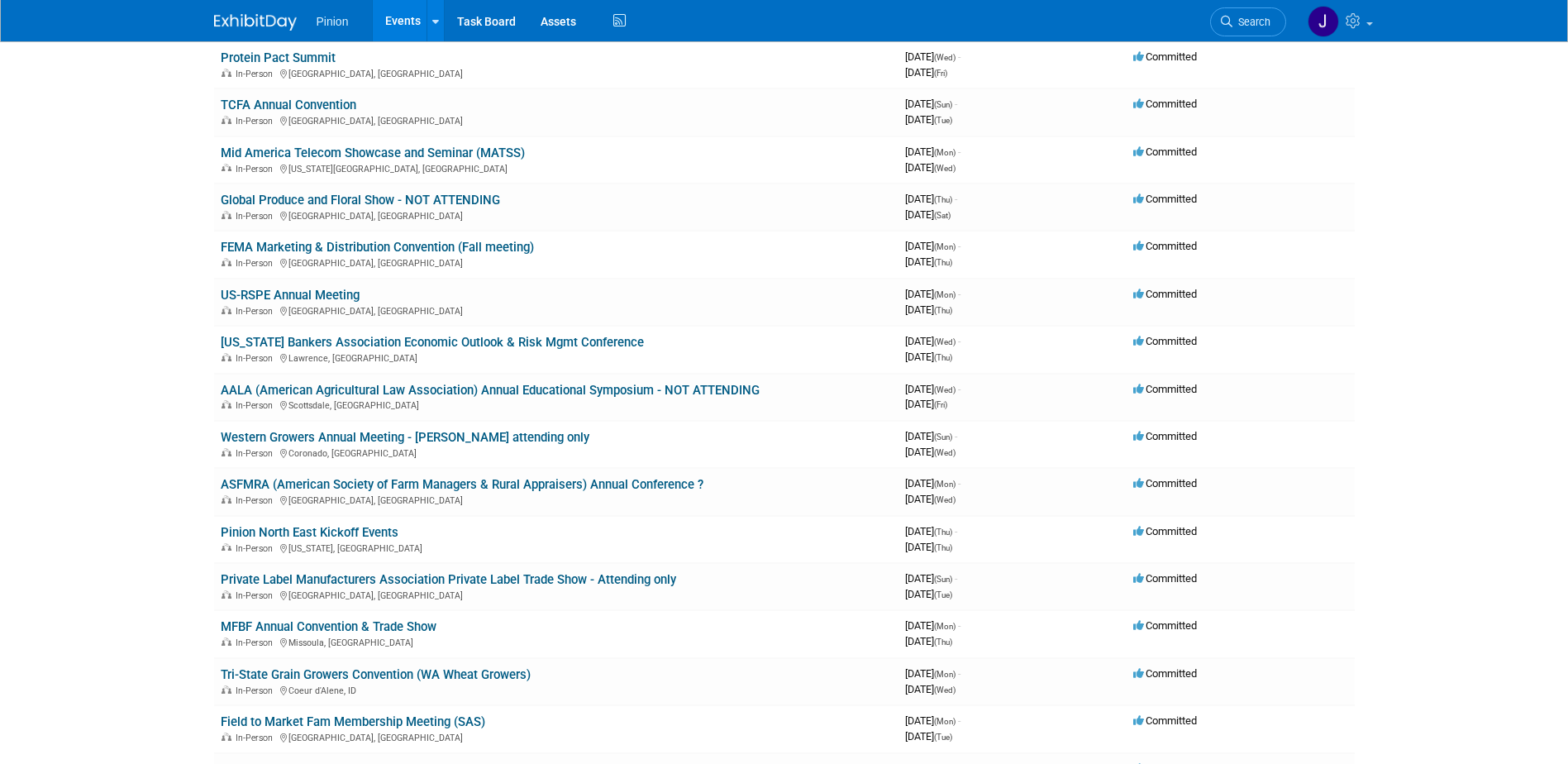
scroll to position [303, 0]
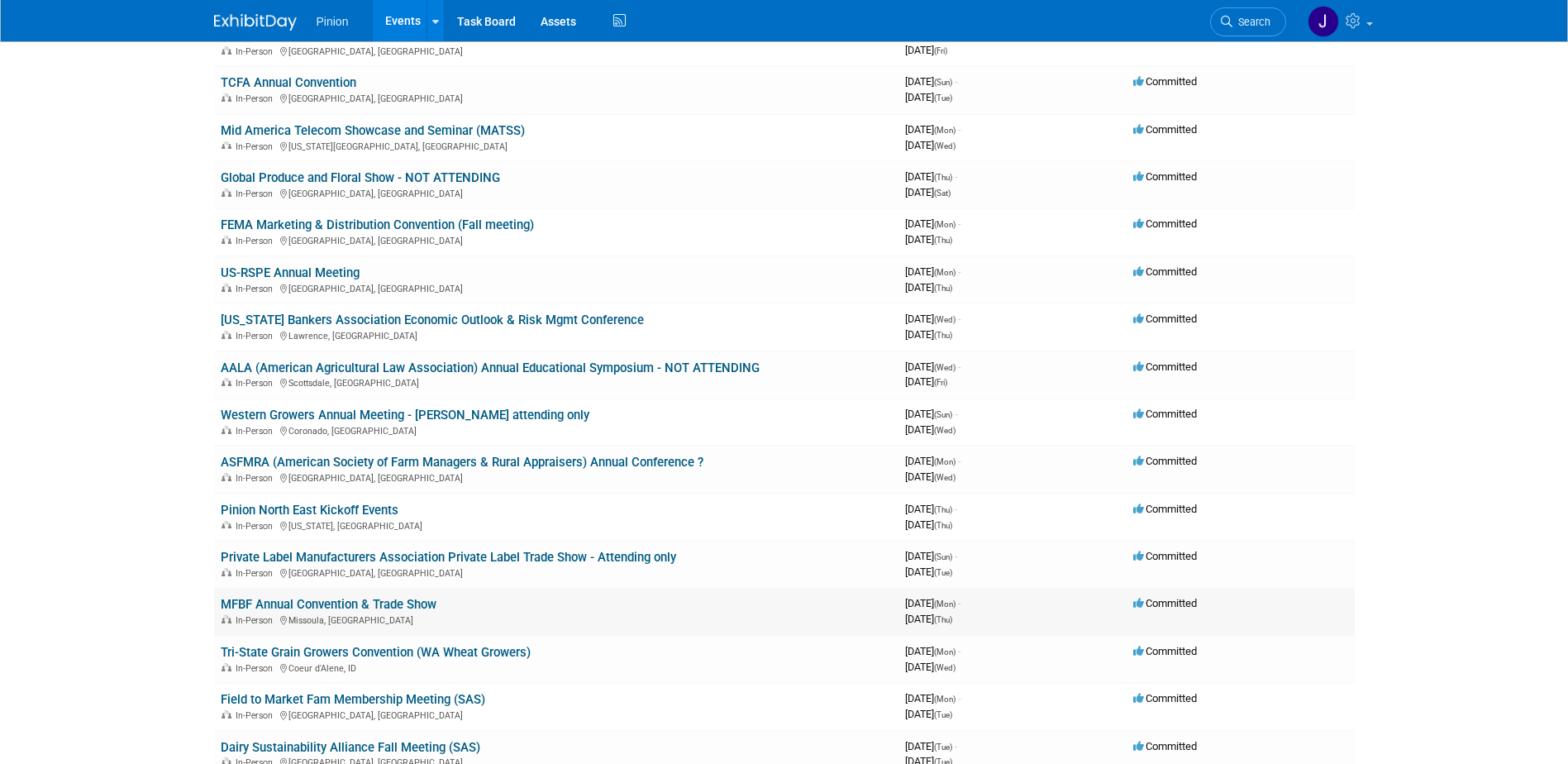
click at [421, 606] on link "MFBF Annual Convention & Trade Show" at bounding box center [328, 604] width 215 height 15
